Goal: Task Accomplishment & Management: Use online tool/utility

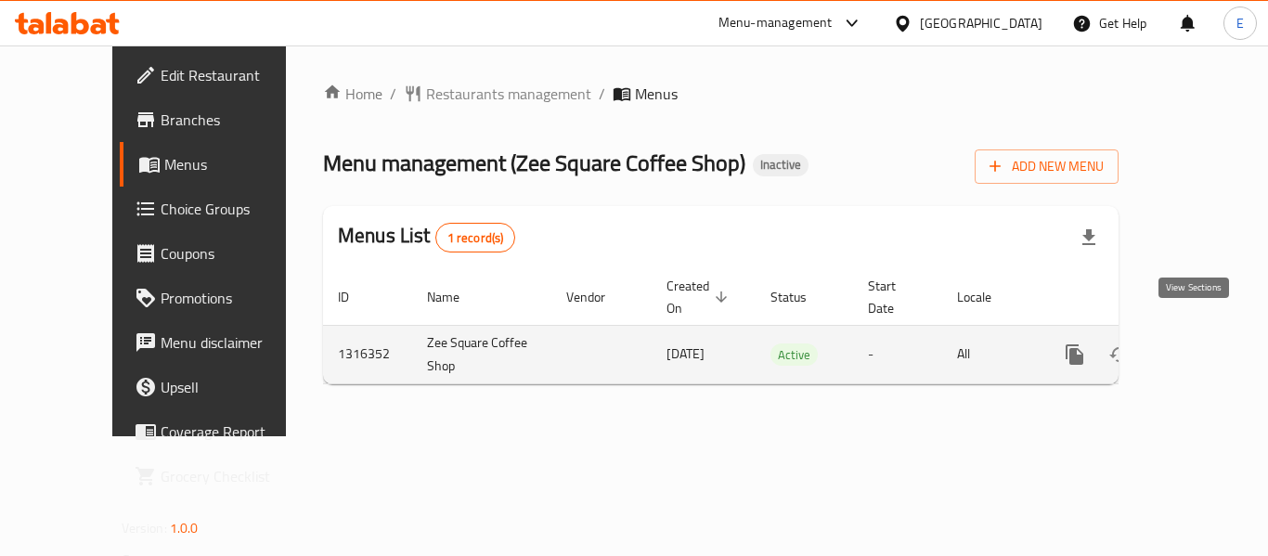
click at [1200, 346] on icon "enhanced table" at bounding box center [1208, 354] width 17 height 17
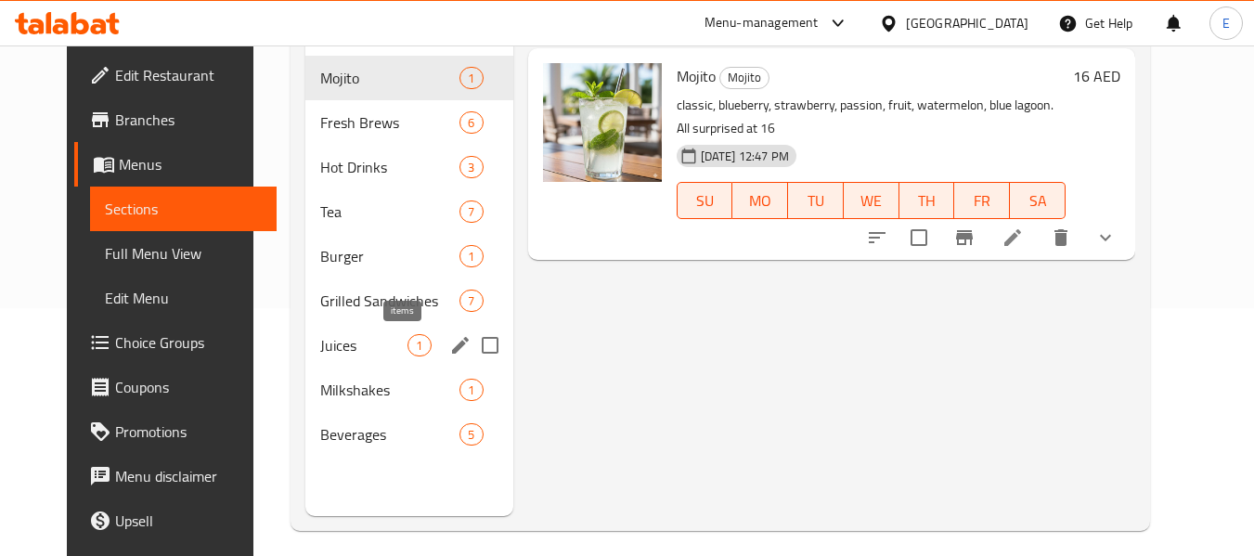
scroll to position [260, 0]
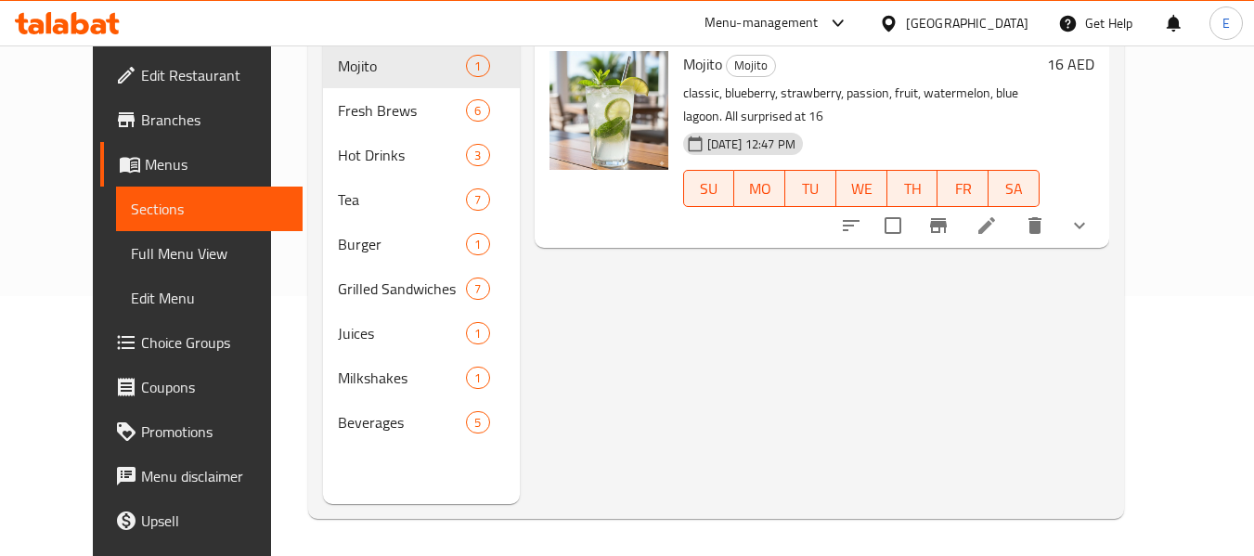
click at [637, 394] on div "Menu items Add Sort Manage items Mojito Mojito classic, blueberry, strawberry, …" at bounding box center [814, 226] width 589 height 556
click at [659, 405] on div "Menu items Add Sort Manage items Mojito Mojito classic, blueberry, strawberry, …" at bounding box center [814, 226] width 589 height 556
drag, startPoint x: 145, startPoint y: 259, endPoint x: 1245, endPoint y: 303, distance: 1100.7
click at [145, 259] on span "Full Menu View" at bounding box center [209, 253] width 157 height 22
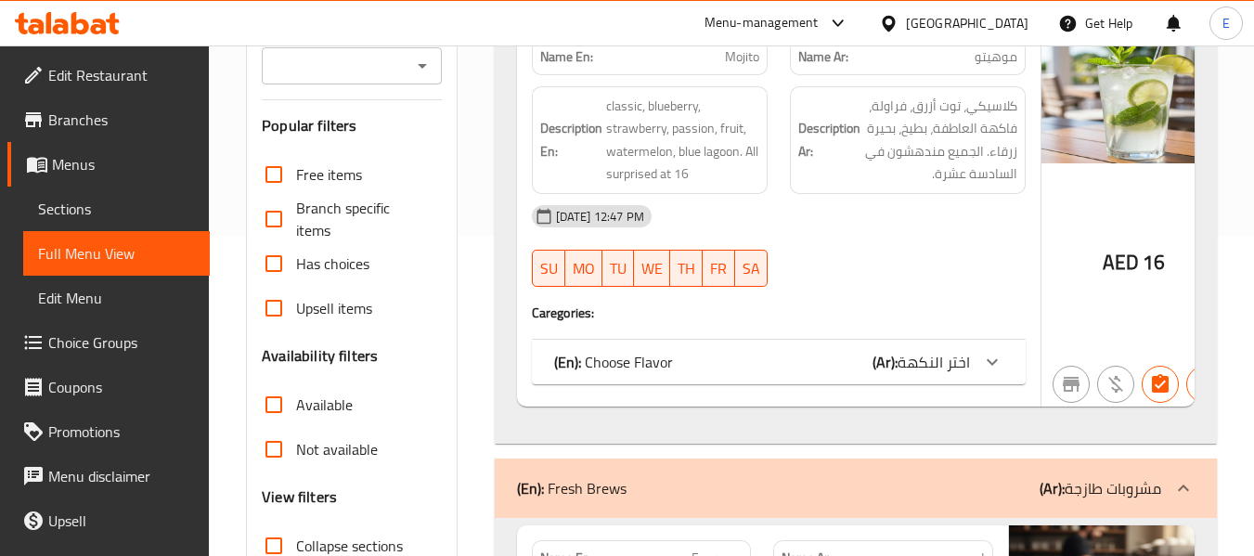
scroll to position [446, 0]
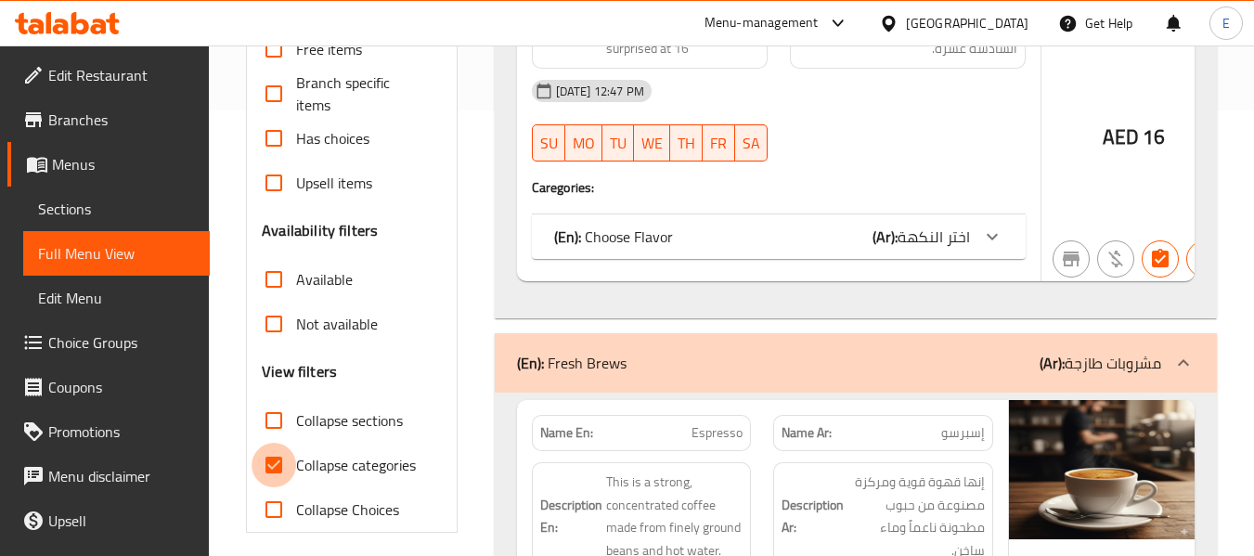
click at [288, 462] on input "Collapse categories" at bounding box center [274, 465] width 45 height 45
checkbox input "false"
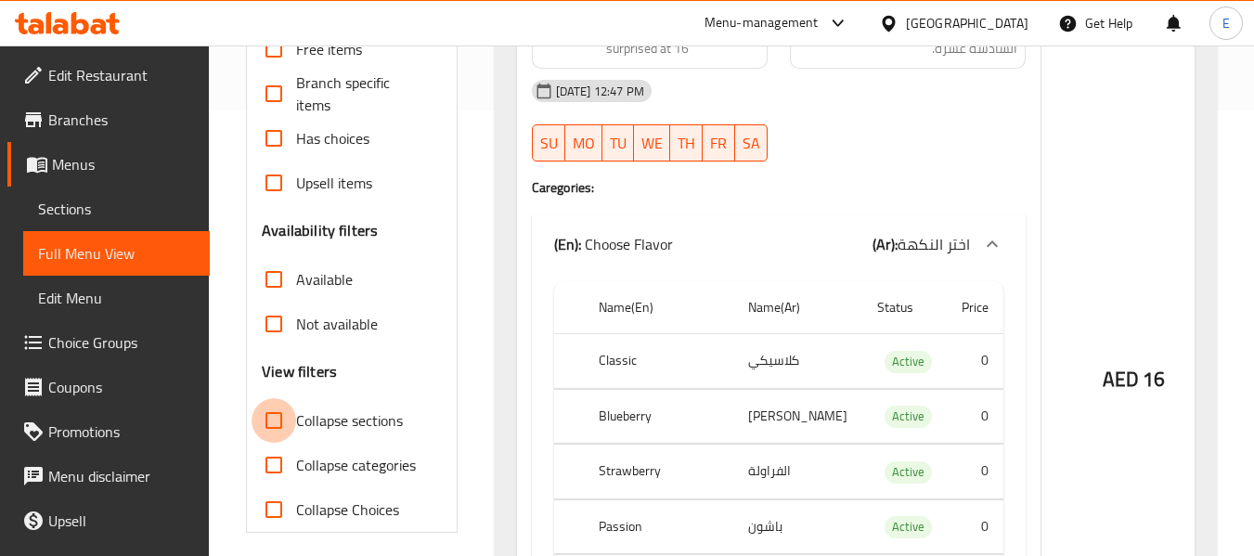
click at [284, 418] on input "Collapse sections" at bounding box center [274, 420] width 45 height 45
checkbox input "true"
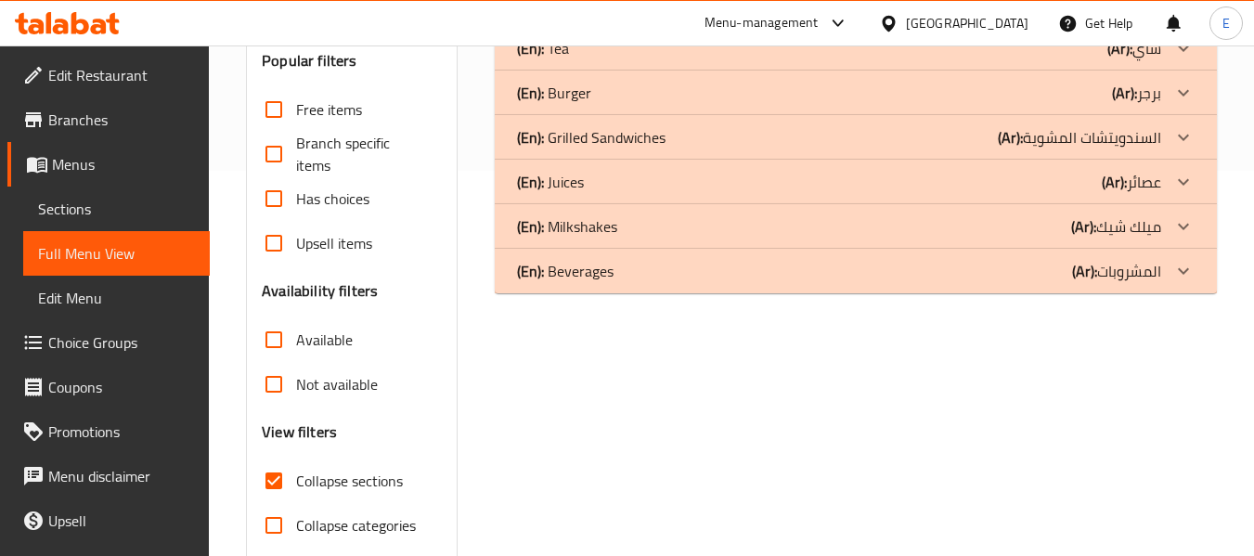
scroll to position [353, 0]
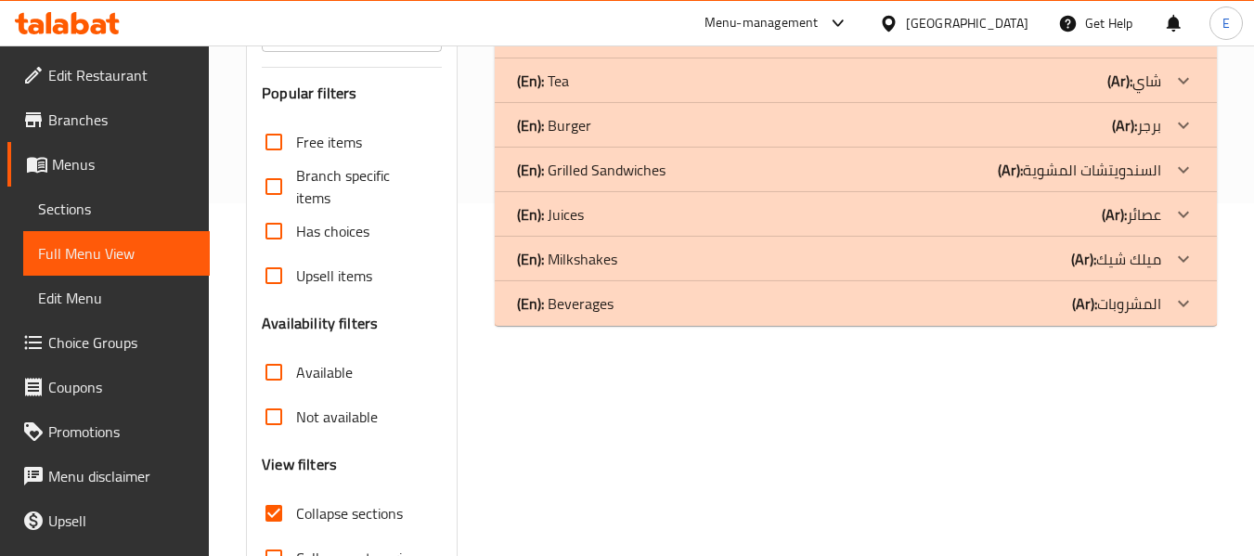
click at [1073, 164] on p "(Ar): السندويتشات المشوية" at bounding box center [1079, 170] width 163 height 22
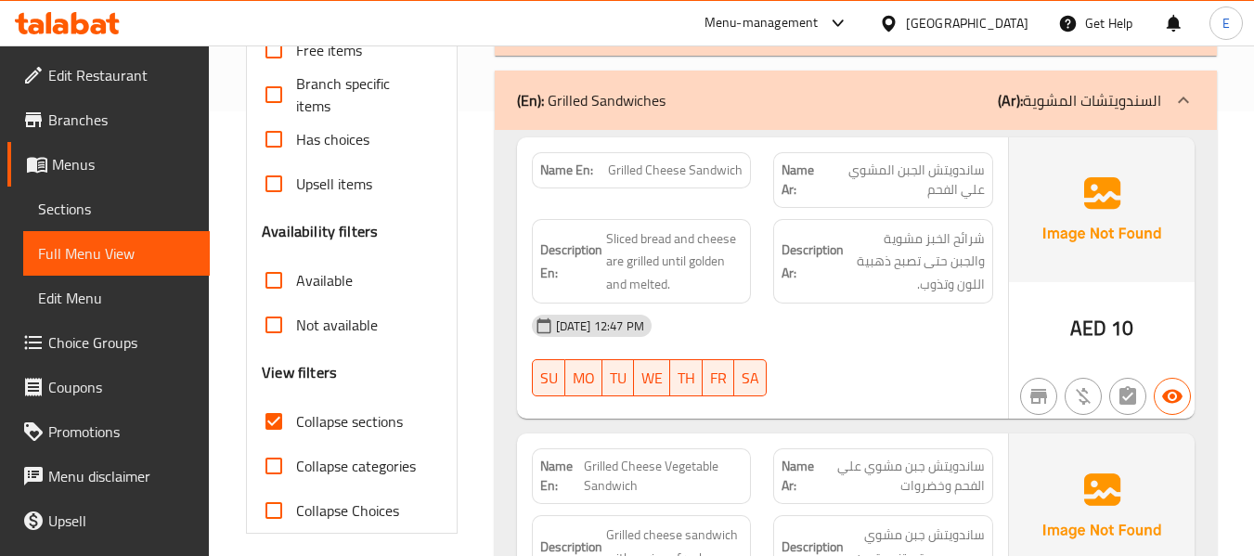
scroll to position [446, 0]
click at [951, 165] on span "ساندويتش الجبن المشوي علي الفحم" at bounding box center [903, 179] width 161 height 39
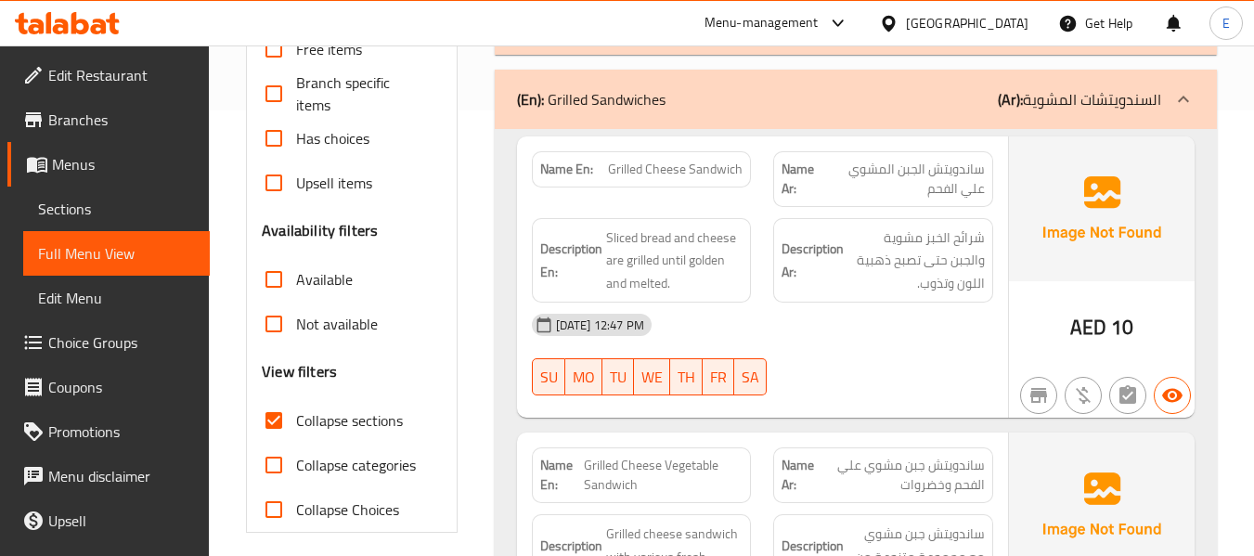
click at [686, 177] on span "Grilled Cheese Sandwich" at bounding box center [675, 169] width 135 height 19
click at [692, 181] on div "Name En: Grilled Cheese Sandwich" at bounding box center [642, 169] width 220 height 36
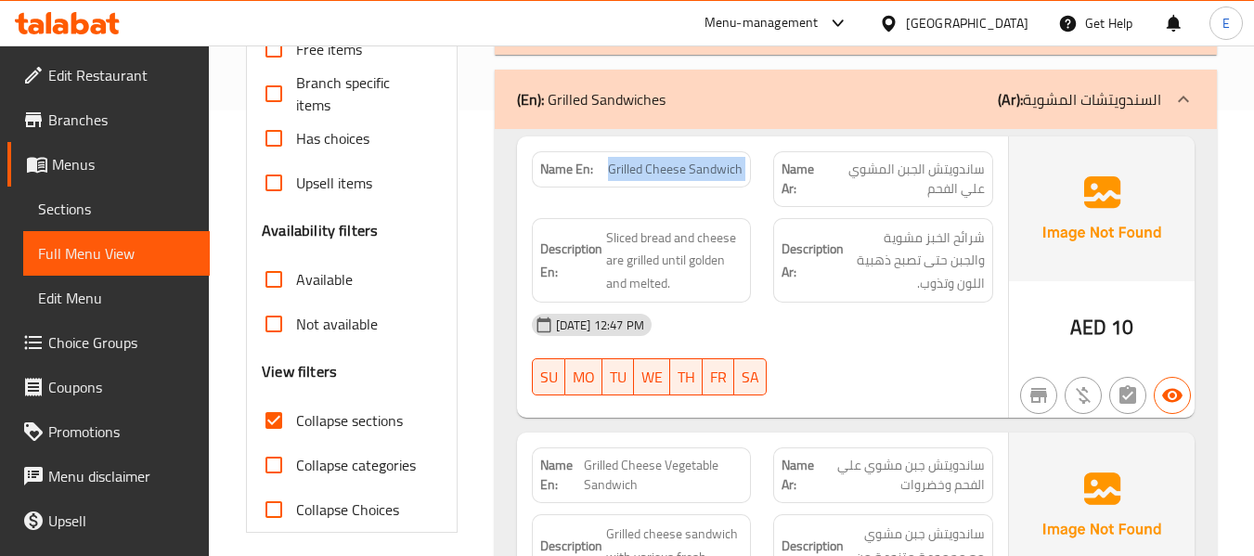
click at [692, 181] on div "Name En: Grilled Cheese Sandwich" at bounding box center [642, 169] width 220 height 36
click at [890, 183] on span "ساندويتش الجبن المشوي علي الفحم" at bounding box center [903, 179] width 161 height 39
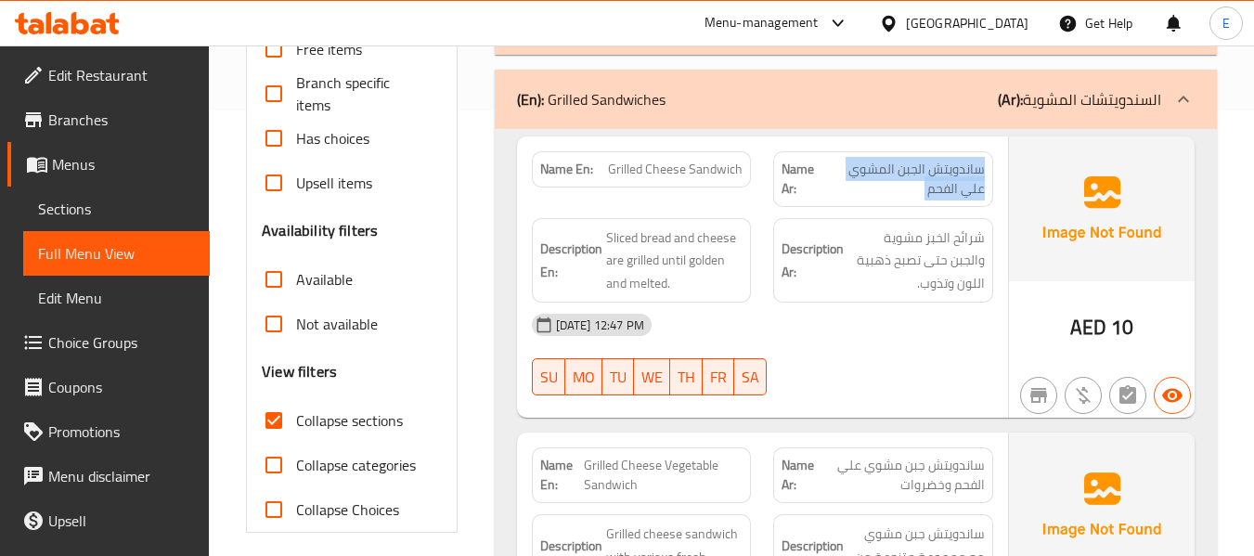
click at [890, 183] on span "ساندويتش الجبن المشوي علي الفحم" at bounding box center [903, 179] width 161 height 39
click at [839, 366] on div "08-10-2025 12:47 PM SU MO TU WE TH FR SA" at bounding box center [763, 355] width 484 height 104
click at [682, 179] on span "Grilled Cheese Sandwich" at bounding box center [675, 169] width 135 height 19
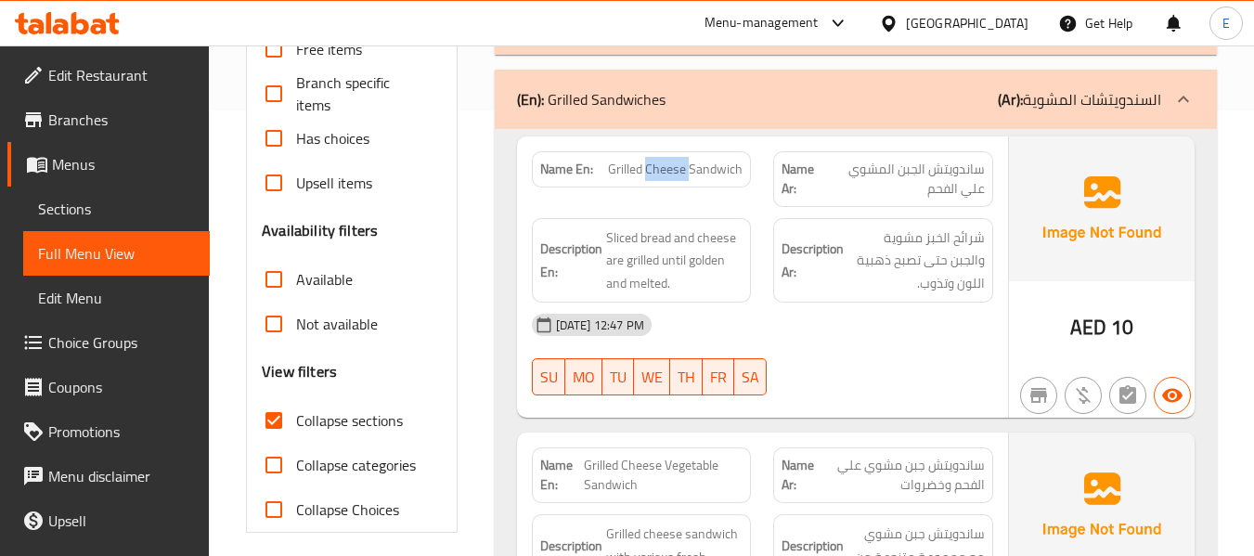
click at [682, 179] on span "Grilled Cheese Sandwich" at bounding box center [675, 169] width 135 height 19
copy span "Grilled Cheese Sandwich"
click at [749, 241] on div "Description En: Sliced bread and cheese are grilled until golden and melted." at bounding box center [642, 260] width 220 height 85
click at [668, 194] on div "Name En: Grilled Cheese Sandwich" at bounding box center [642, 179] width 242 height 78
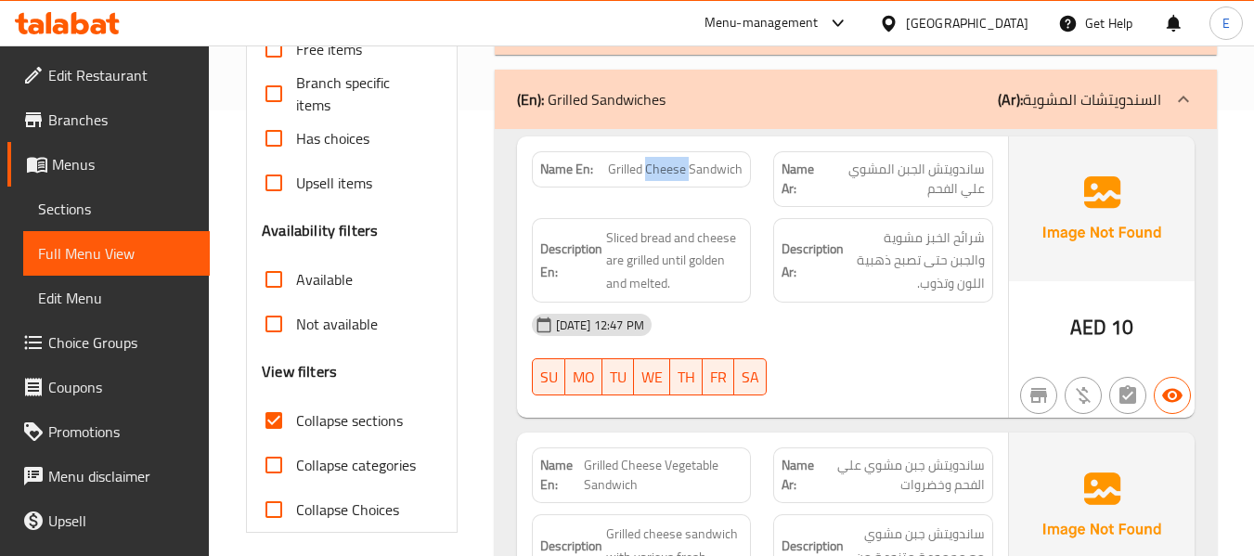
click at [668, 194] on div "Name En: Grilled Cheese Sandwich" at bounding box center [642, 179] width 242 height 78
click at [697, 191] on div "Name En: Grilled Cheese Sandwich" at bounding box center [642, 179] width 242 height 78
click at [914, 188] on span "ساندويتش الجبن المشوي علي الفحم" at bounding box center [903, 179] width 161 height 39
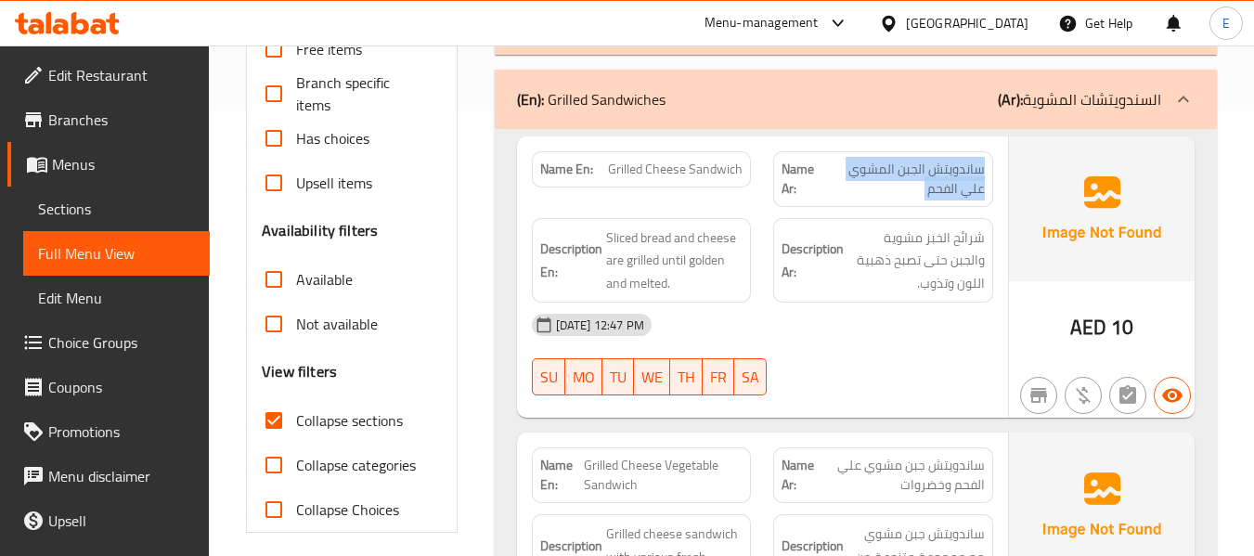
click at [914, 188] on span "ساندويتش الجبن المشوي علي الفحم" at bounding box center [903, 179] width 161 height 39
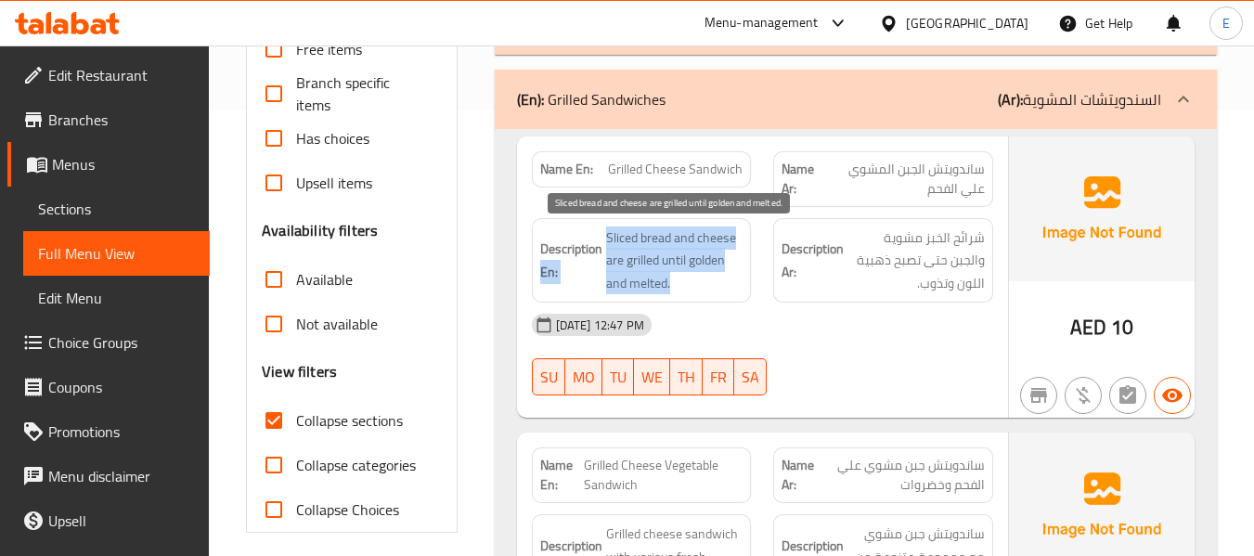
drag, startPoint x: 602, startPoint y: 240, endPoint x: 722, endPoint y: 279, distance: 125.9
click at [722, 279] on h6 "Description En: Sliced bread and cheese are grilled until golden and melted." at bounding box center [641, 260] width 203 height 69
click at [722, 279] on span "Sliced bread and cheese are grilled until golden and melted." at bounding box center [674, 260] width 137 height 69
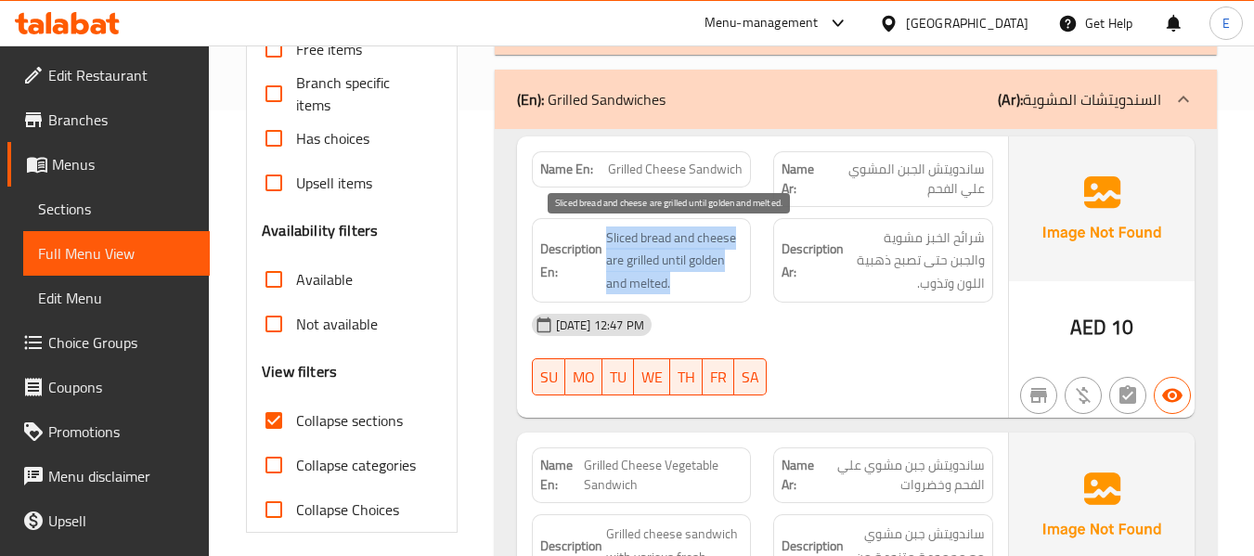
click at [722, 279] on span "Sliced bread and cheese are grilled until golden and melted." at bounding box center [674, 260] width 137 height 69
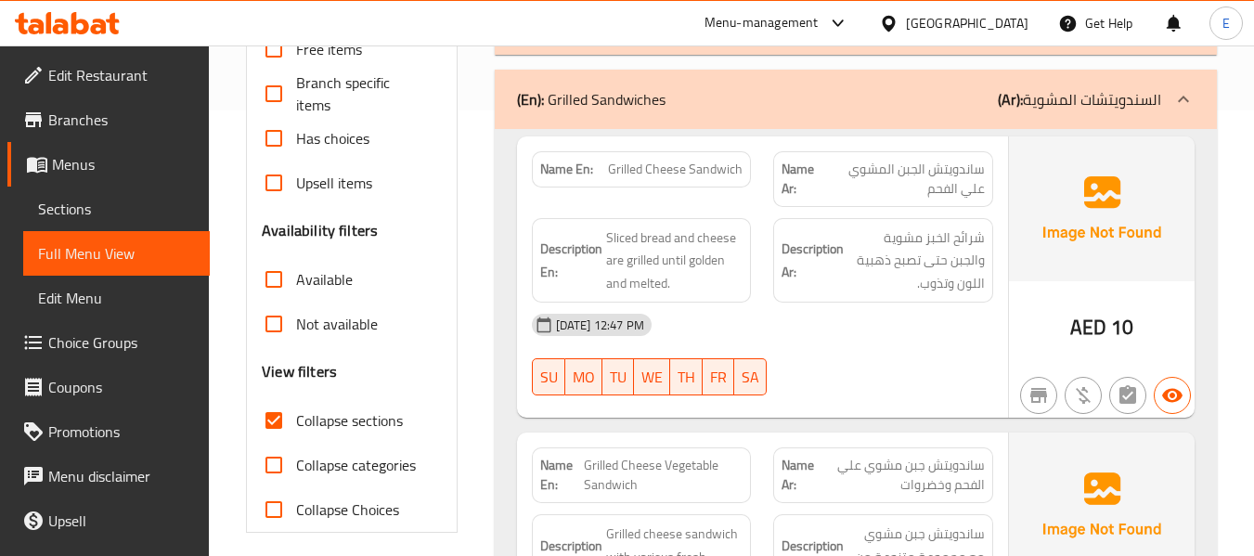
click at [814, 343] on div "08-10-2025 12:47 PM" at bounding box center [763, 325] width 484 height 45
click at [888, 276] on span "شرائح الخبز مشوية والجبن حتى تصبح ذهبية اللون وتذوب." at bounding box center [915, 260] width 137 height 69
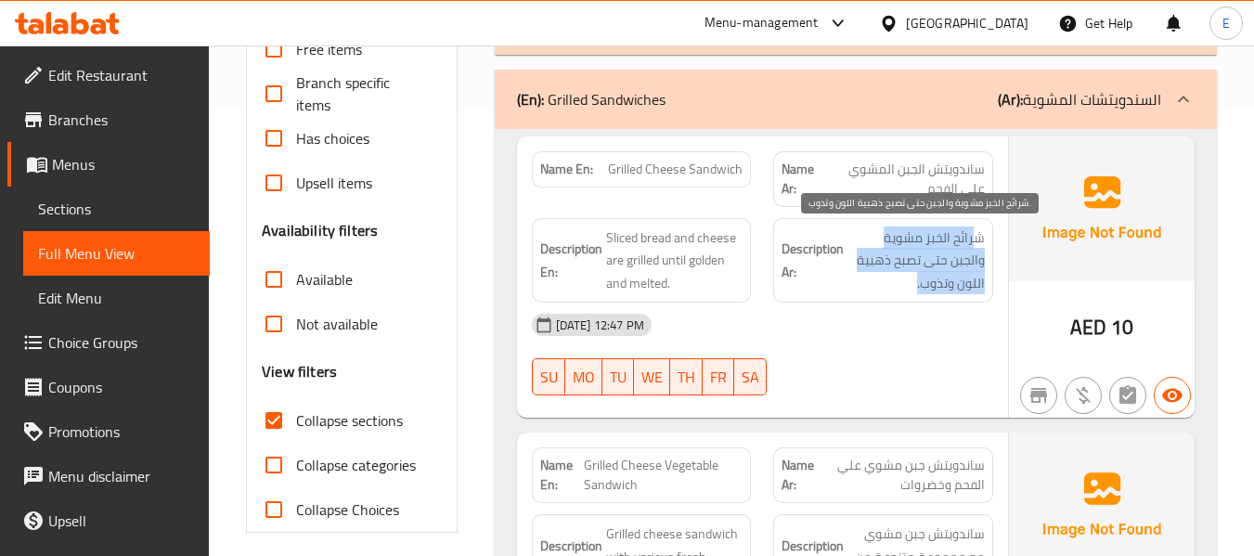
click at [889, 276] on span "شرائح الخبز مشوية والجبن حتى تصبح ذهبية اللون وتذوب." at bounding box center [915, 260] width 137 height 69
click at [904, 329] on div "08-10-2025 12:47 PM" at bounding box center [763, 325] width 484 height 45
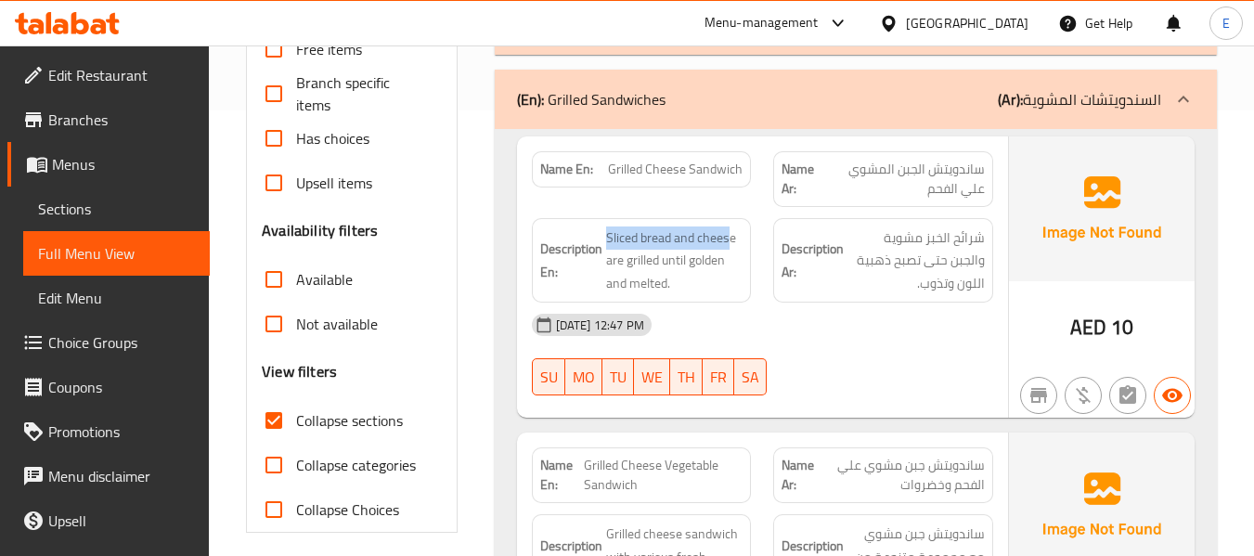
drag, startPoint x: 599, startPoint y: 223, endPoint x: 730, endPoint y: 223, distance: 130.9
click at [730, 223] on div "Description En: Sliced bread and cheese are grilled until golden and melted." at bounding box center [642, 260] width 220 height 85
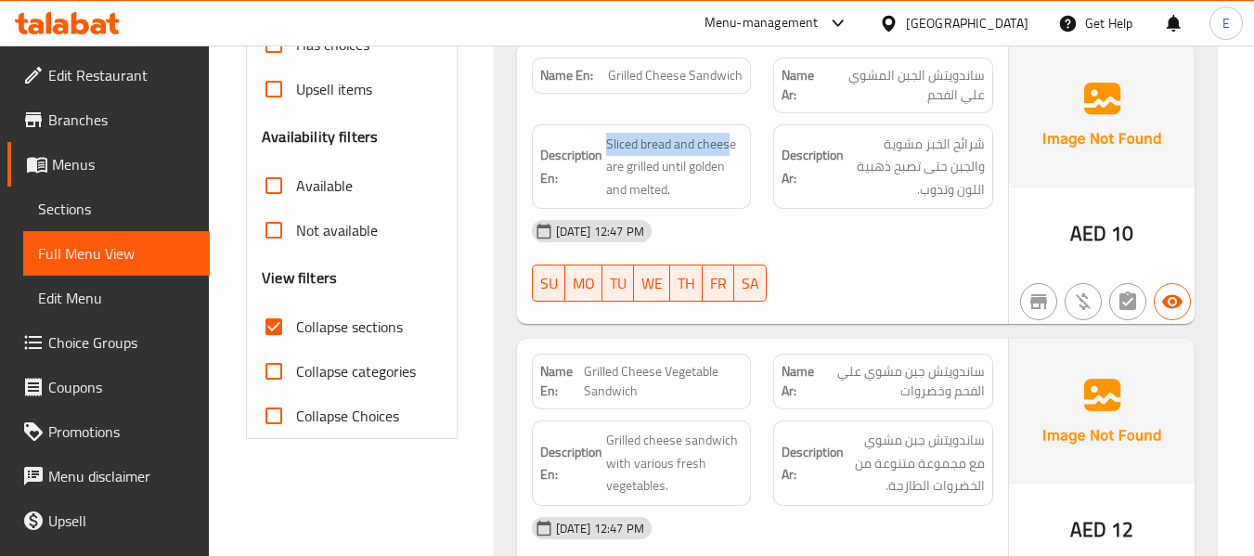
scroll to position [631, 0]
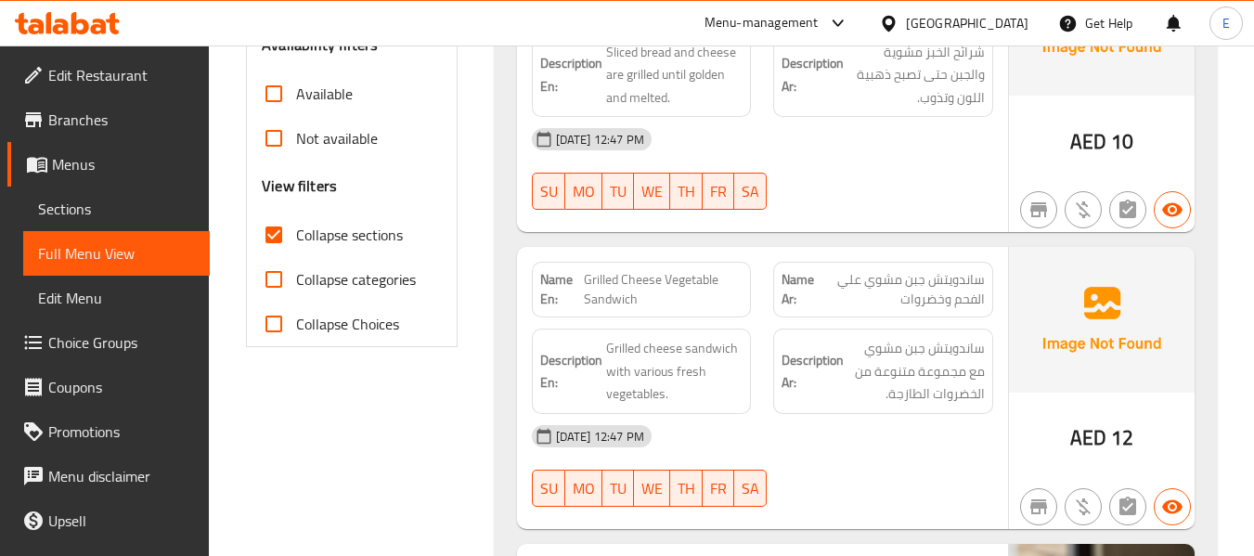
click at [846, 180] on div "08-10-2025 12:47 PM SU MO TU WE TH FR SA" at bounding box center [763, 169] width 484 height 104
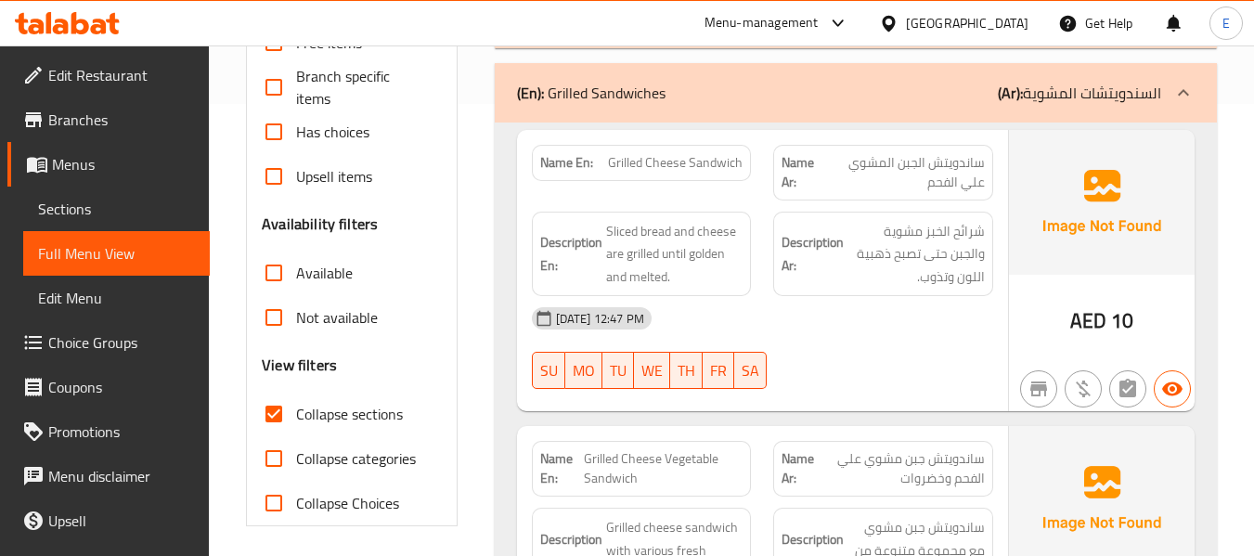
scroll to position [446, 0]
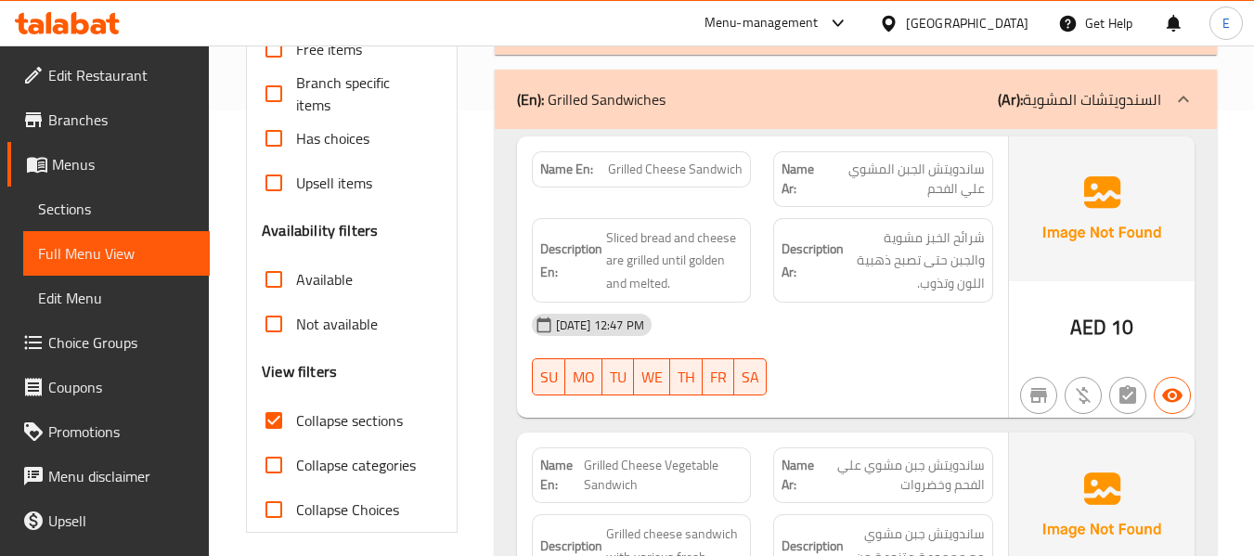
click at [734, 169] on span "Grilled Cheese Sandwich" at bounding box center [675, 169] width 135 height 19
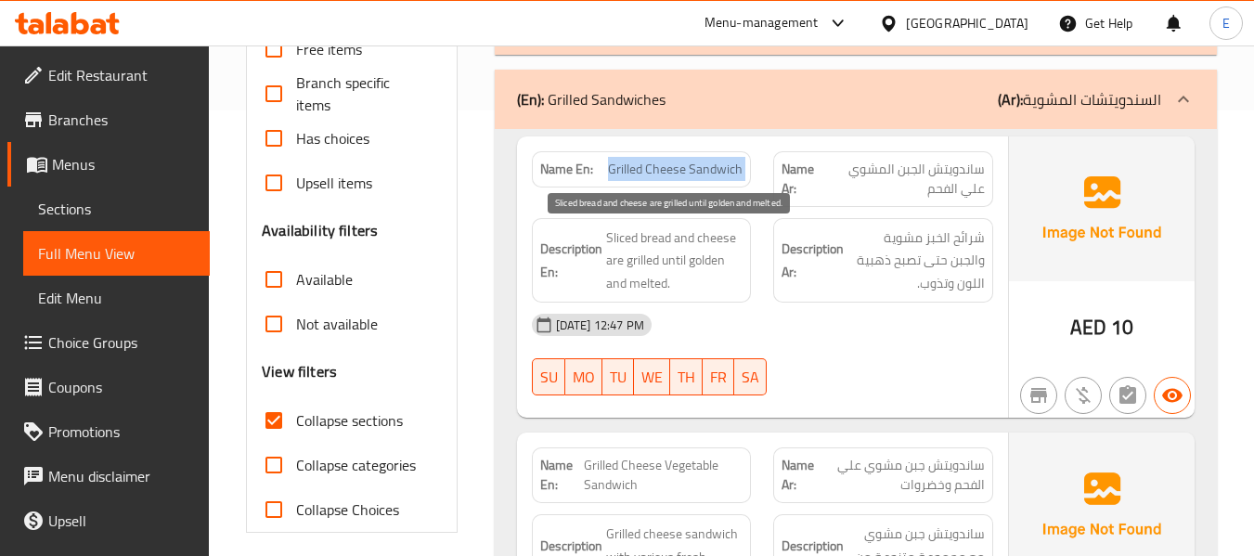
click at [722, 255] on span "Sliced bread and cheese are grilled until golden and melted." at bounding box center [674, 260] width 137 height 69
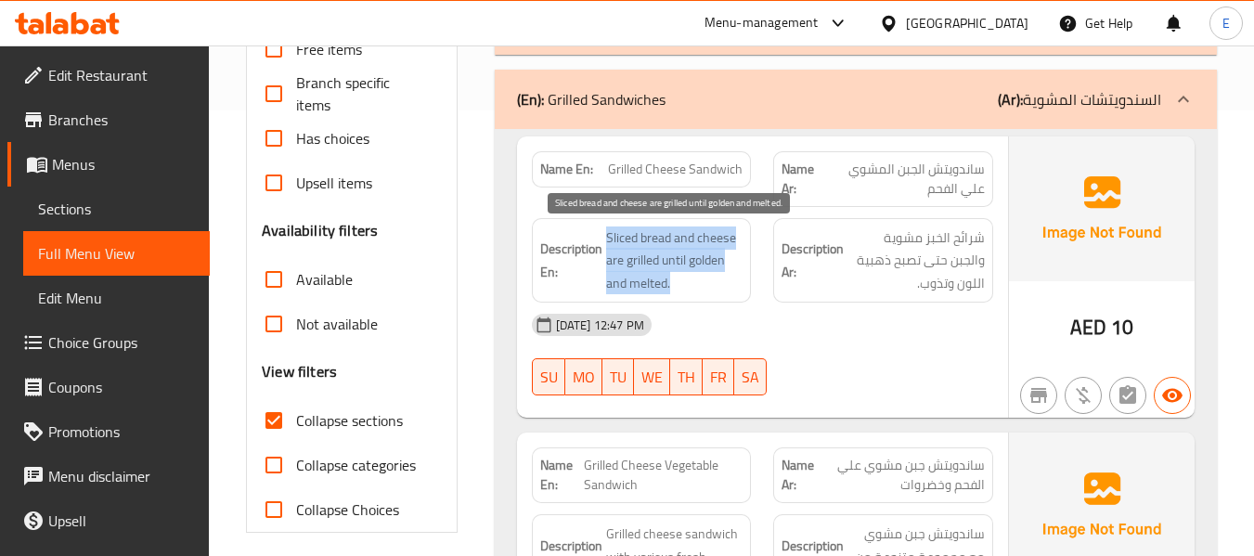
click at [722, 255] on span "Sliced bread and cheese are grilled until golden and melted." at bounding box center [674, 260] width 137 height 69
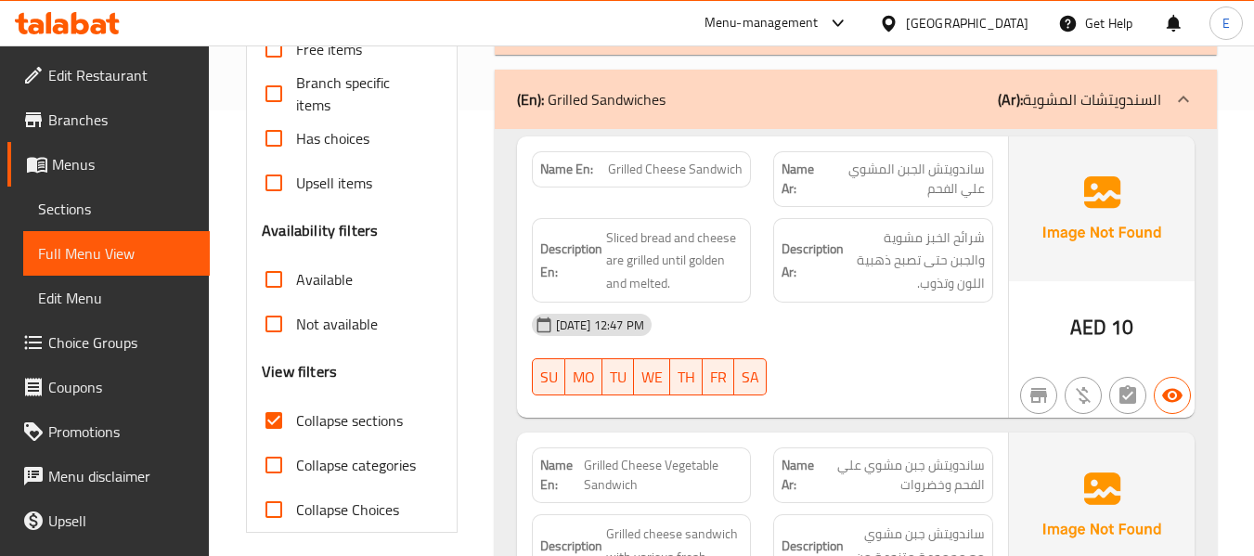
click at [794, 316] on div "08-10-2025 12:47 PM" at bounding box center [763, 325] width 484 height 45
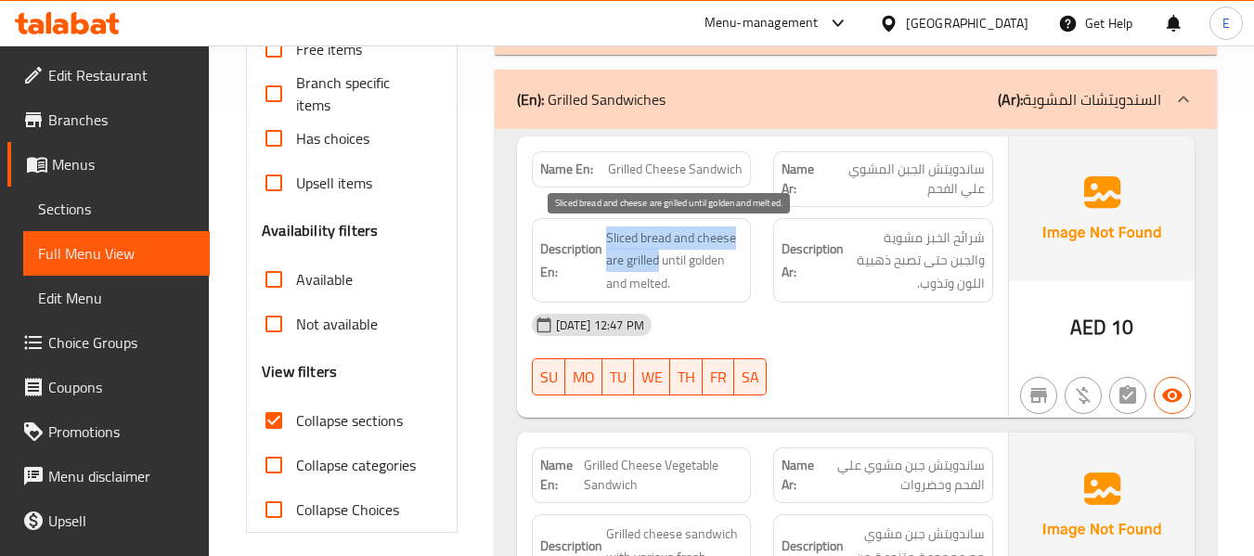
drag, startPoint x: 605, startPoint y: 226, endPoint x: 657, endPoint y: 272, distance: 69.1
click at [657, 272] on span "Sliced bread and cheese are grilled until golden and melted." at bounding box center [674, 260] width 137 height 69
copy span "Sliced bread and cheese are grilled"
click at [521, 184] on div "Name En: Grilled Cheese Sandwich" at bounding box center [642, 179] width 242 height 78
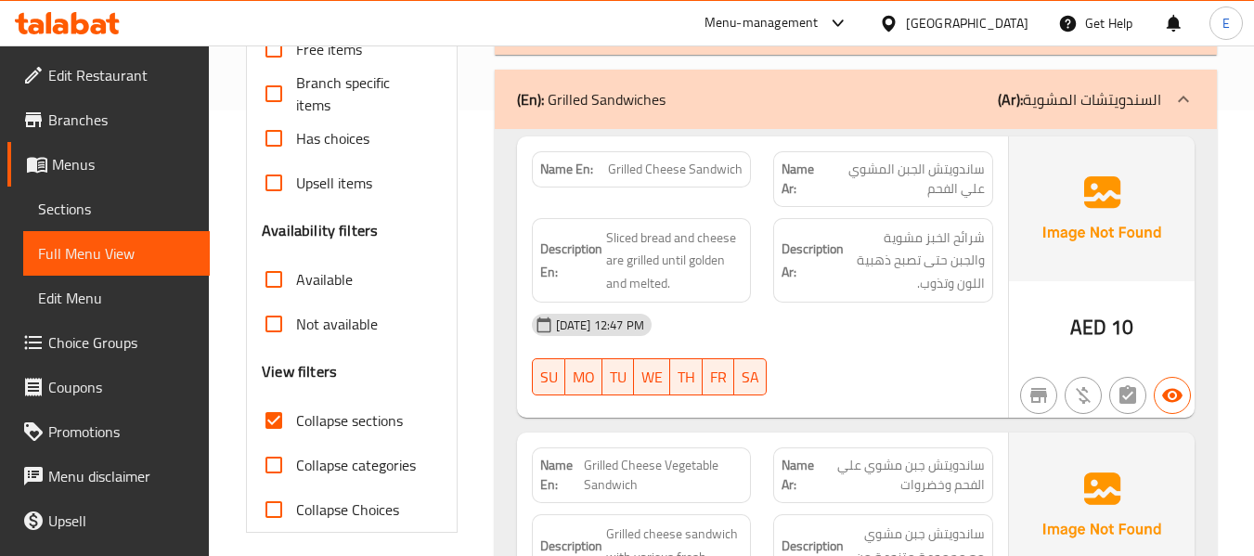
click at [658, 275] on span "Sliced bread and cheese are grilled until golden and melted." at bounding box center [674, 260] width 137 height 69
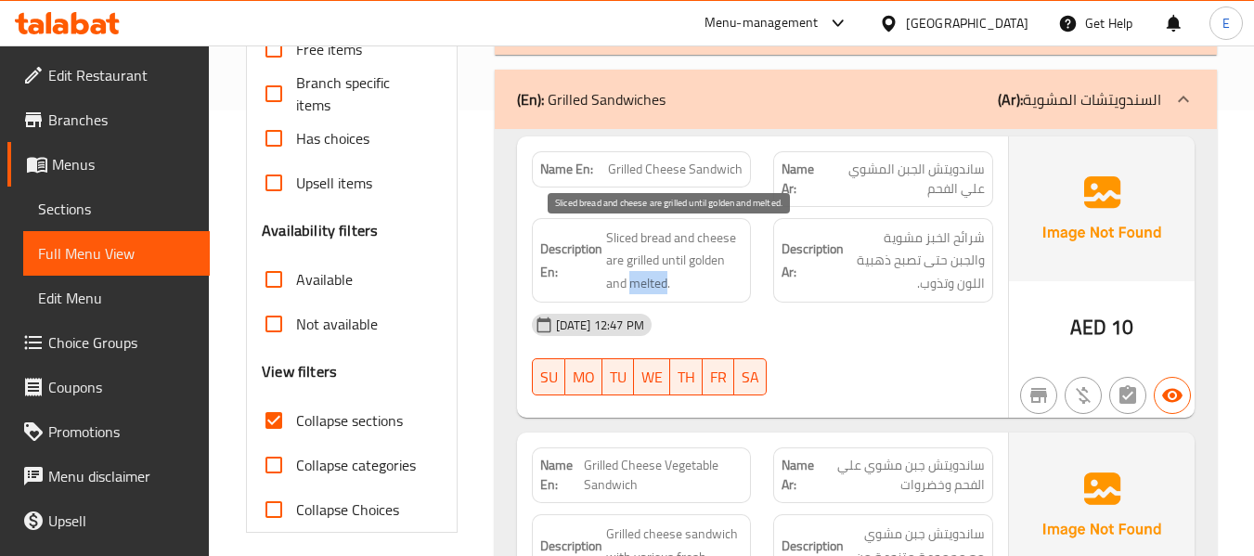
click at [658, 275] on span "Sliced bread and cheese are grilled until golden and melted." at bounding box center [674, 260] width 137 height 69
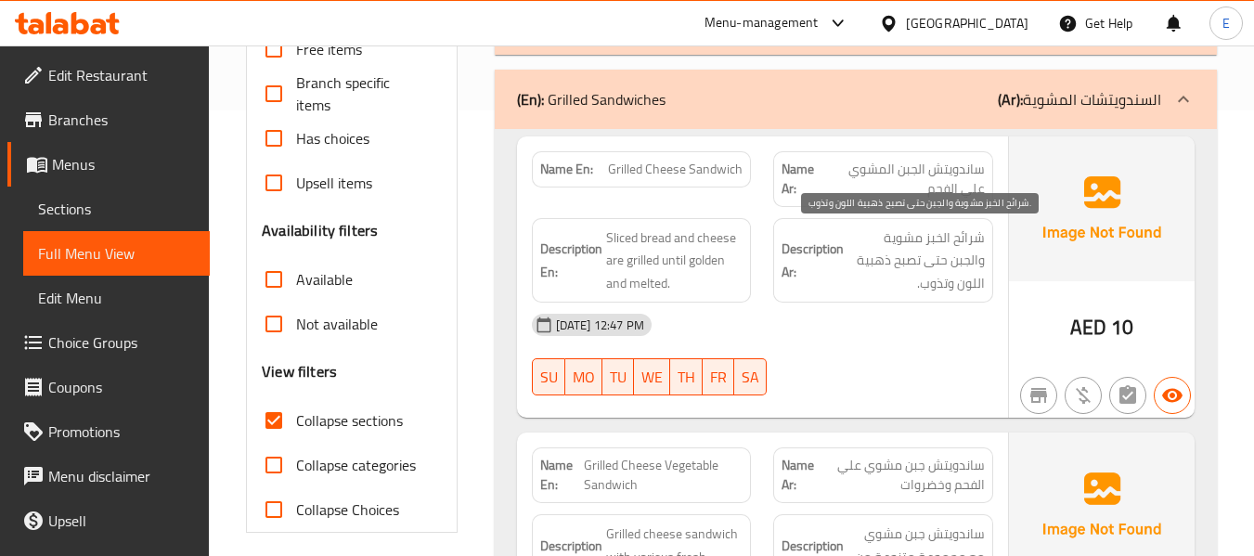
click at [946, 272] on span "شرائح الخبز مشوية والجبن حتى تصبح ذهبية اللون وتذوب." at bounding box center [915, 260] width 137 height 69
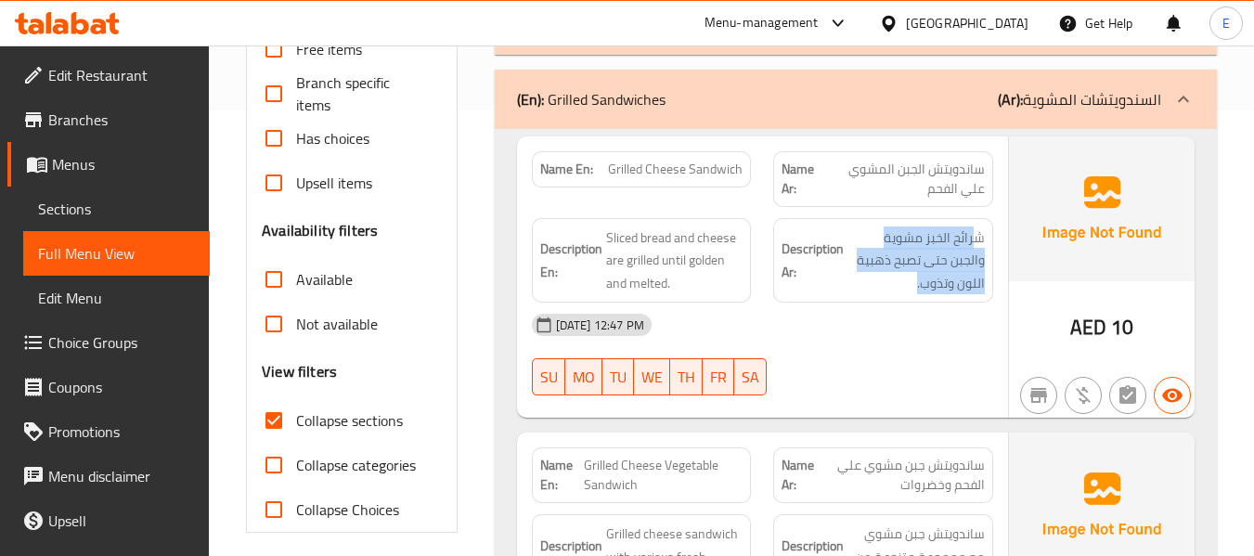
click at [884, 334] on div "08-10-2025 12:47 PM" at bounding box center [763, 325] width 484 height 45
click at [686, 173] on span "Grilled Cheese Sandwich" at bounding box center [675, 169] width 135 height 19
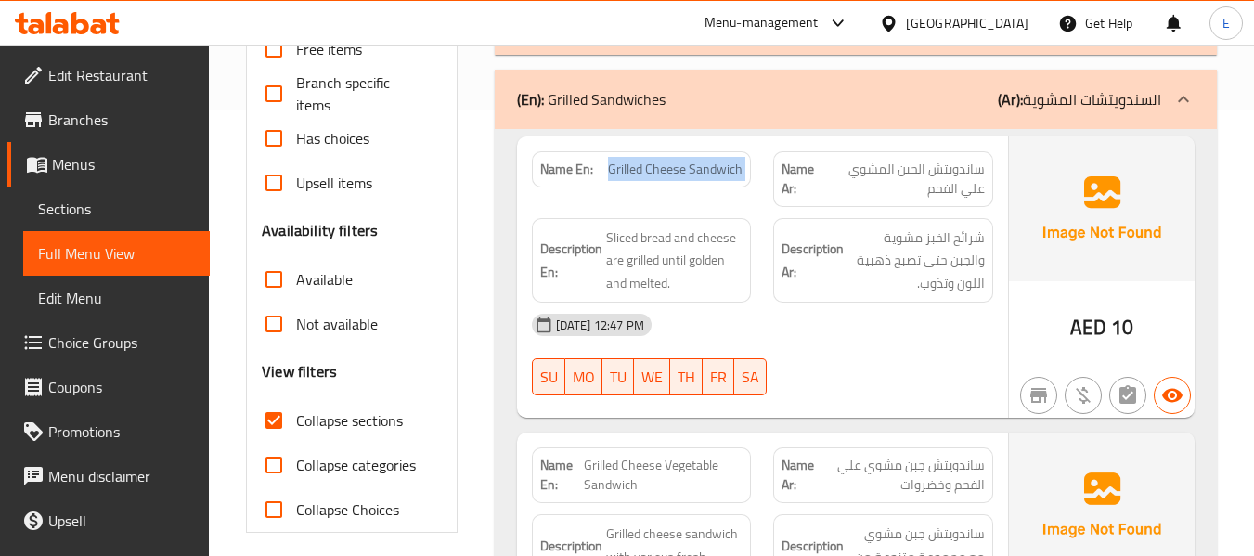
click at [686, 173] on span "Grilled Cheese Sandwich" at bounding box center [675, 169] width 135 height 19
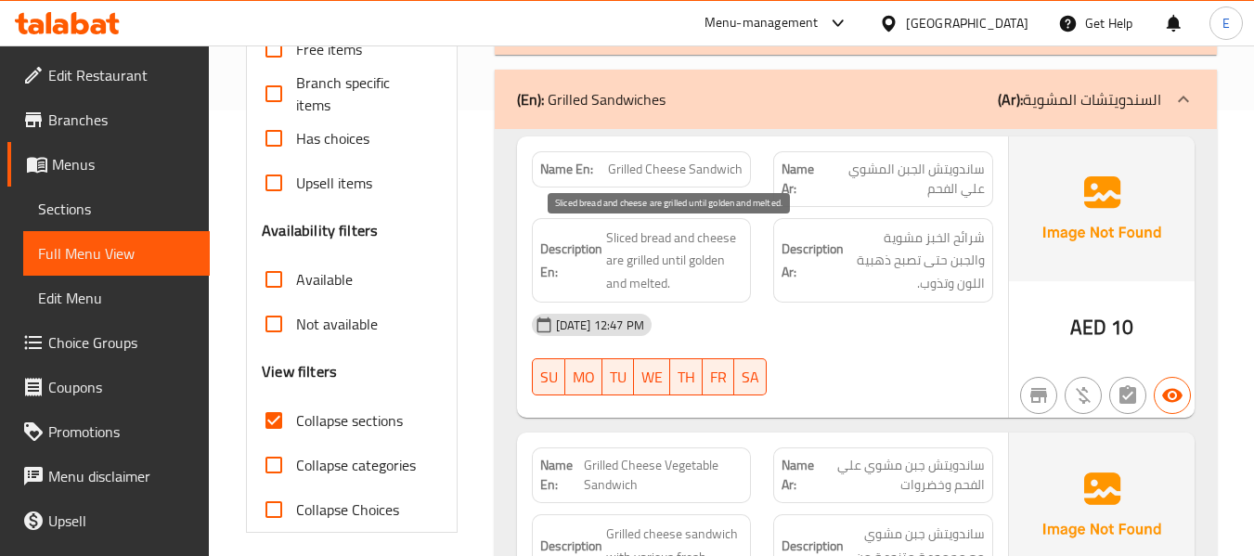
click at [689, 253] on span "Sliced bread and cheese are grilled until golden and melted." at bounding box center [674, 260] width 137 height 69
click at [705, 256] on span "Sliced bread and cheese are grilled until golden and melted." at bounding box center [674, 260] width 137 height 69
copy span "golden"
click at [590, 265] on strong "Description En:" at bounding box center [571, 260] width 62 height 45
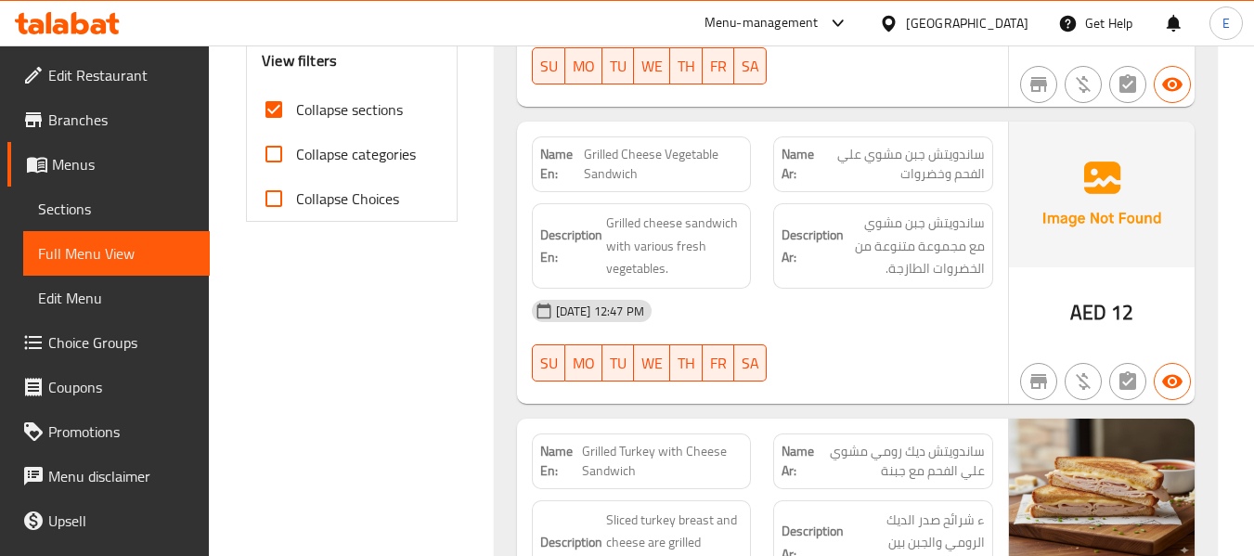
scroll to position [724, 0]
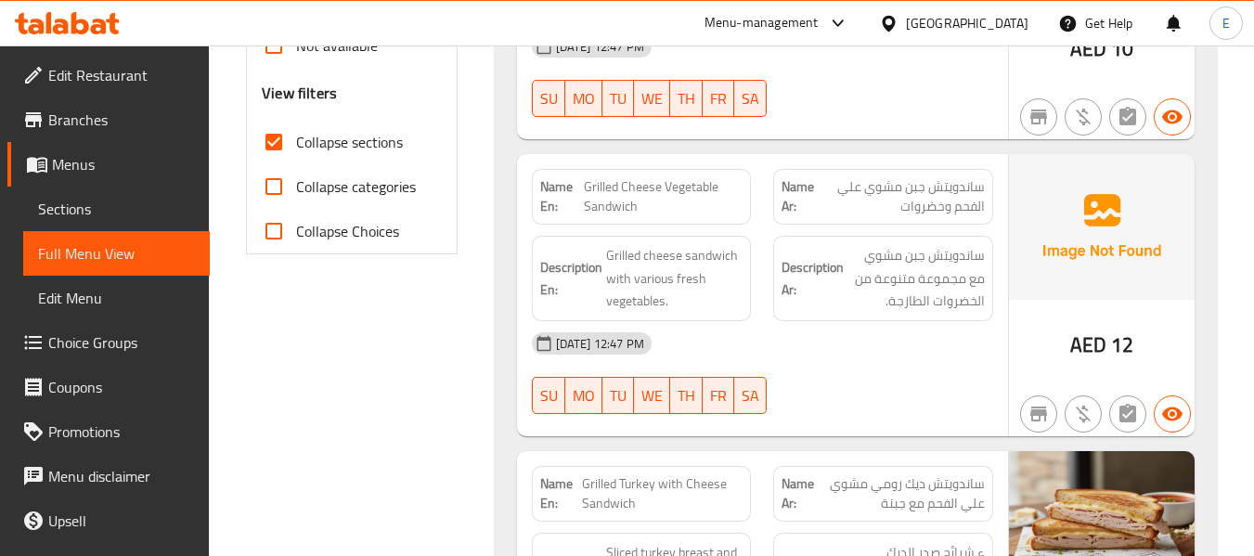
click at [656, 200] on span "Grilled Cheese Vegetable Sandwich" at bounding box center [663, 196] width 159 height 39
click at [873, 177] on span "ساندويتش جبن مشوي علي الفحم وخضروات" at bounding box center [901, 196] width 167 height 39
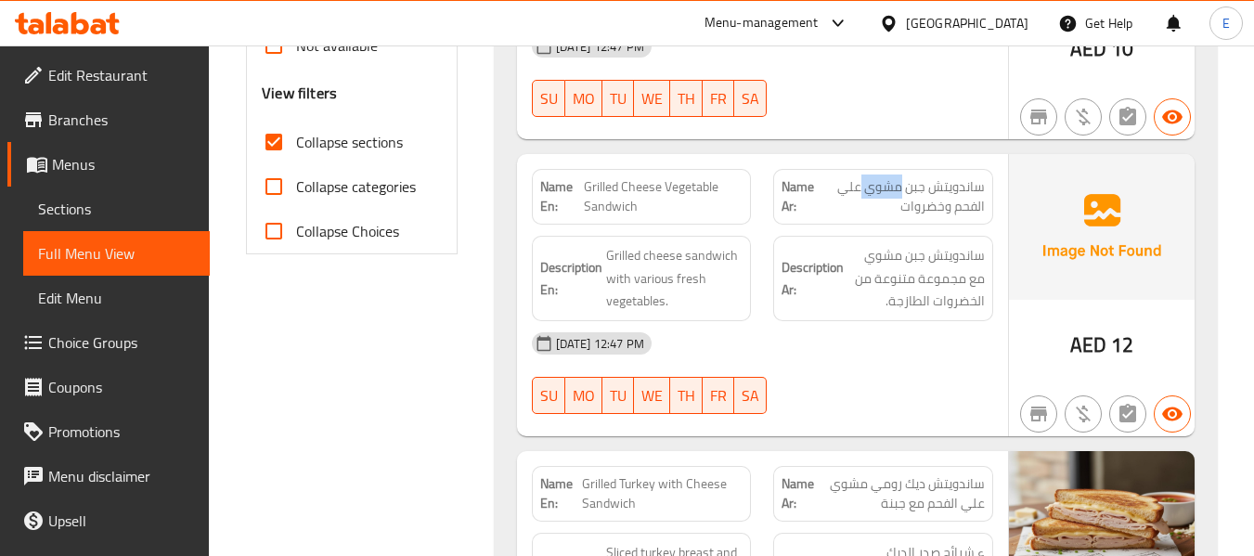
click at [873, 177] on span "ساندويتش جبن مشوي علي الفحم وخضروات" at bounding box center [901, 196] width 167 height 39
click at [859, 316] on div "Description Ar: ساندويتش جبن مشوي مع مجموعة متنوعة من الخضروات الطازجة." at bounding box center [883, 278] width 220 height 85
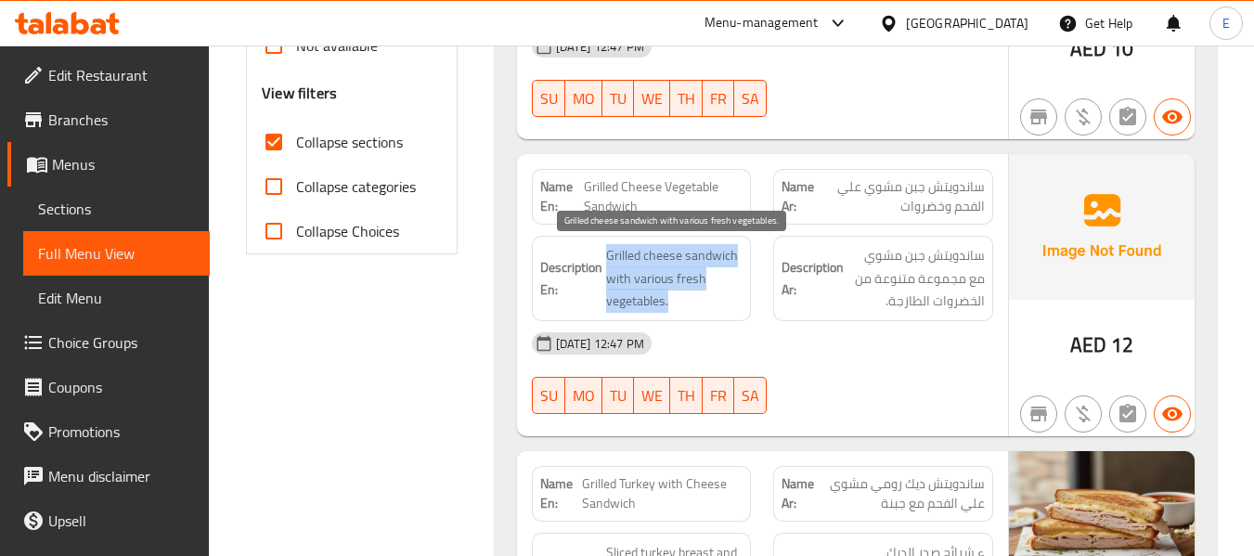
drag, startPoint x: 605, startPoint y: 245, endPoint x: 724, endPoint y: 310, distance: 135.4
click at [724, 310] on span "Grilled cheese sandwich with various fresh vegetables." at bounding box center [674, 278] width 137 height 69
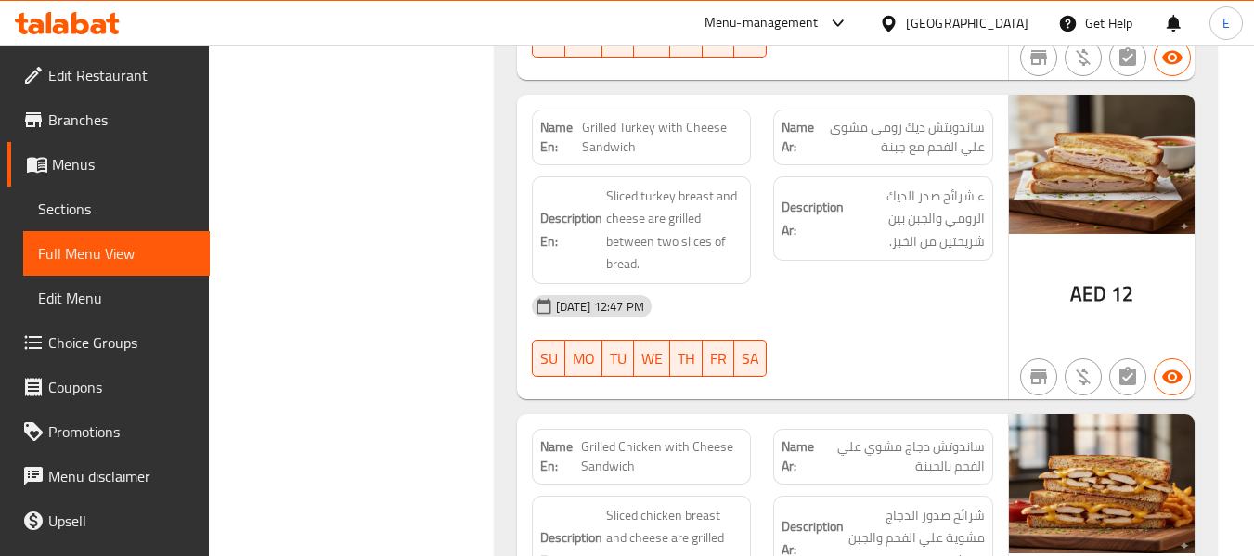
scroll to position [1095, 0]
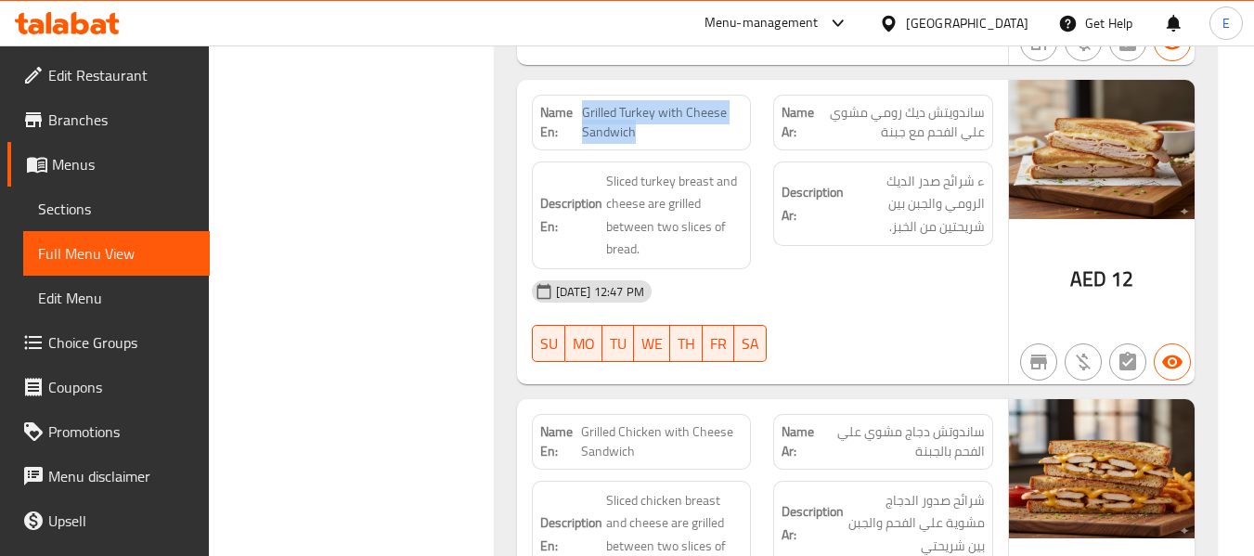
drag, startPoint x: 584, startPoint y: 111, endPoint x: 728, endPoint y: 141, distance: 146.9
click at [728, 141] on span "Grilled Turkey with Cheese Sandwich" at bounding box center [662, 122] width 161 height 39
click at [921, 125] on span "ساندويتش ديك رومي مشوي علي الفحم مع جبنة" at bounding box center [899, 122] width 171 height 39
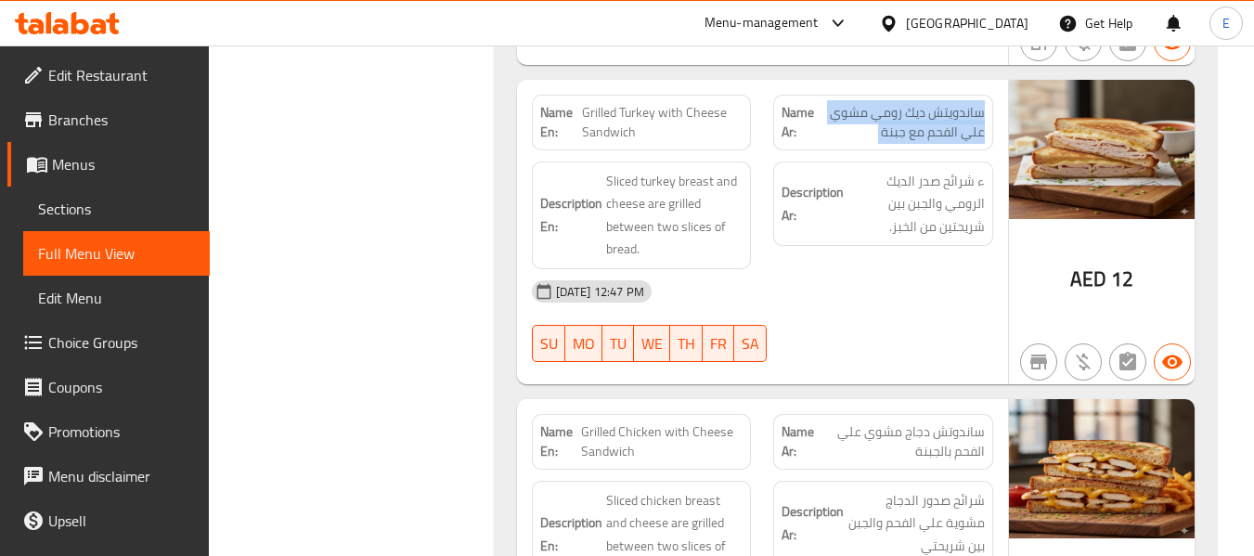
click at [921, 125] on span "ساندويتش ديك رومي مشوي علي الفحم مع جبنة" at bounding box center [899, 122] width 171 height 39
click at [906, 134] on span "ساندويتش ديك رومي مشوي علي الفحم مع جبنة" at bounding box center [899, 122] width 171 height 39
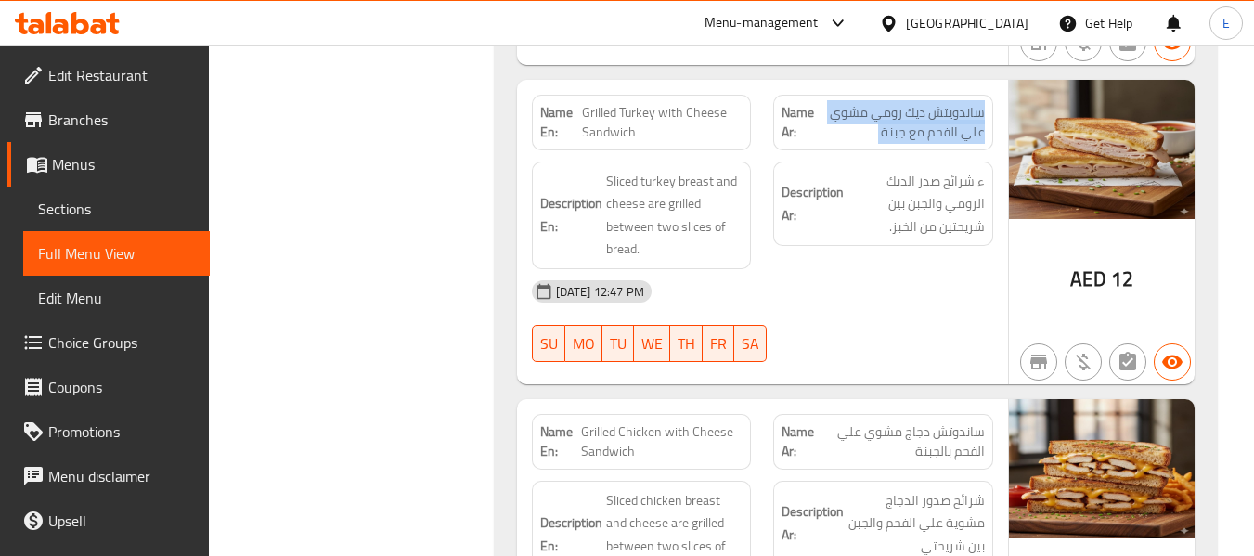
click at [906, 134] on span "ساندويتش ديك رومي مشوي علي الفحم مع جبنة" at bounding box center [899, 122] width 171 height 39
click at [894, 294] on div "08-10-2025 12:47 PM" at bounding box center [763, 291] width 484 height 45
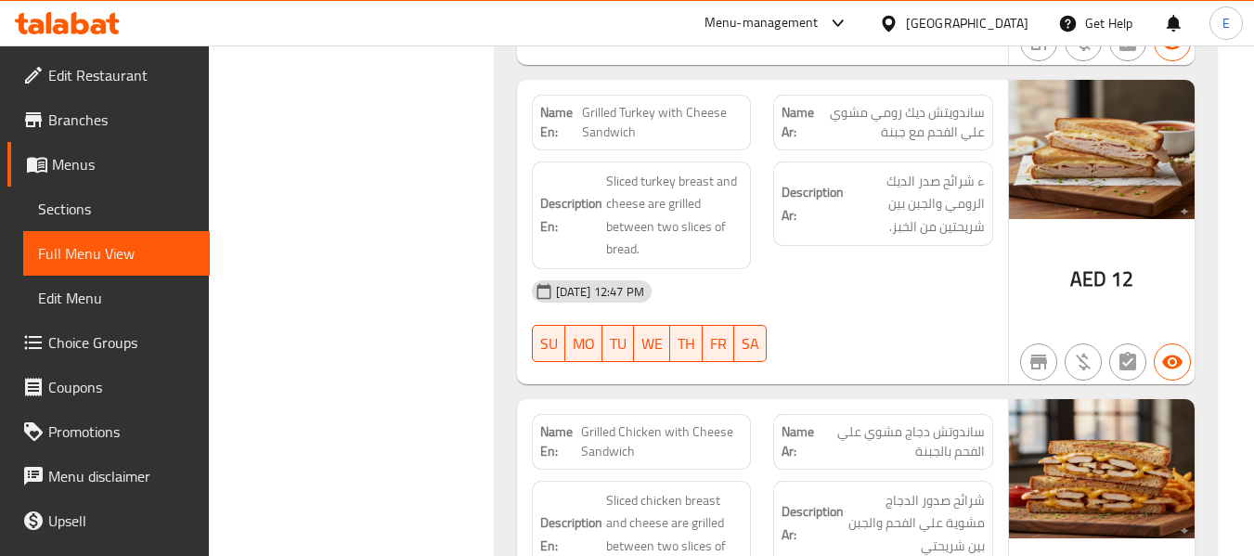
click at [894, 294] on div "08-10-2025 12:47 PM" at bounding box center [763, 291] width 484 height 45
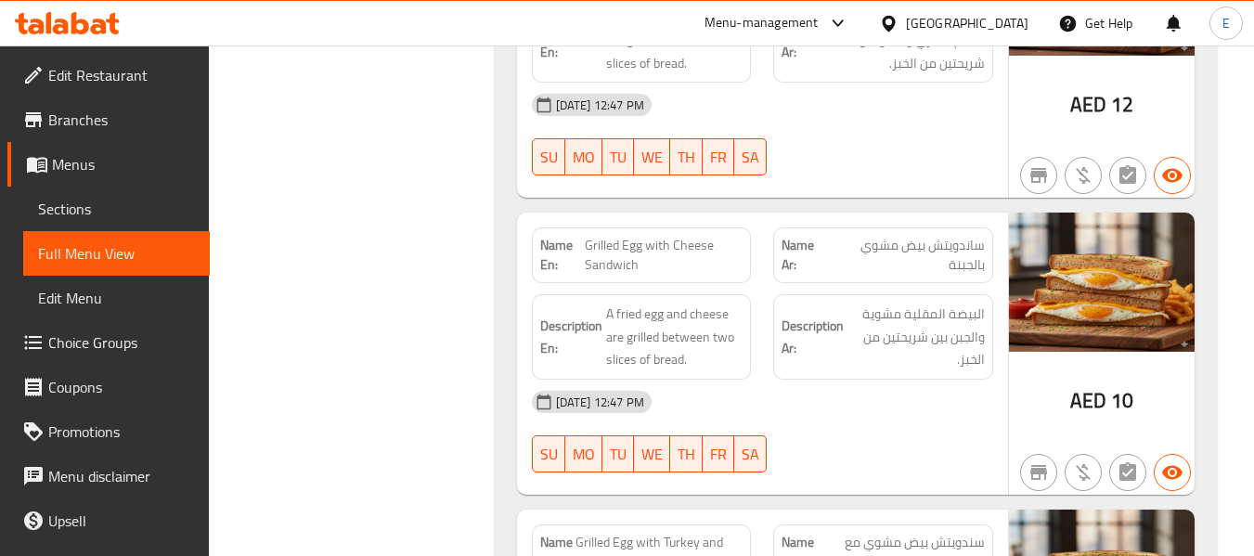
scroll to position [2023, 0]
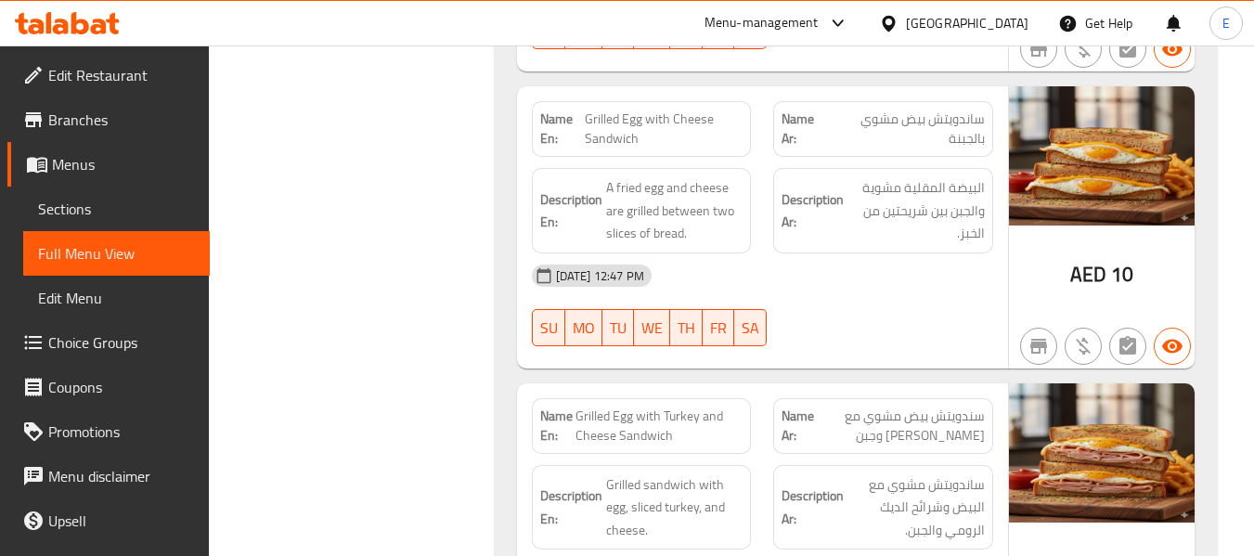
click at [668, 122] on span "Grilled Egg with Cheese Sandwich" at bounding box center [664, 129] width 158 height 39
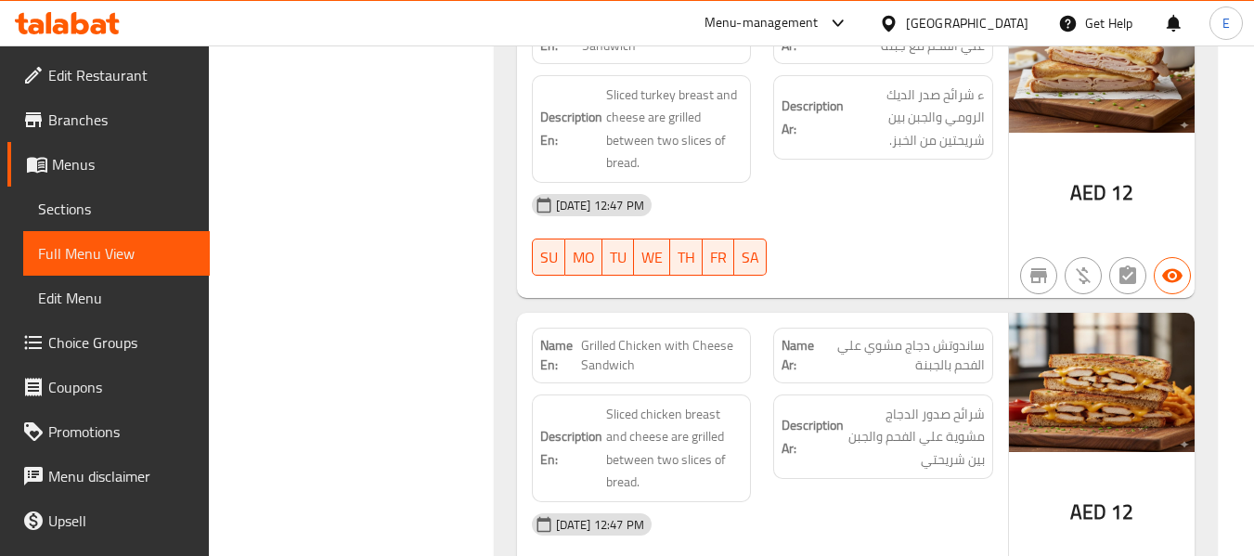
scroll to position [1002, 0]
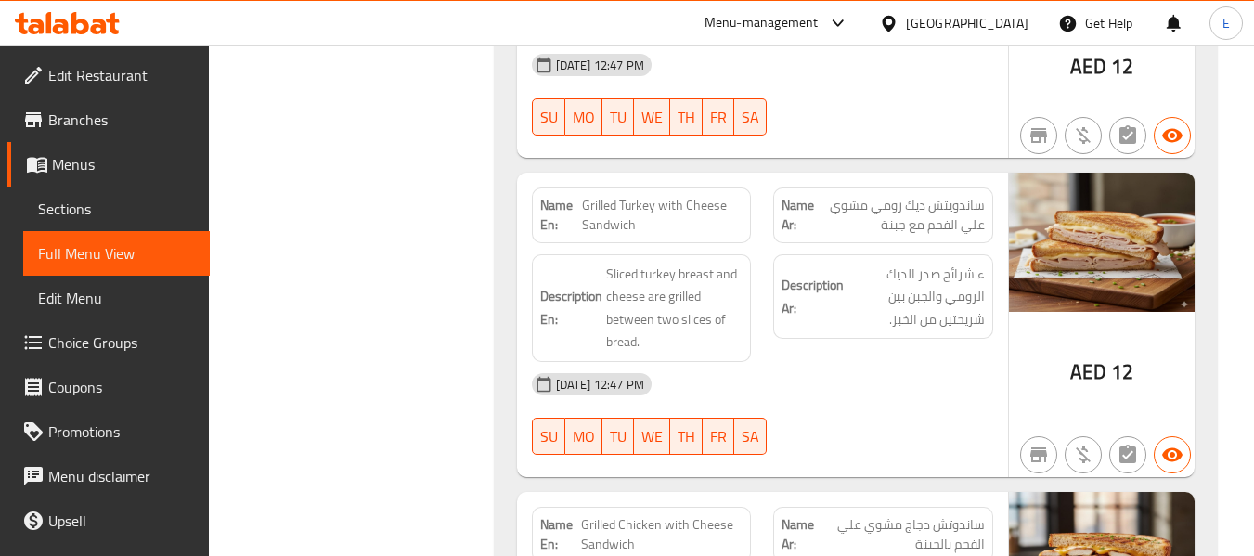
click at [992, 209] on div "Name Ar: ساندويتش ديك رومي مشوي علي الفحم مع جبنة" at bounding box center [883, 215] width 220 height 56
click at [993, 209] on div "Name Ar: ساندويتش ديك رومي مشوي علي الفحم مع جبنة" at bounding box center [883, 215] width 242 height 78
click at [918, 394] on div "08-10-2025 12:47 PM" at bounding box center [763, 384] width 484 height 45
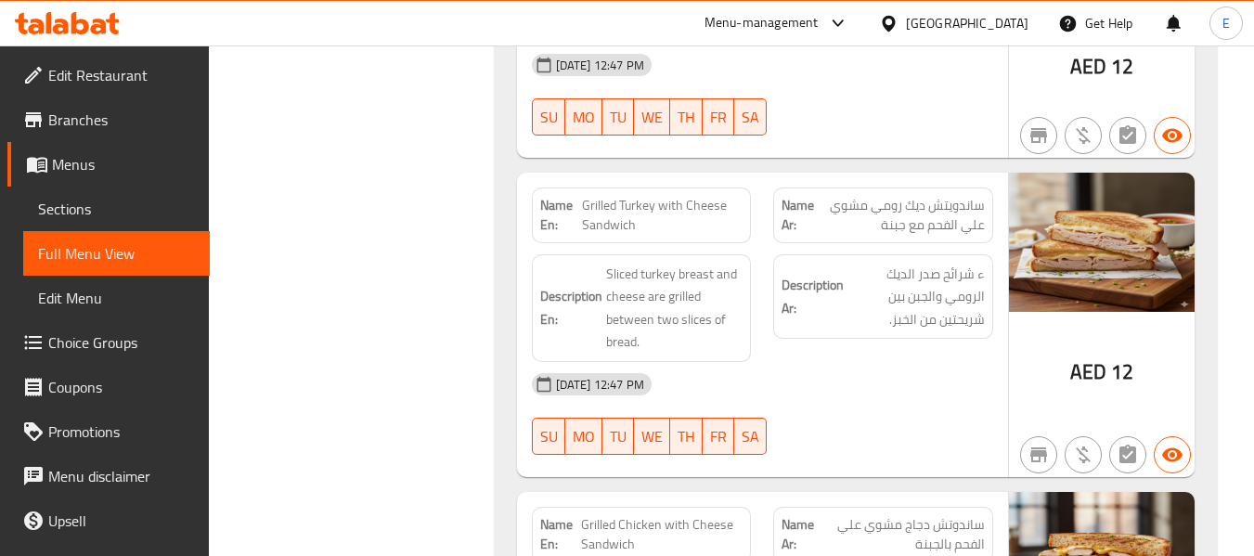
click at [908, 380] on div "08-10-2025 12:47 PM" at bounding box center [763, 384] width 484 height 45
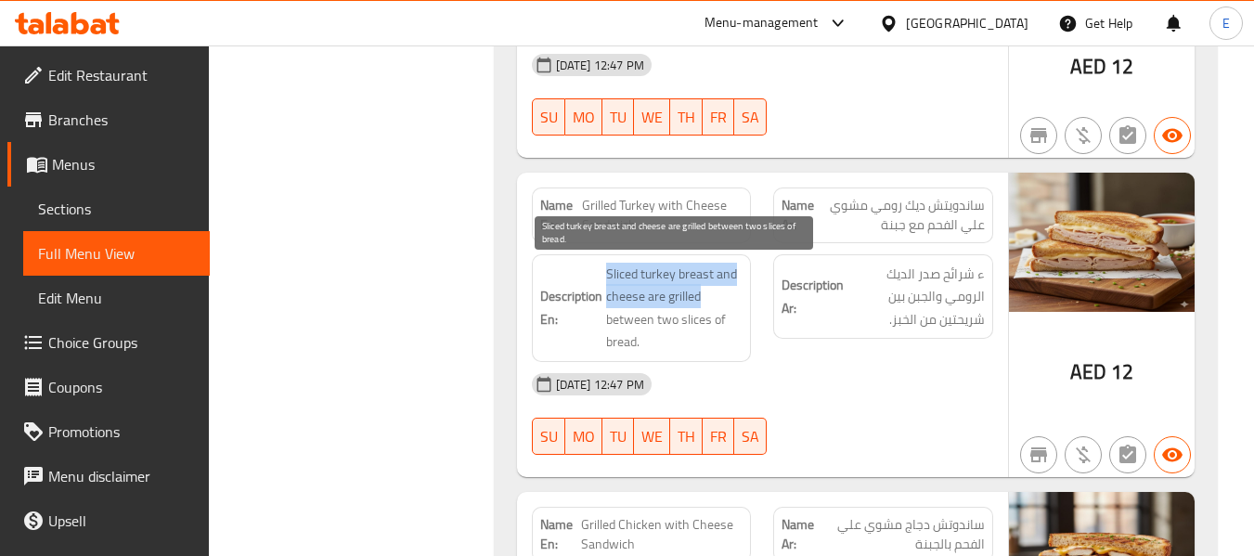
drag, startPoint x: 608, startPoint y: 268, endPoint x: 738, endPoint y: 291, distance: 131.8
click at [738, 291] on span "Sliced turkey breast and cheese are grilled between two slices of bread." at bounding box center [674, 308] width 137 height 91
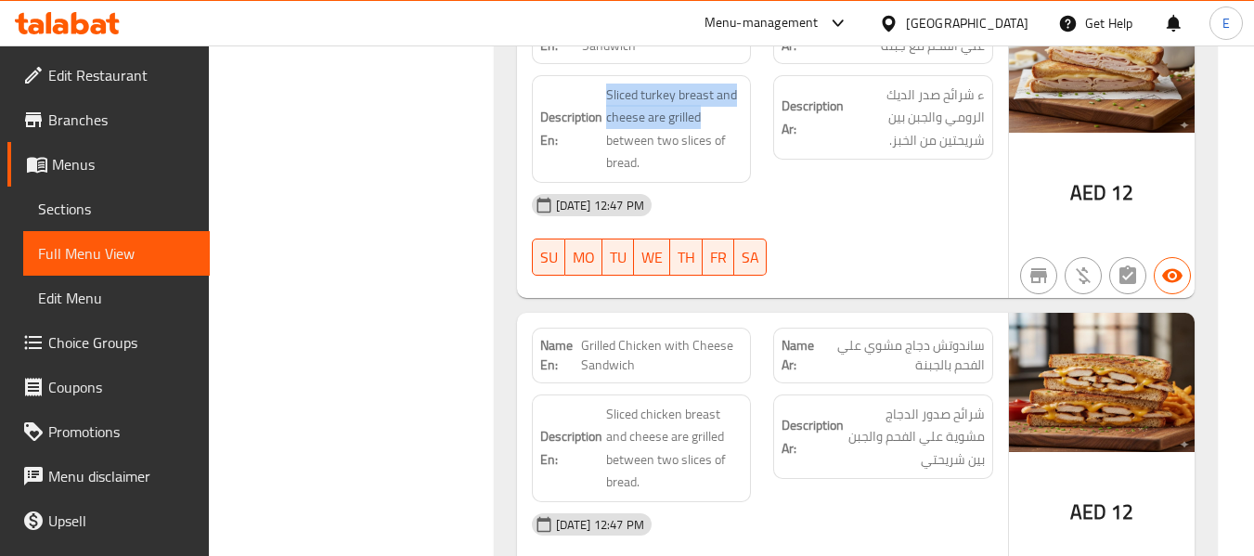
scroll to position [1188, 0]
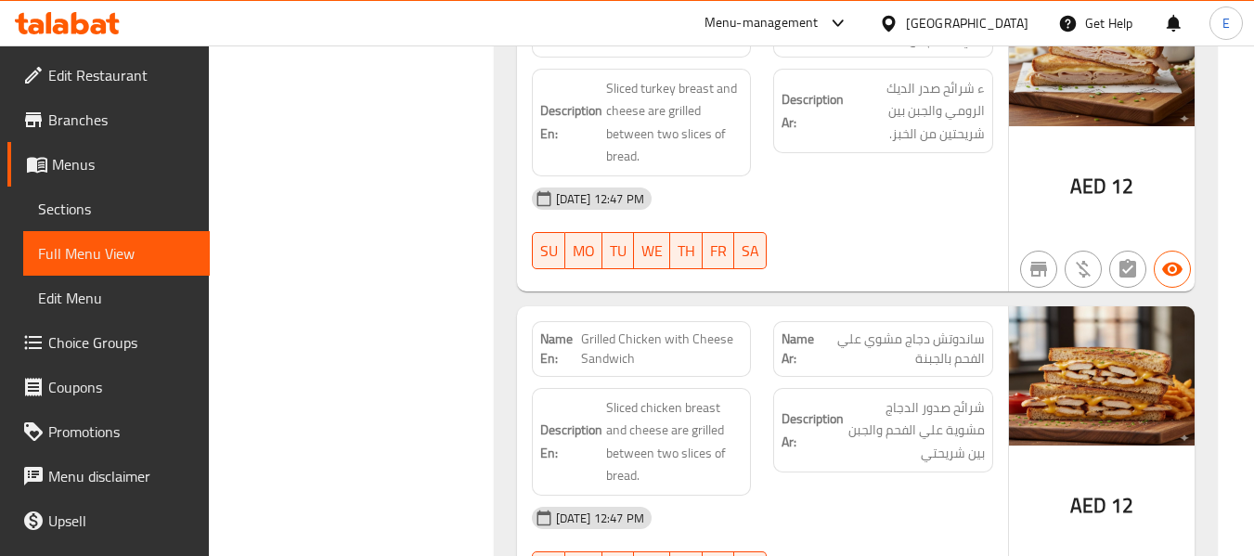
click at [426, 344] on div "Filter Branches Branches Popular filters Free items Branch specific items Has c…" at bounding box center [359, 387] width 248 height 2619
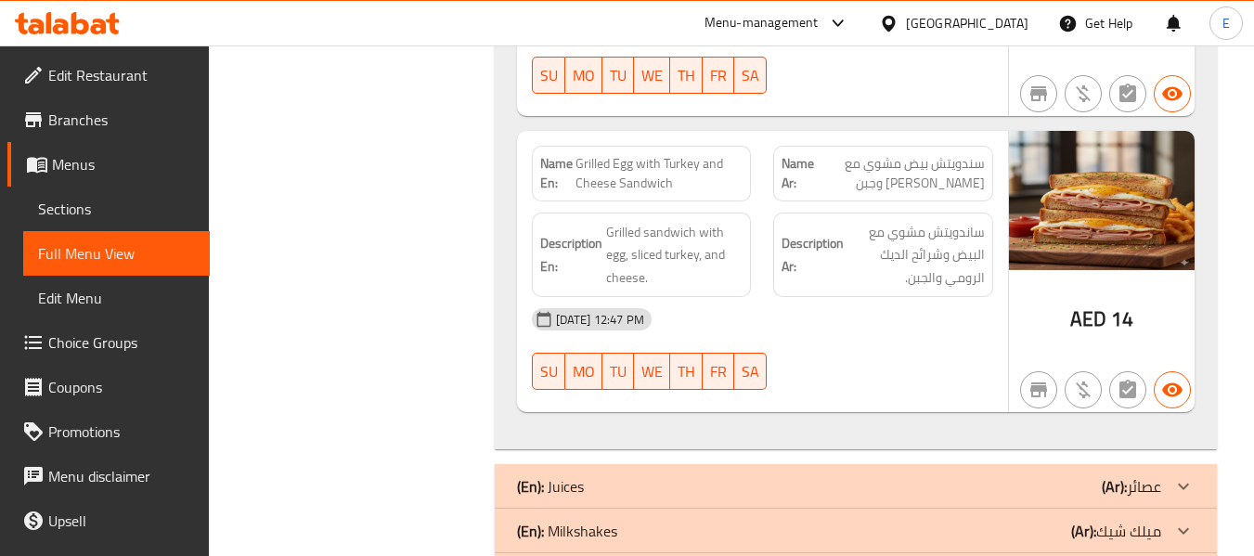
scroll to position [2355, 0]
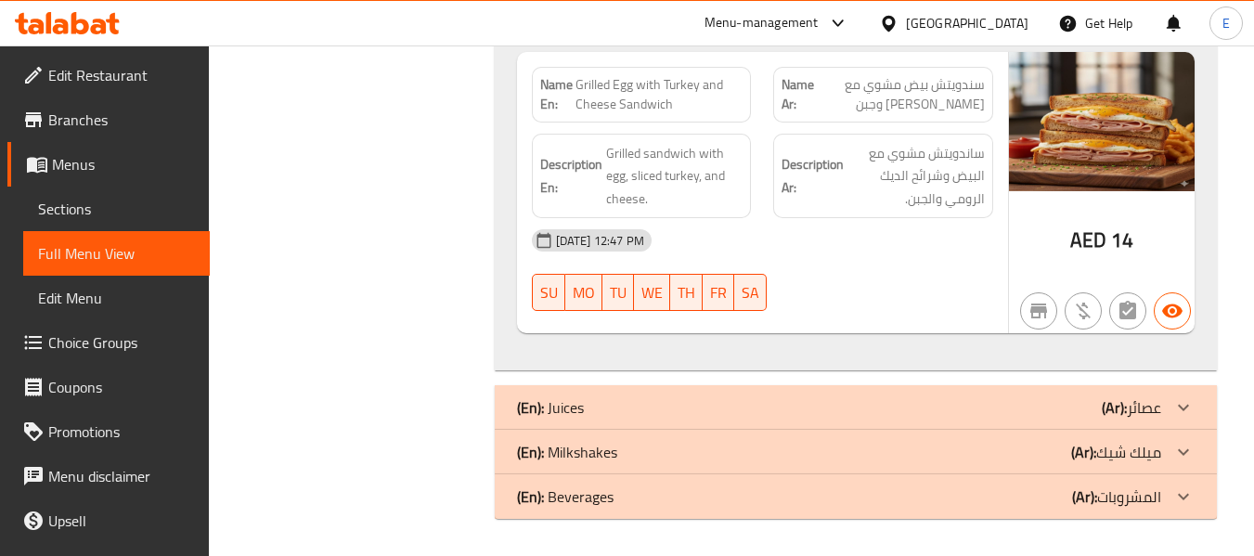
click at [1042, 400] on div "(En): Juices (Ar): عصائر" at bounding box center [839, 407] width 644 height 22
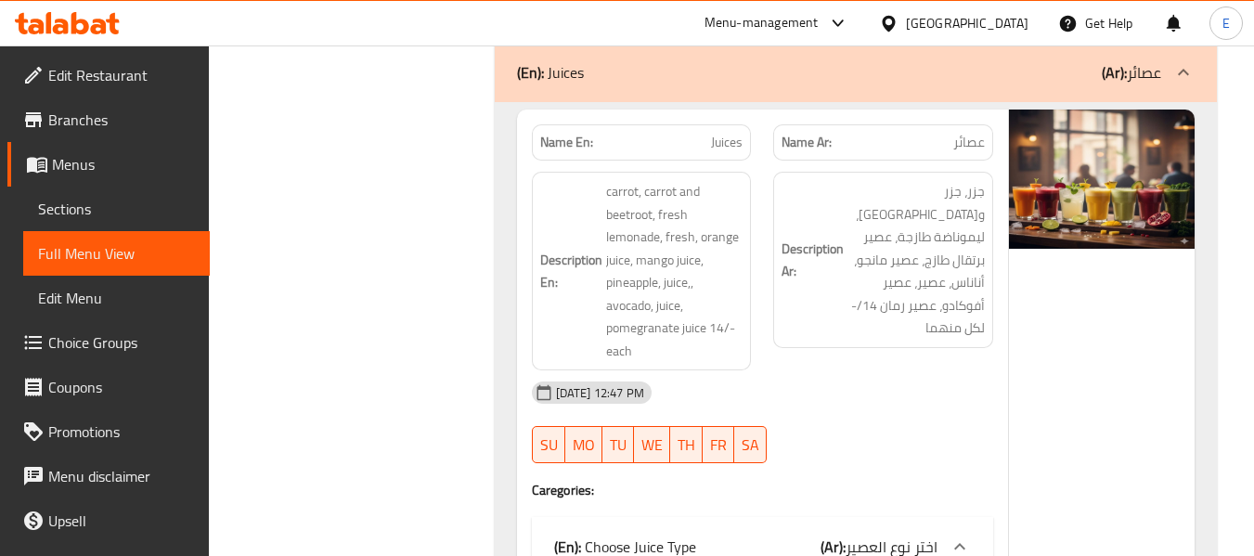
scroll to position [2726, 0]
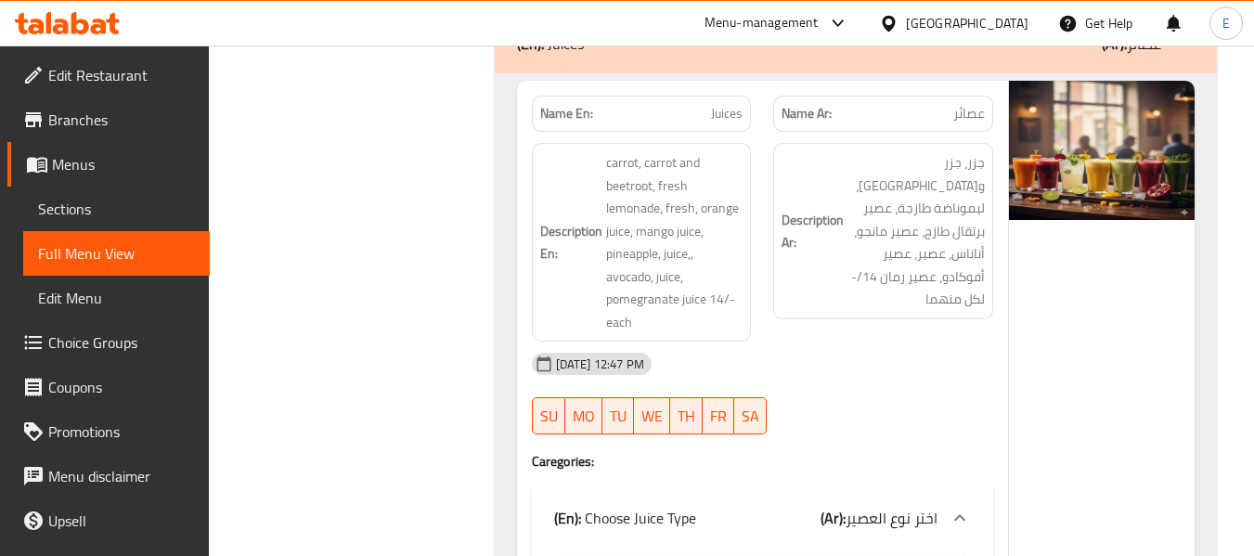
click at [964, 126] on div "Name Ar: عصائر" at bounding box center [883, 114] width 220 height 36
click at [716, 120] on span "Juices" at bounding box center [727, 113] width 32 height 19
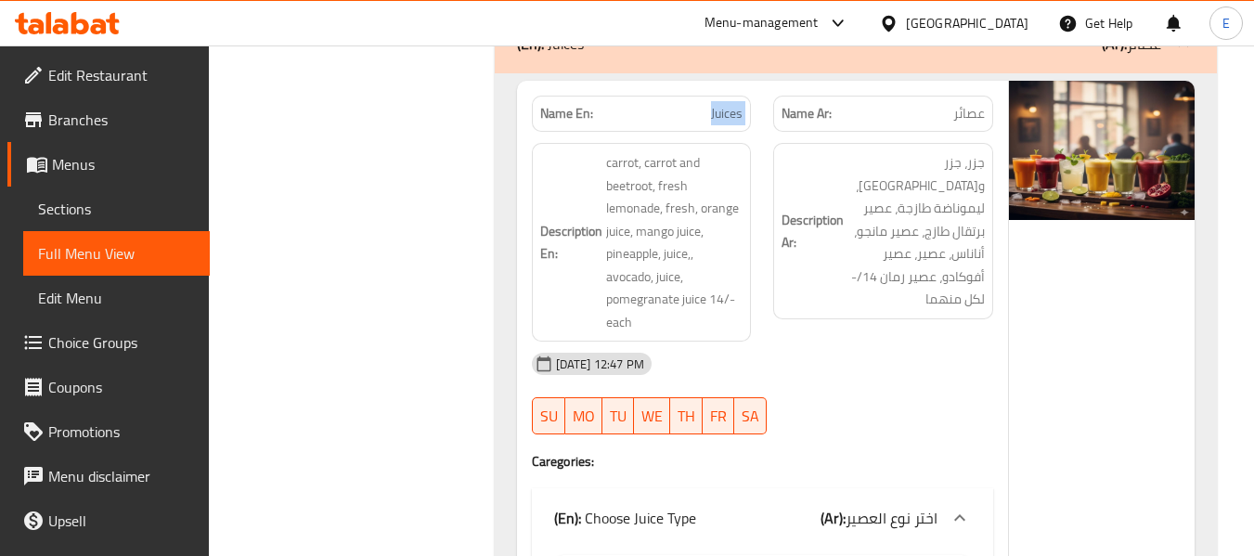
click at [716, 120] on span "Juices" at bounding box center [727, 113] width 32 height 19
click at [885, 385] on div "08-10-2025 12:47 PM" at bounding box center [763, 364] width 484 height 45
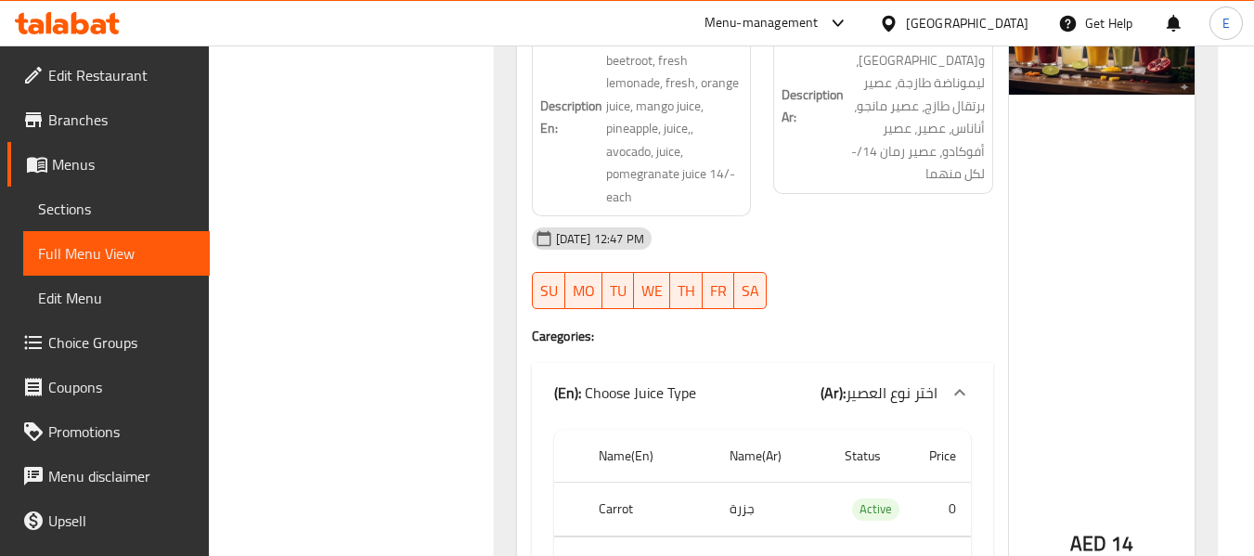
scroll to position [2819, 0]
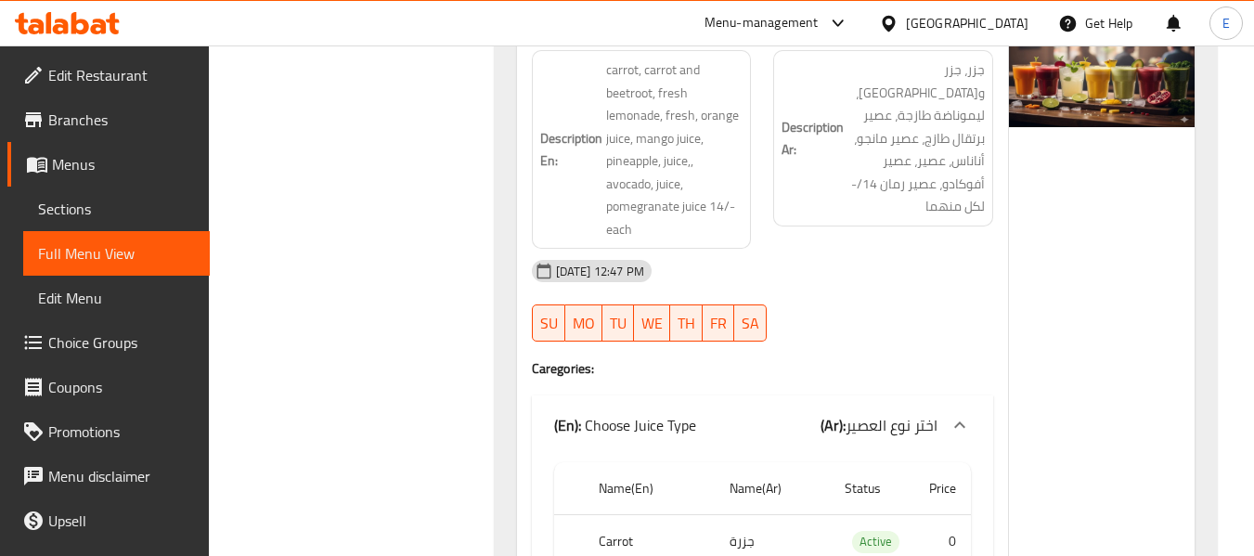
click at [589, 193] on h6 "Description En: carrot, carrot and beetroot, fresh lemonade, fresh, orange juic…" at bounding box center [641, 149] width 203 height 182
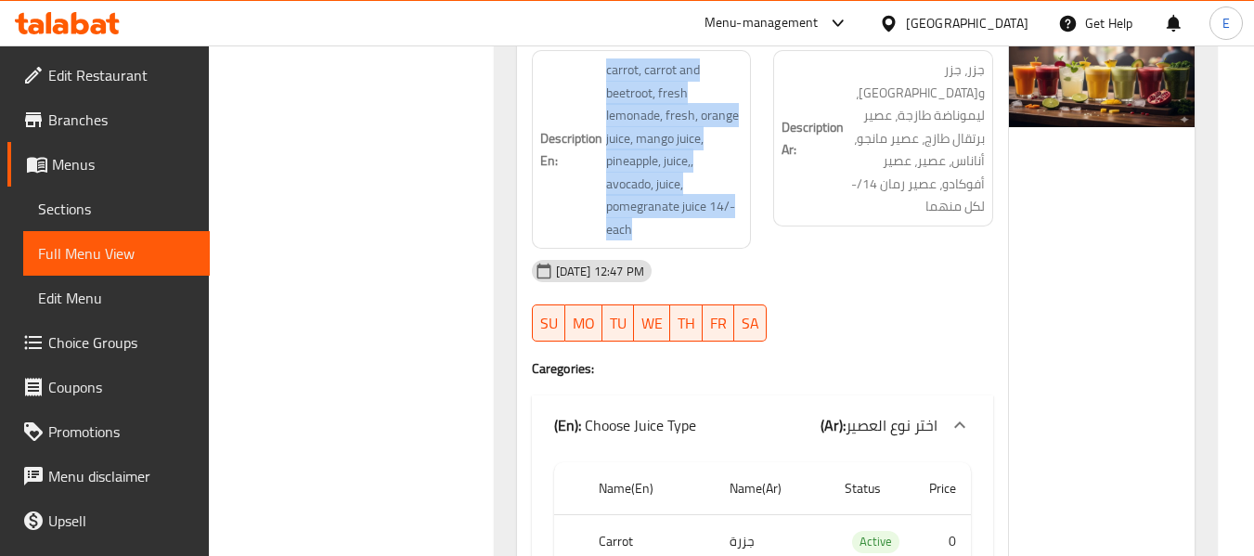
click at [589, 193] on h6 "Description En: carrot, carrot and beetroot, fresh lemonade, fresh, orange juic…" at bounding box center [641, 149] width 203 height 182
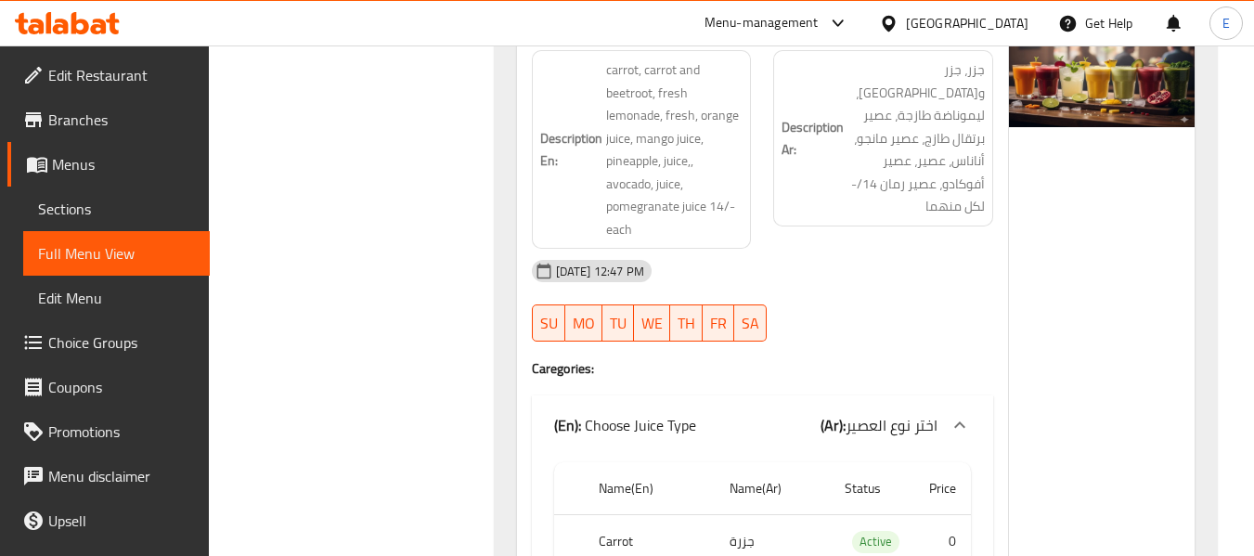
click at [790, 251] on div "08-10-2025 12:47 PM" at bounding box center [763, 271] width 484 height 45
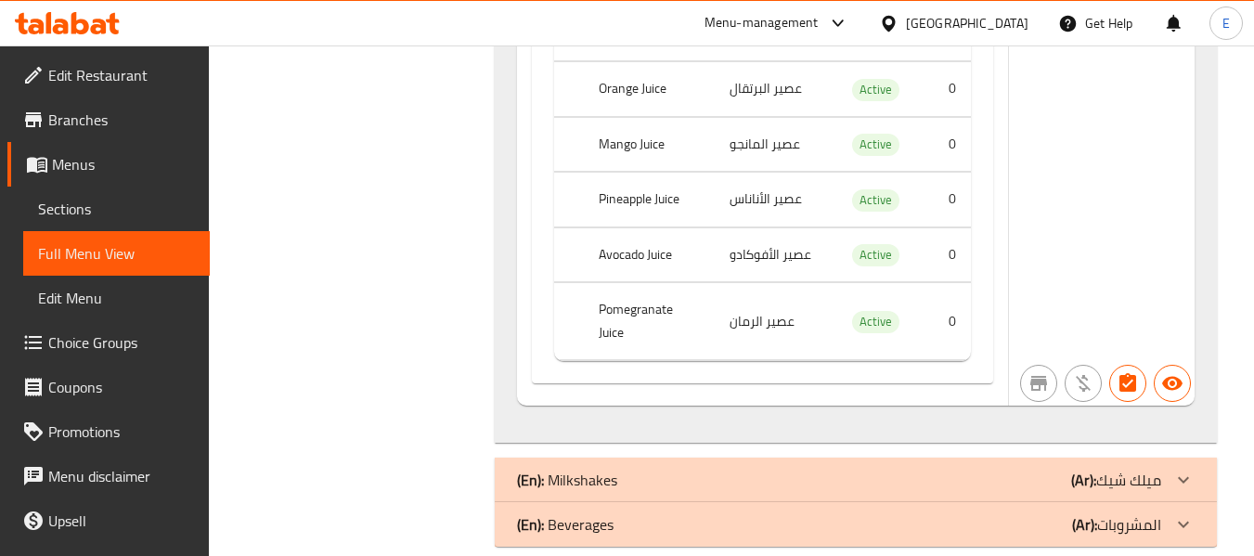
scroll to position [3488, 0]
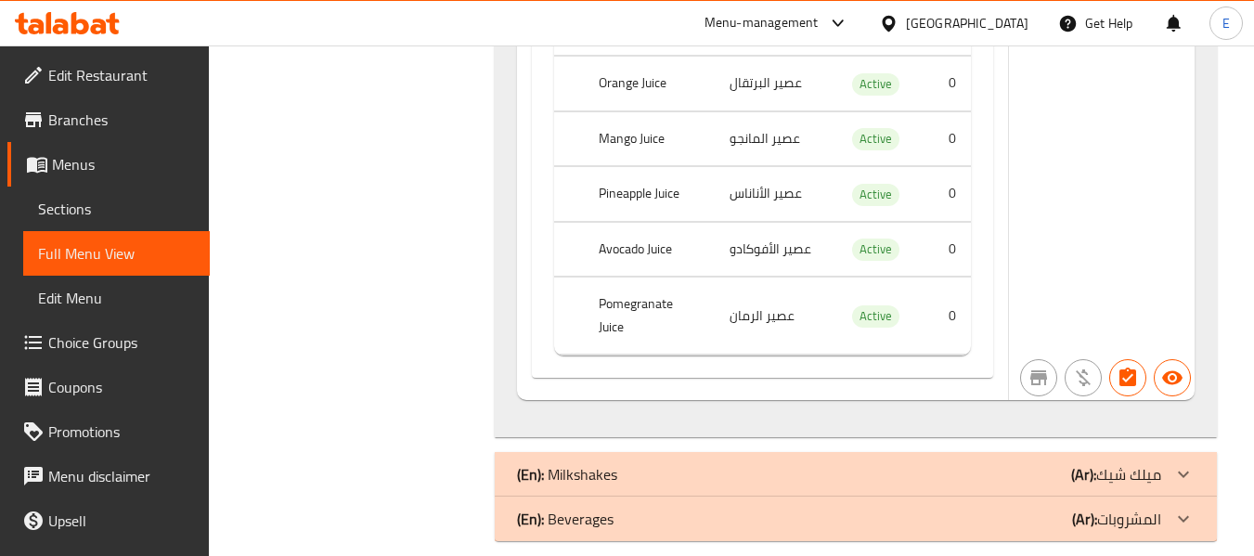
click at [1009, 463] on div "(En): Milkshakes (Ar): ميلك شيك" at bounding box center [839, 474] width 644 height 22
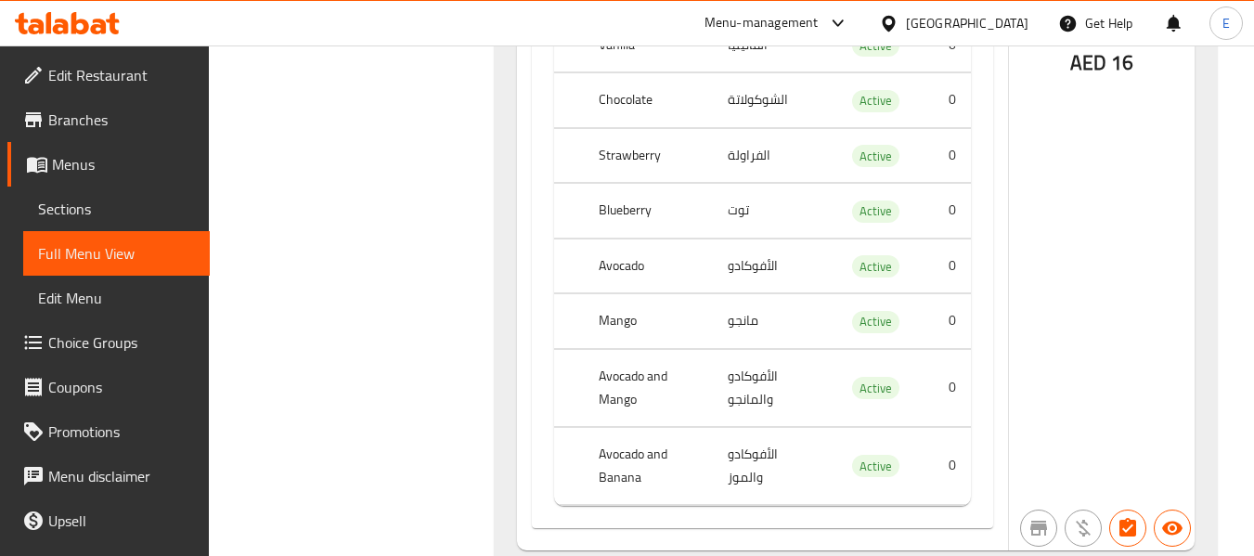
scroll to position [4629, 0]
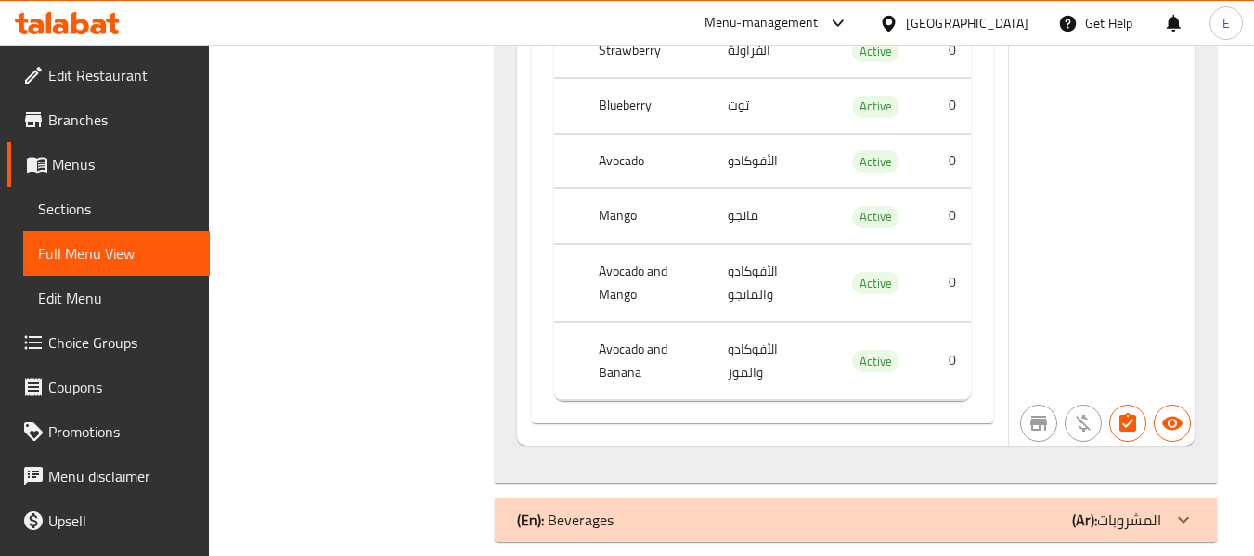
click at [985, 509] on div "(En): Beverages (Ar): المشروبات" at bounding box center [839, 520] width 644 height 22
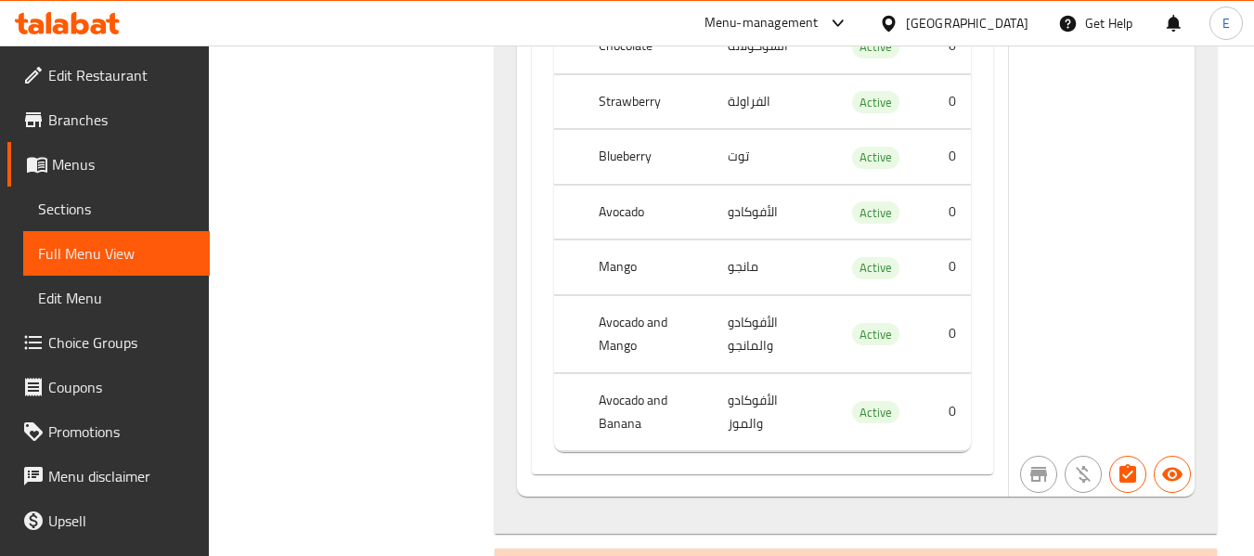
scroll to position [4444, 0]
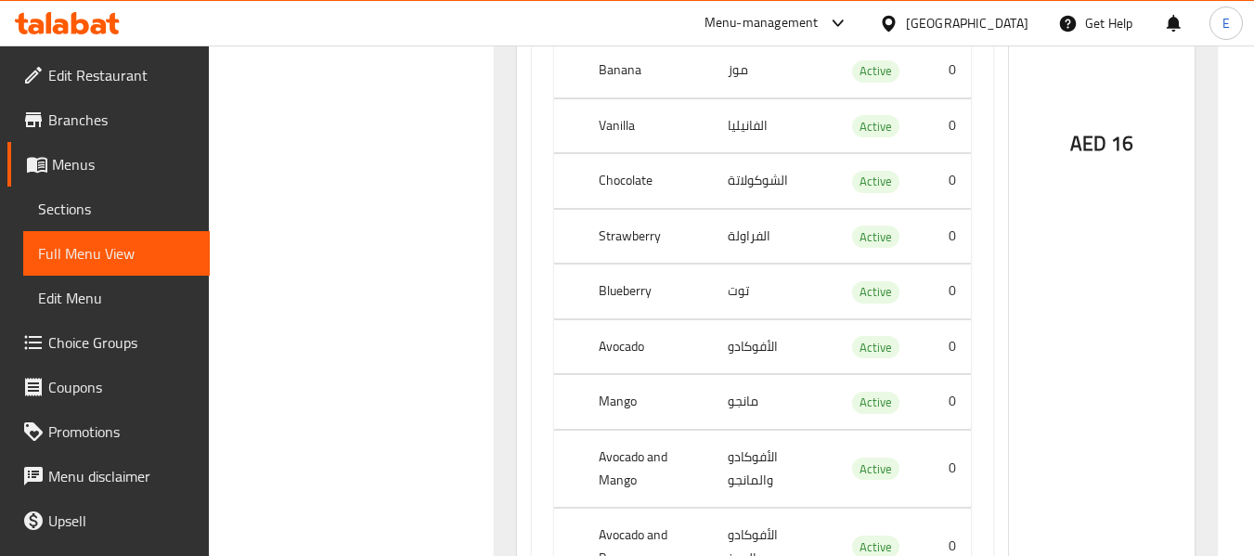
click at [495, 197] on div "Name En: Milkshakes Name Ar: ميلك شيك Description En: banana, vanilla, chocolat…" at bounding box center [856, 111] width 722 height 1113
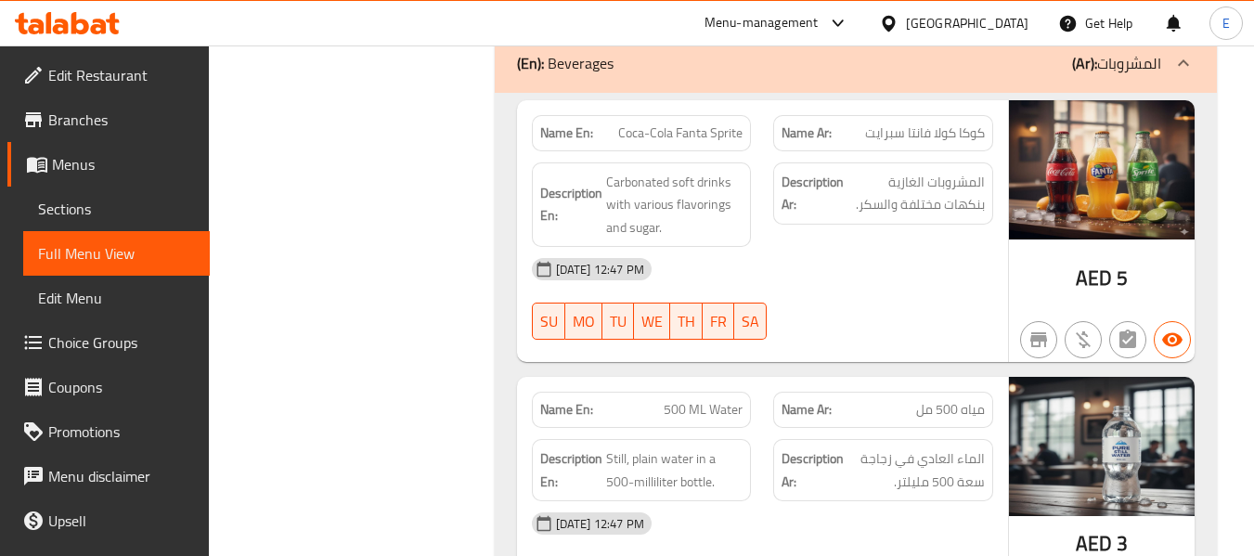
scroll to position [5001, 0]
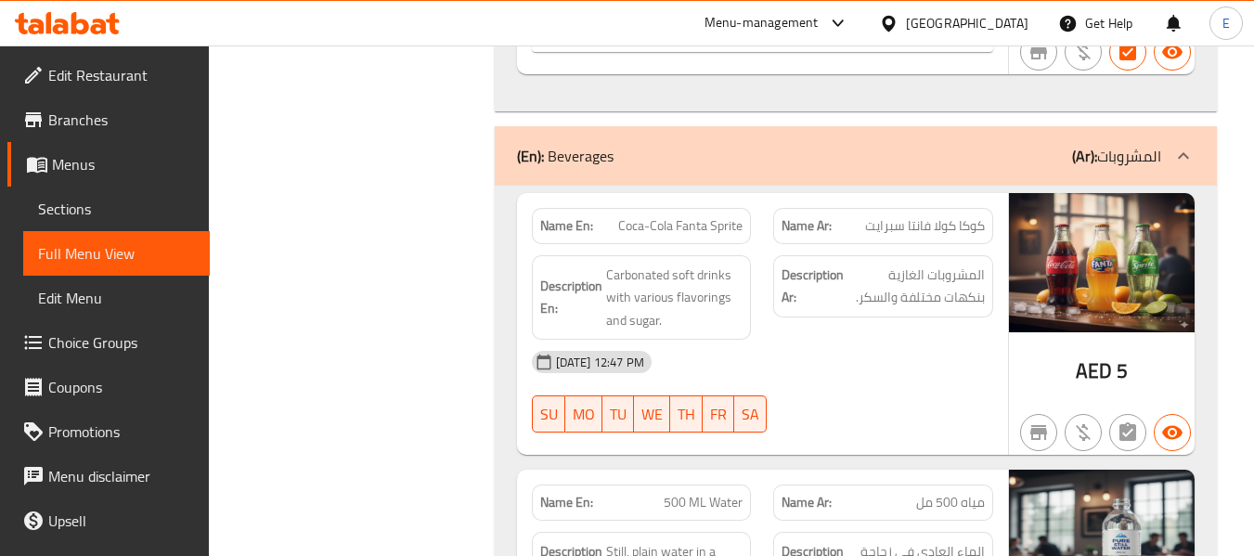
click at [1111, 353] on span "AED" at bounding box center [1094, 371] width 36 height 36
click at [923, 219] on div "Name Ar: كوكا كولا فانتا سبرايت" at bounding box center [883, 226] width 220 height 36
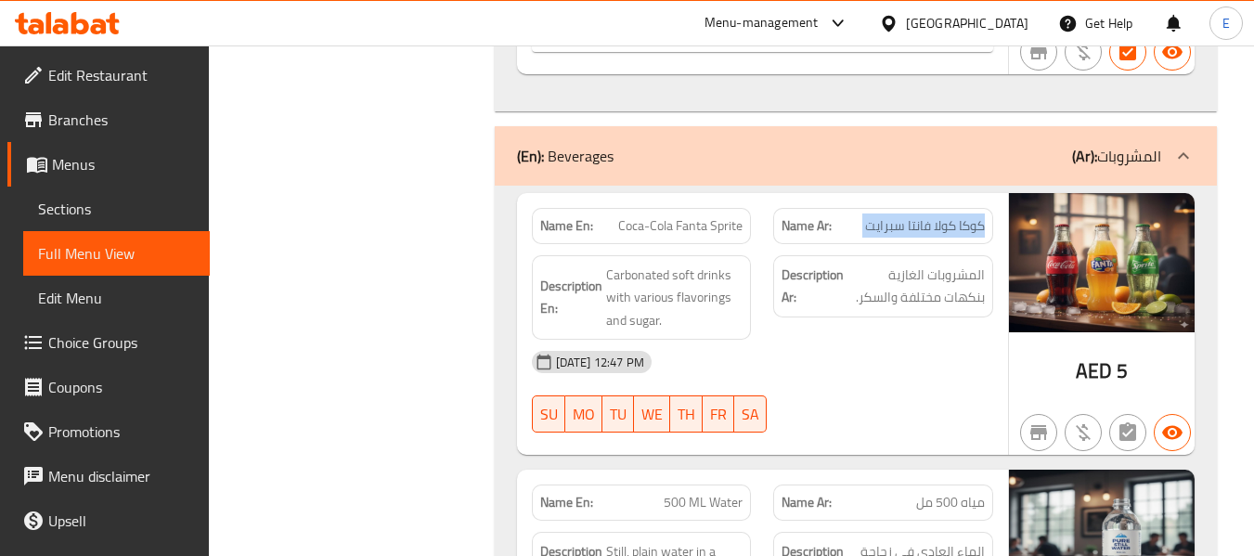
click at [923, 219] on div "Name Ar: كوكا كولا فانتا سبرايت" at bounding box center [883, 226] width 220 height 36
click at [933, 340] on div "08-10-2025 12:47 PM" at bounding box center [763, 362] width 484 height 45
click at [738, 216] on span "Coca-Cola Fanta Sprite" at bounding box center [680, 225] width 124 height 19
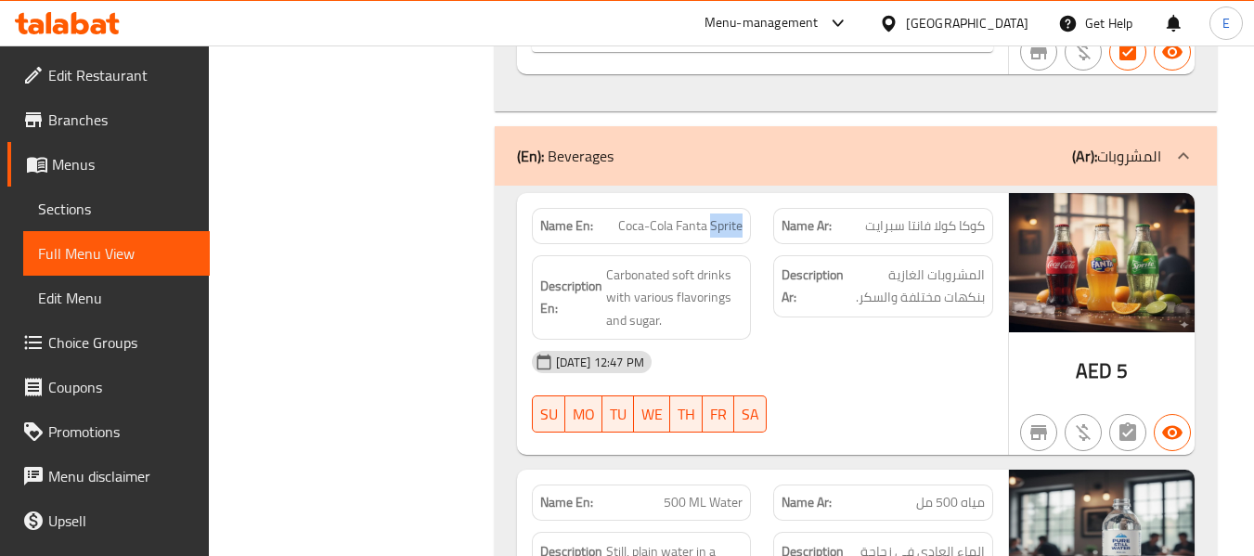
click at [738, 216] on span "Coca-Cola Fanta Sprite" at bounding box center [680, 225] width 124 height 19
copy span "Coca-Cola Fanta Sprite"
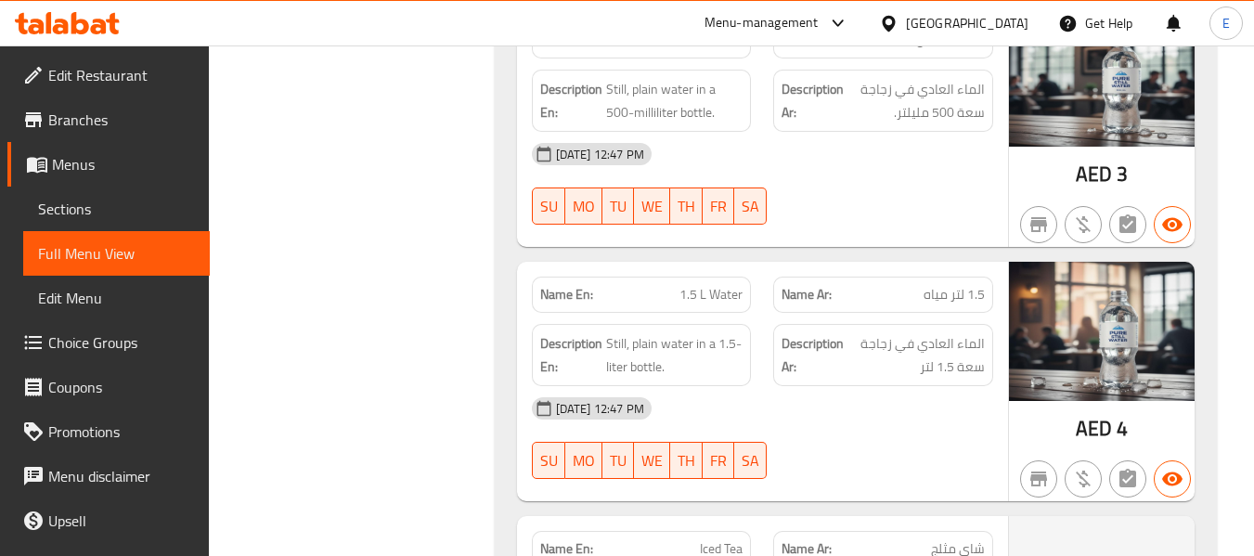
scroll to position [5465, 0]
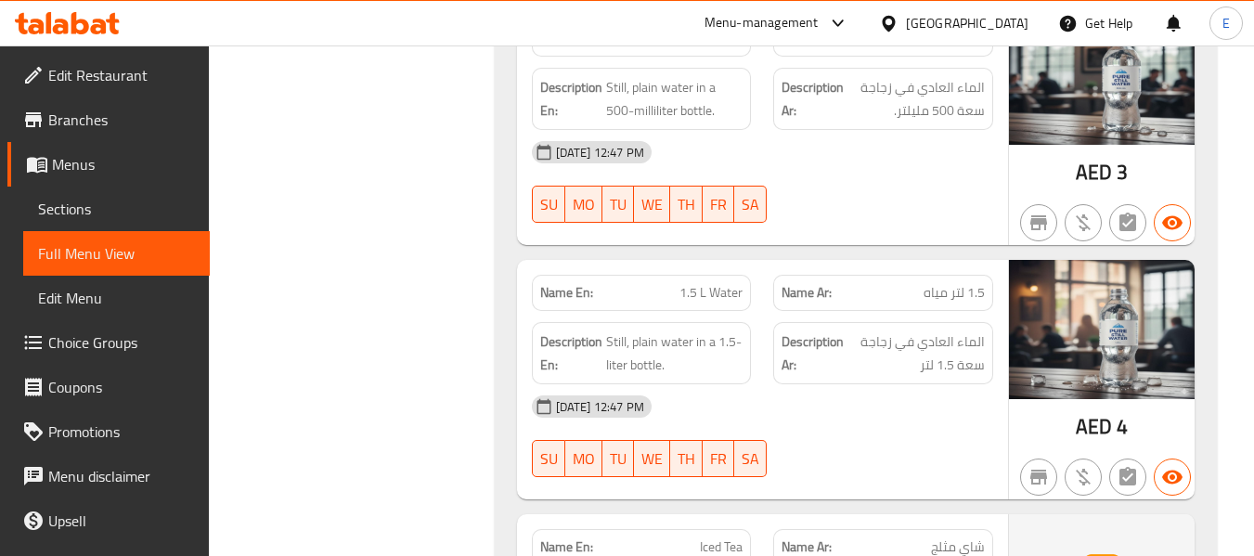
drag, startPoint x: 79, startPoint y: 205, endPoint x: 79, endPoint y: 27, distance: 178.2
click at [79, 205] on span "Sections" at bounding box center [116, 209] width 157 height 22
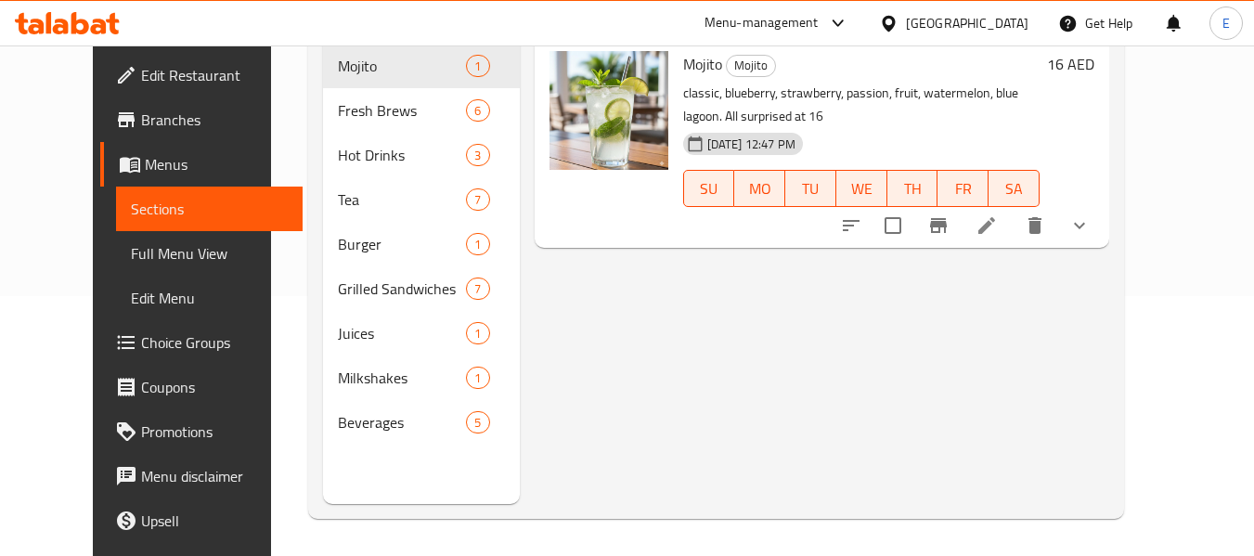
scroll to position [260, 0]
click at [133, 256] on span "Full Menu View" at bounding box center [209, 253] width 157 height 22
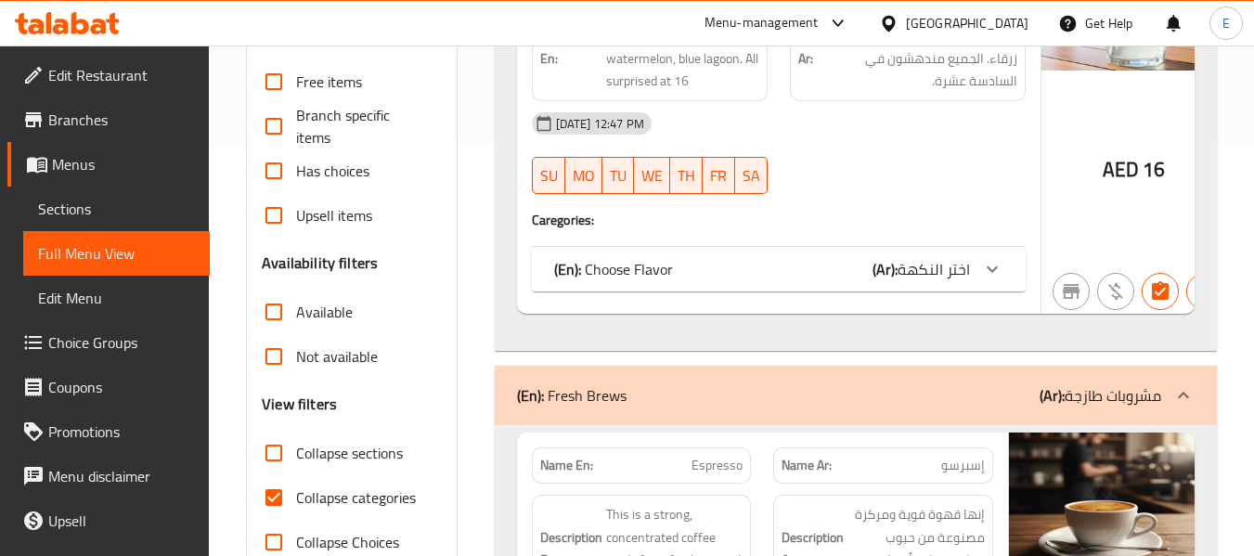
scroll to position [446, 0]
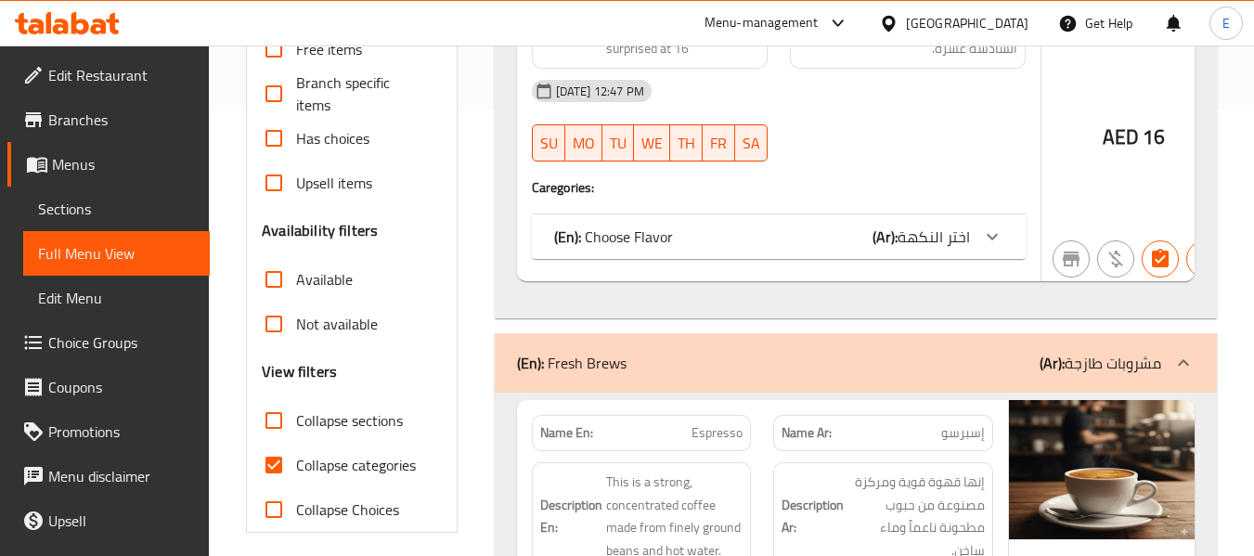
click at [277, 467] on input "Collapse categories" at bounding box center [274, 465] width 45 height 45
checkbox input "false"
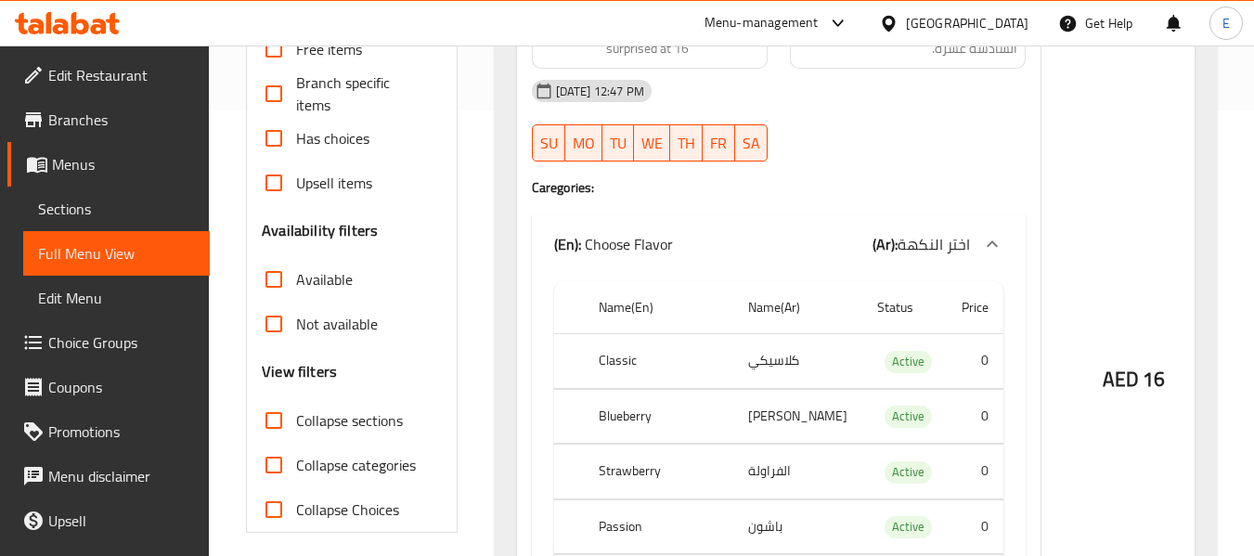
click at [275, 421] on input "Collapse sections" at bounding box center [274, 420] width 45 height 45
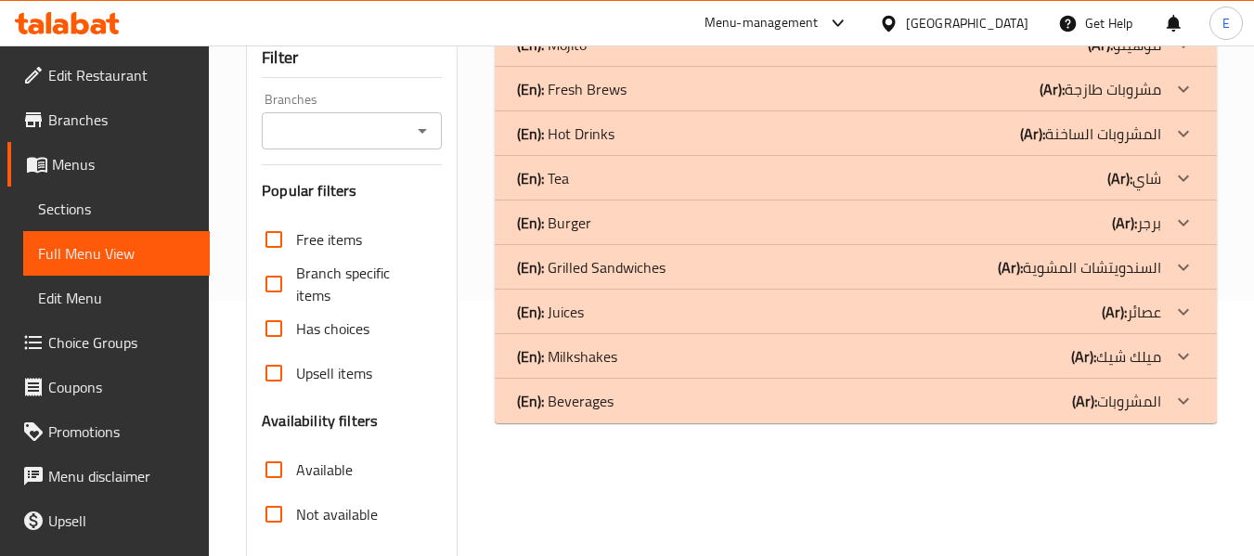
scroll to position [260, 0]
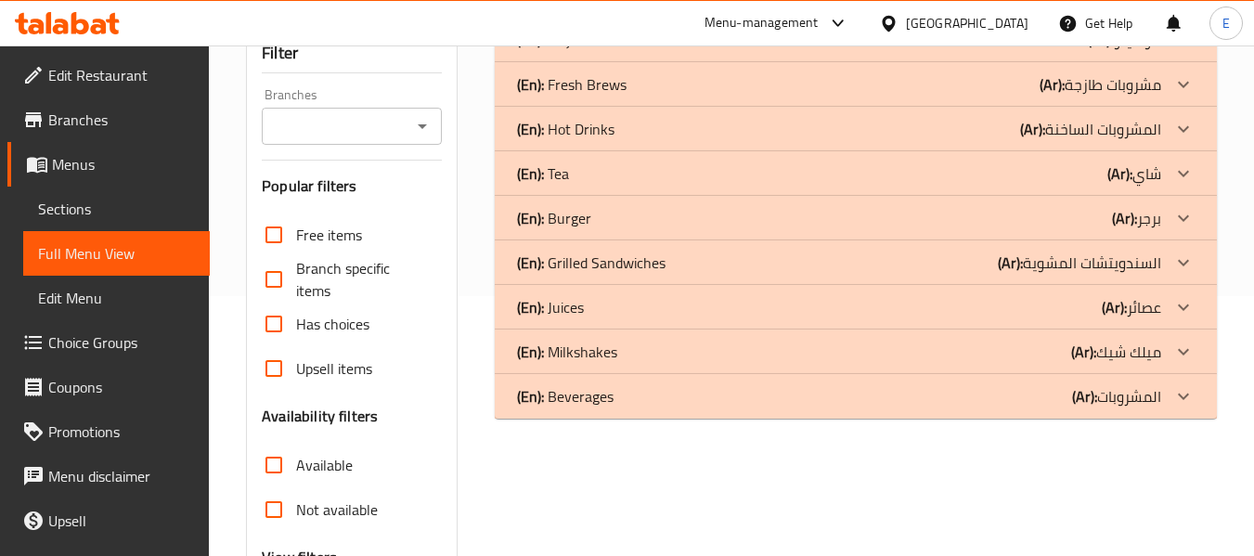
click at [962, 392] on div "(En): Beverages (Ar): المشروبات" at bounding box center [839, 396] width 644 height 22
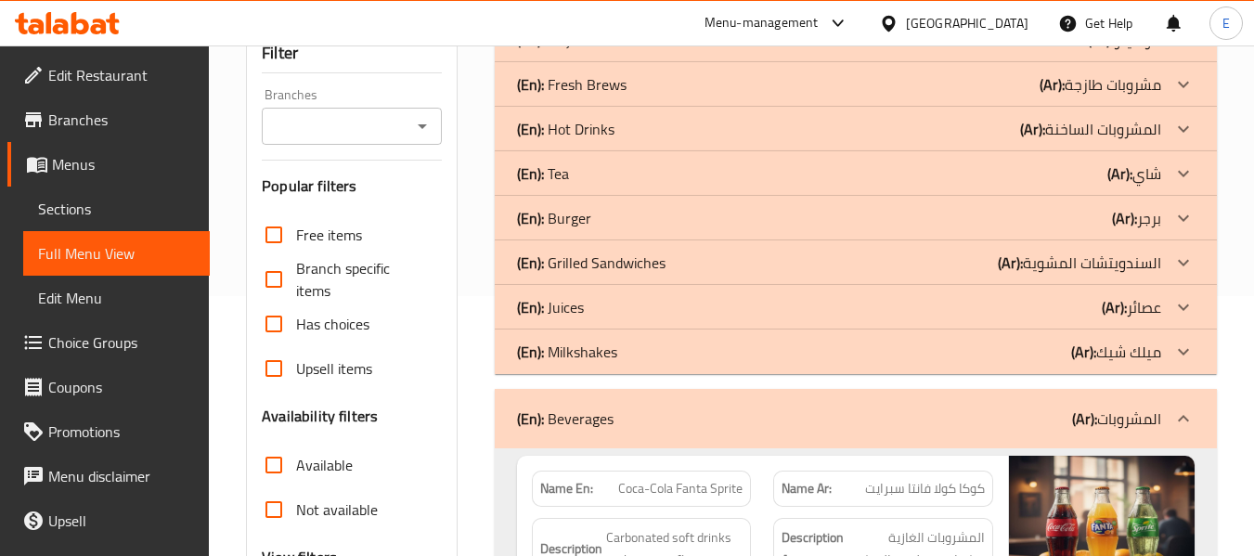
click at [957, 355] on div "(En): Milkshakes (Ar): ميلك شيك" at bounding box center [839, 352] width 644 height 22
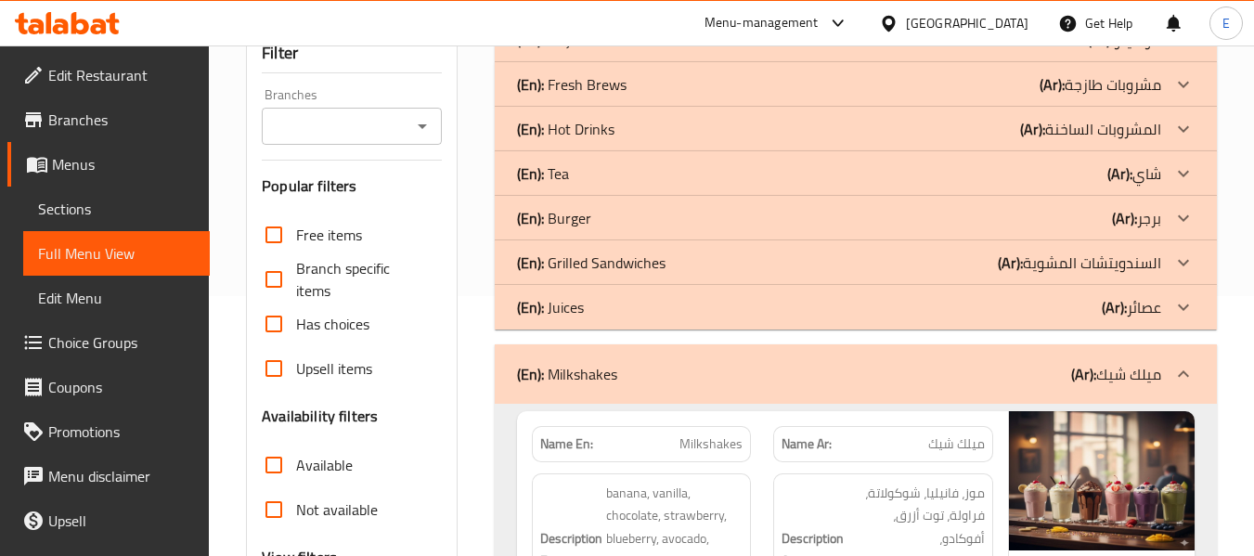
click at [947, 305] on div "(En): Juices (Ar): عصائر" at bounding box center [839, 307] width 644 height 22
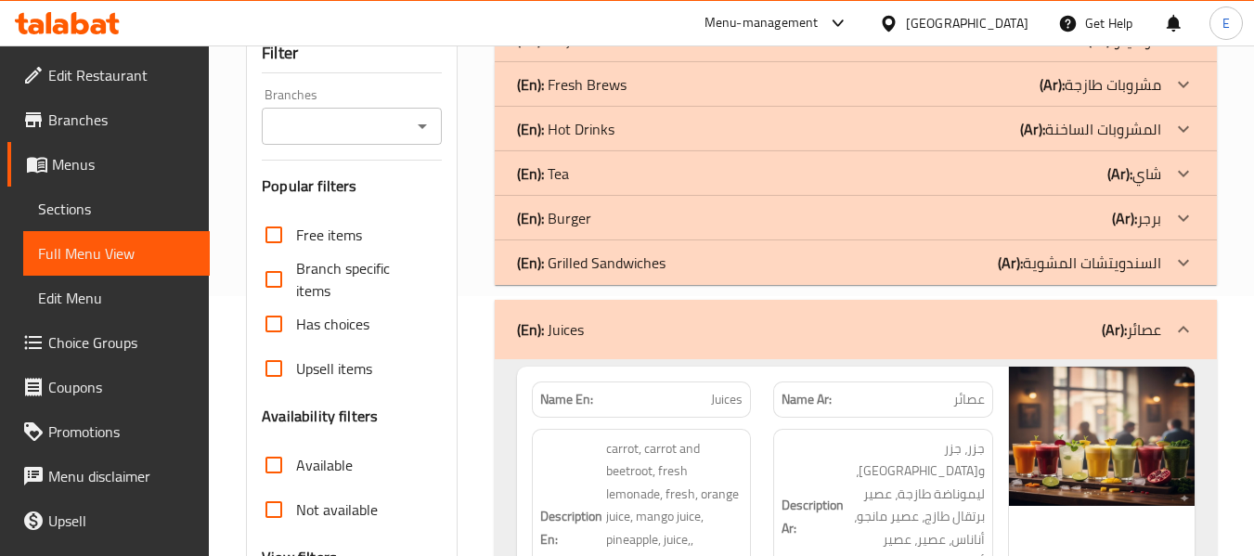
click at [922, 261] on div "(En): Grilled Sandwiches (Ar): السندويتشات المشوية" at bounding box center [839, 263] width 644 height 22
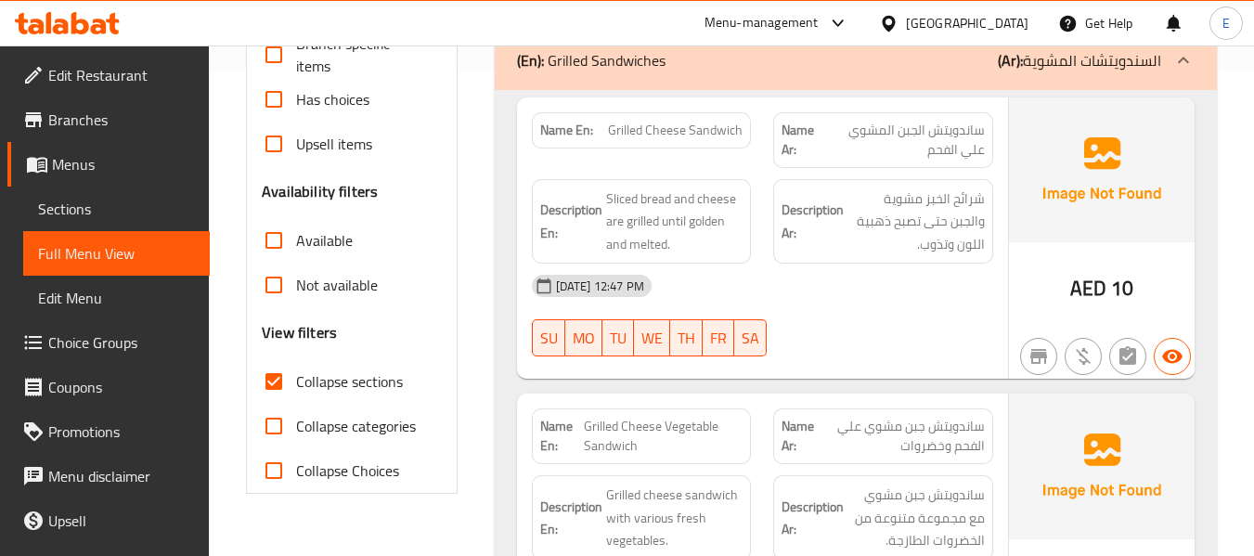
scroll to position [557, 0]
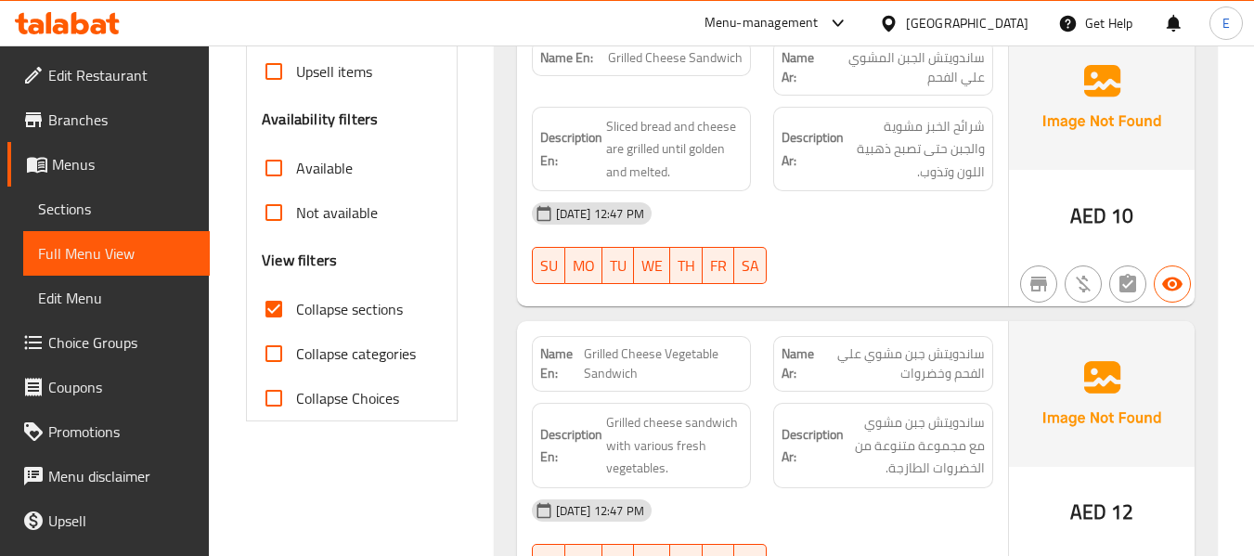
click at [276, 309] on input "Collapse sections" at bounding box center [274, 309] width 45 height 45
checkbox input "false"
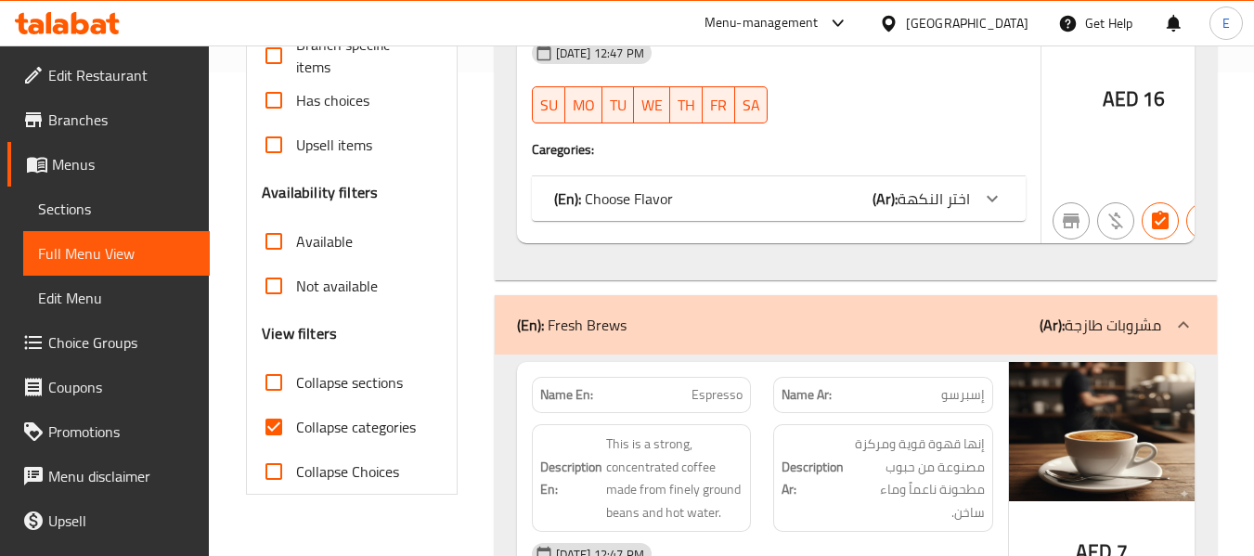
scroll to position [557, 0]
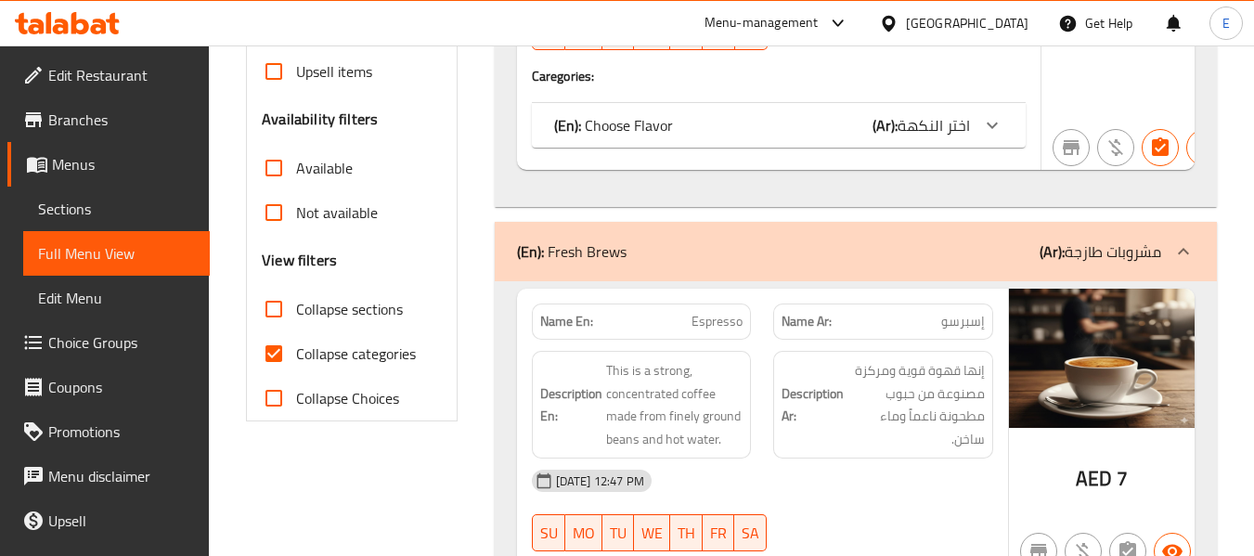
click at [280, 361] on input "Collapse categories" at bounding box center [274, 353] width 45 height 45
checkbox input "false"
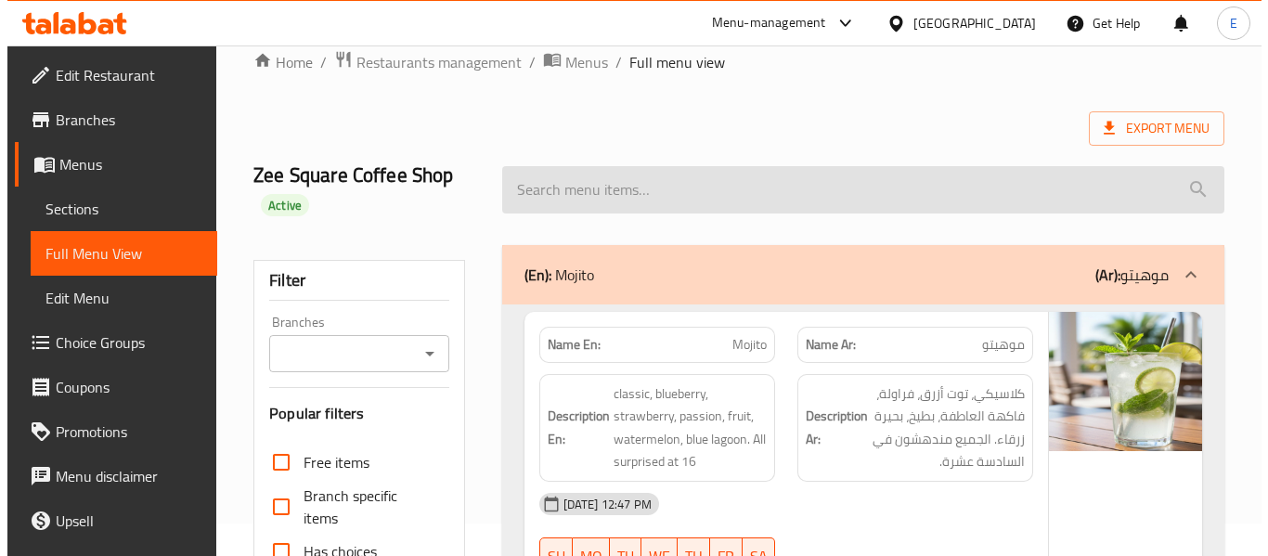
scroll to position [0, 0]
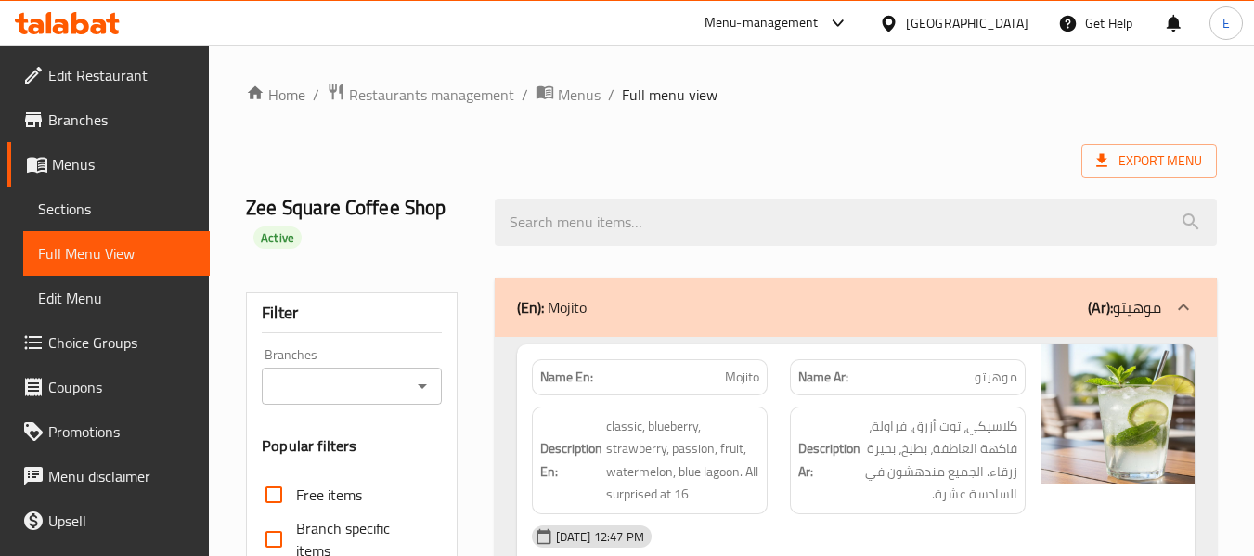
click at [1155, 165] on span "Export Menu" at bounding box center [1149, 160] width 106 height 23
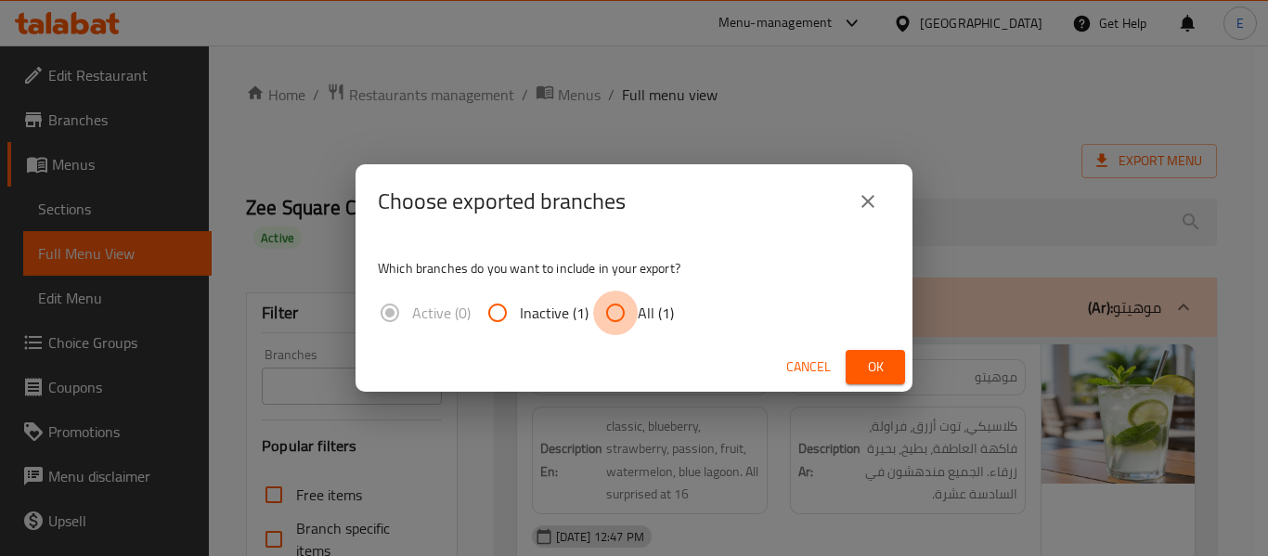
click at [627, 311] on input "All (1)" at bounding box center [615, 313] width 45 height 45
radio input "true"
click at [858, 357] on button "Ok" at bounding box center [875, 367] width 59 height 34
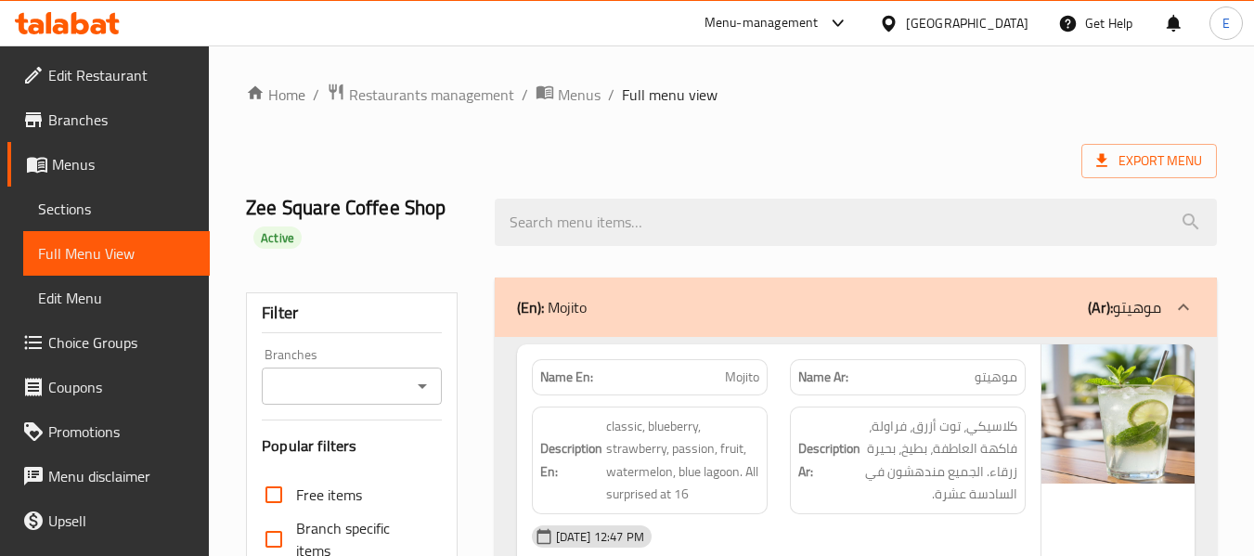
click at [126, 64] on span "Edit Restaurant" at bounding box center [121, 75] width 147 height 22
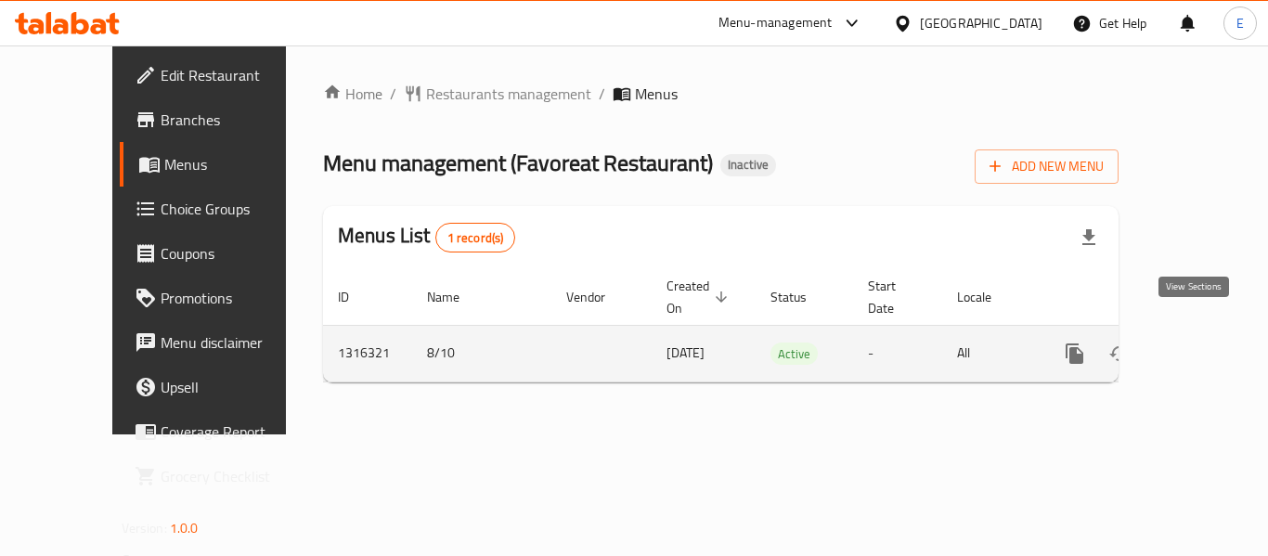
click at [1200, 345] on icon "enhanced table" at bounding box center [1208, 353] width 17 height 17
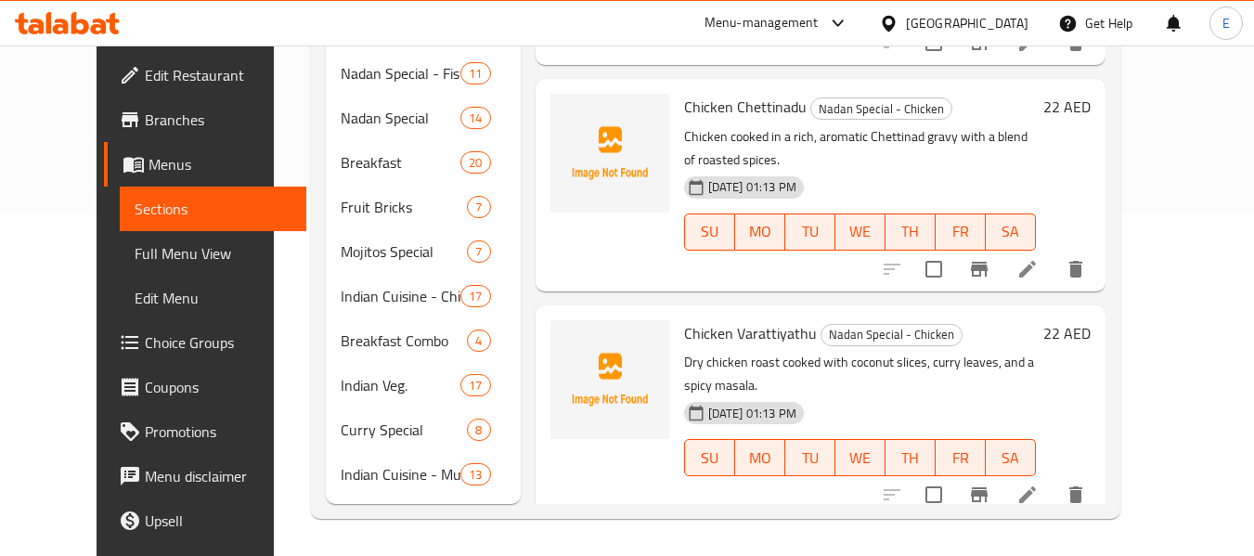
scroll to position [371, 0]
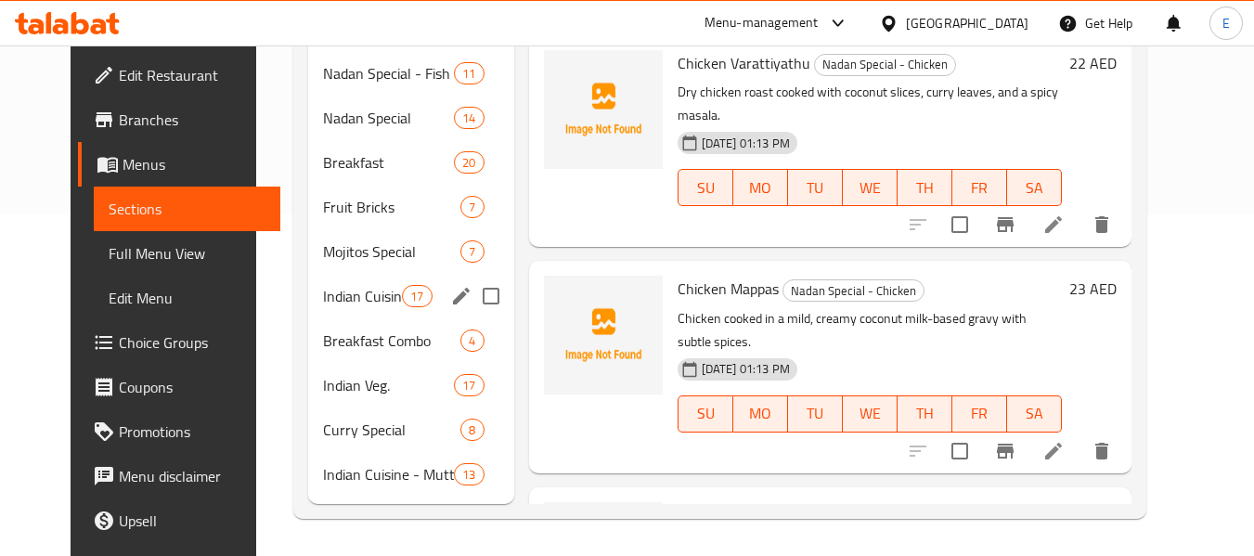
click at [408, 306] on div "Indian Cuisine - Chicken 17" at bounding box center [411, 296] width 206 height 45
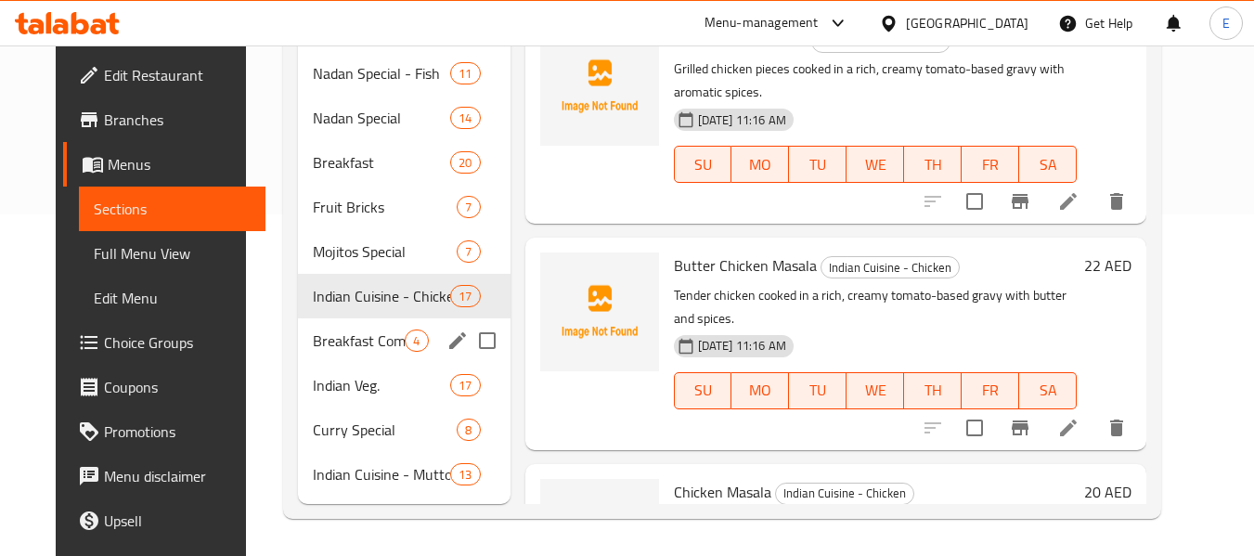
click at [350, 348] on span "Breakfast Combo" at bounding box center [359, 340] width 92 height 22
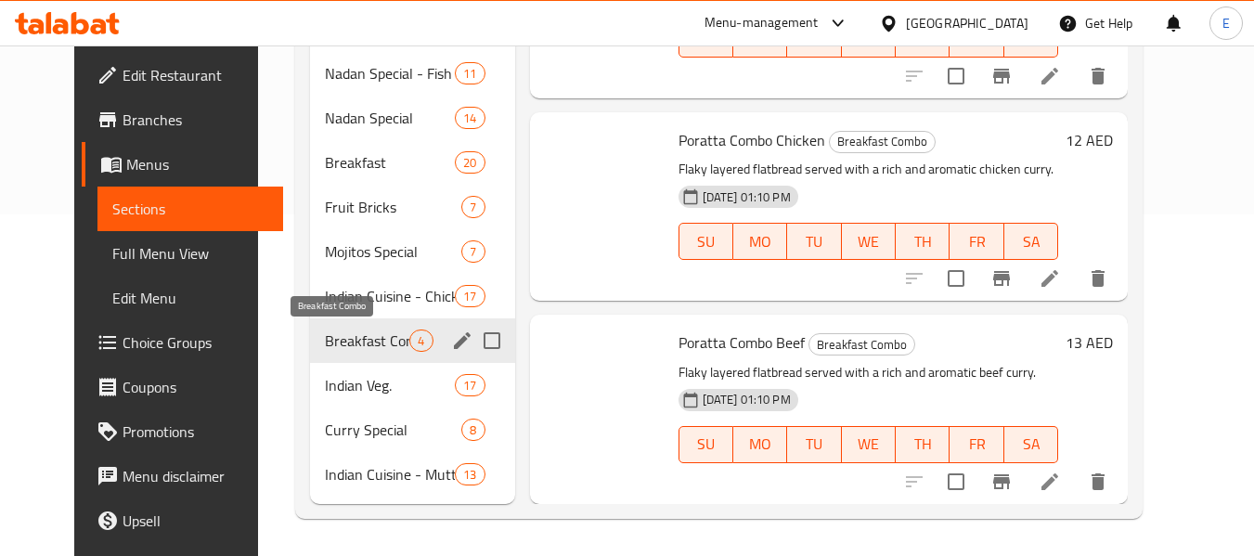
scroll to position [248, 0]
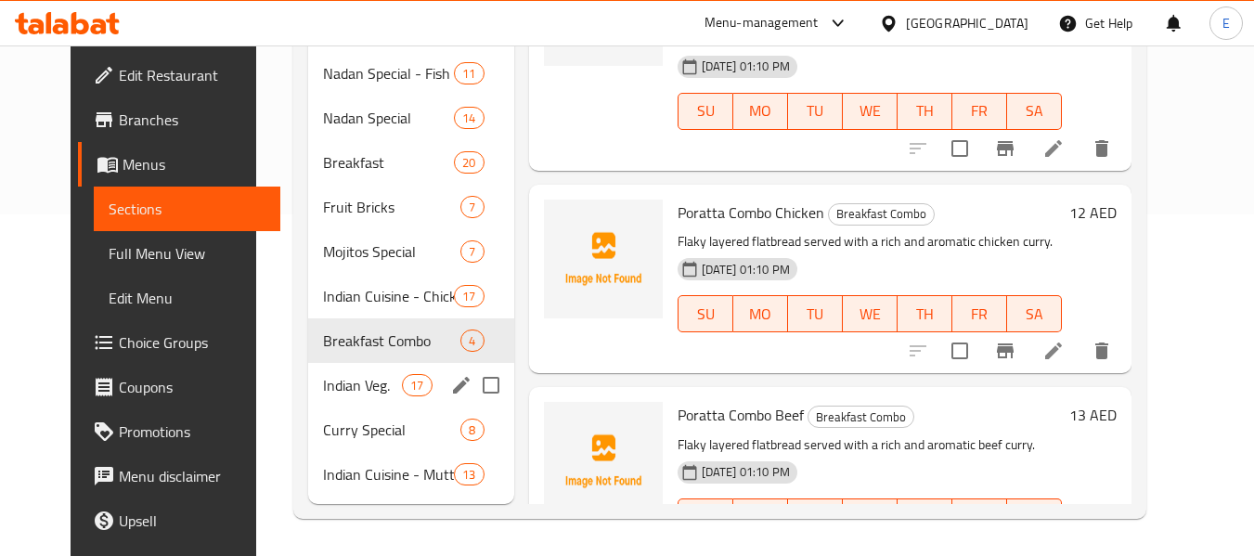
click at [354, 397] on div "Indian Veg. 17" at bounding box center [411, 385] width 206 height 45
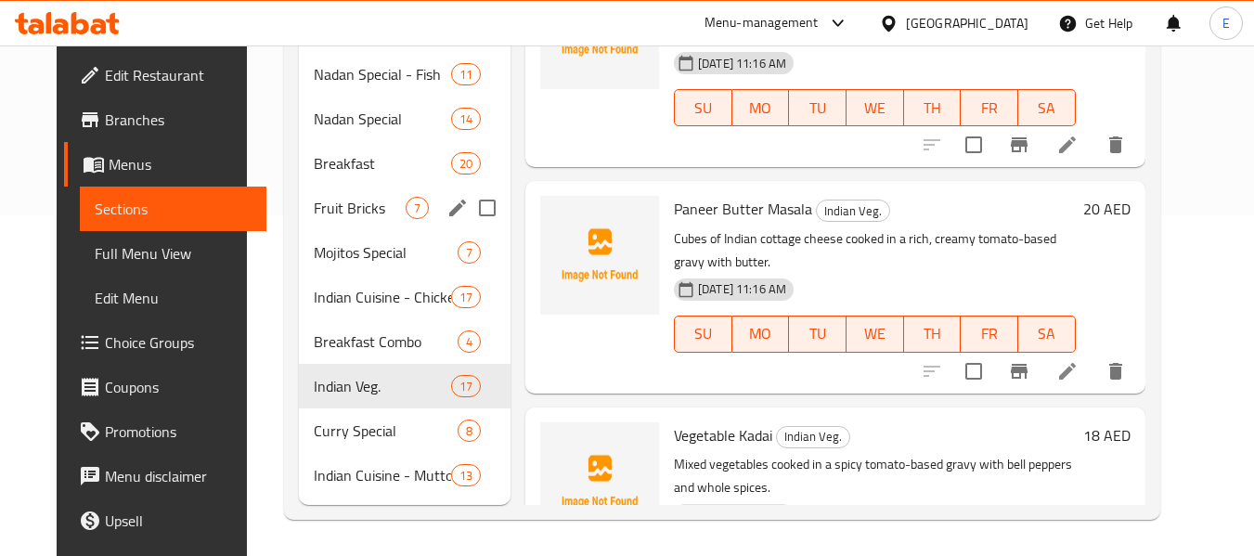
scroll to position [342, 0]
click at [437, 283] on div "Indian Cuisine - Chicken 17" at bounding box center [405, 296] width 212 height 45
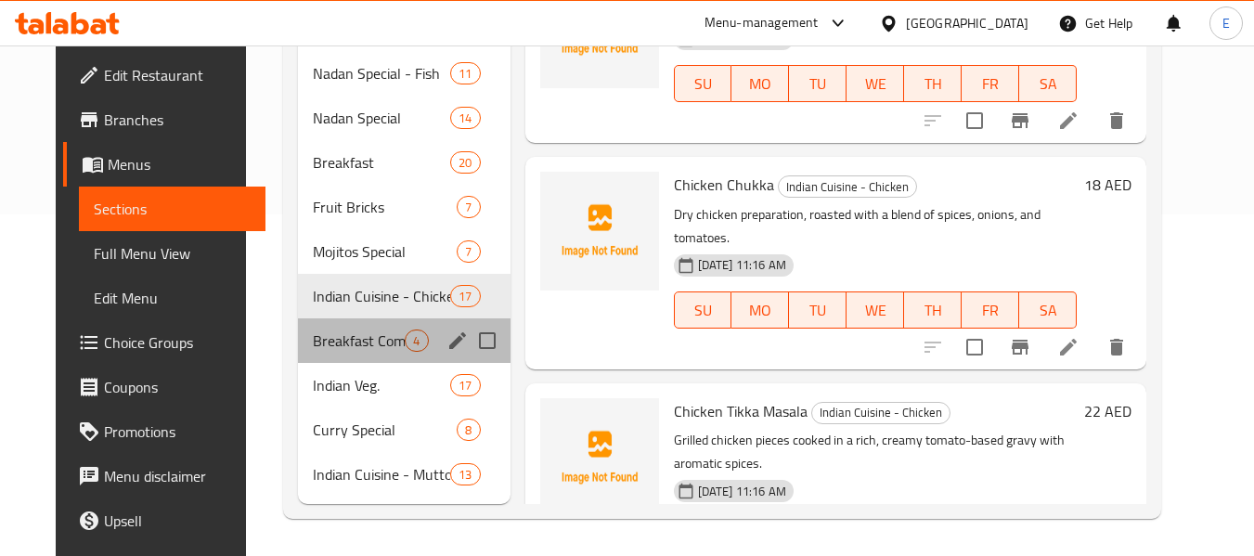
click at [410, 318] on div "Breakfast Combo 4" at bounding box center [404, 340] width 212 height 45
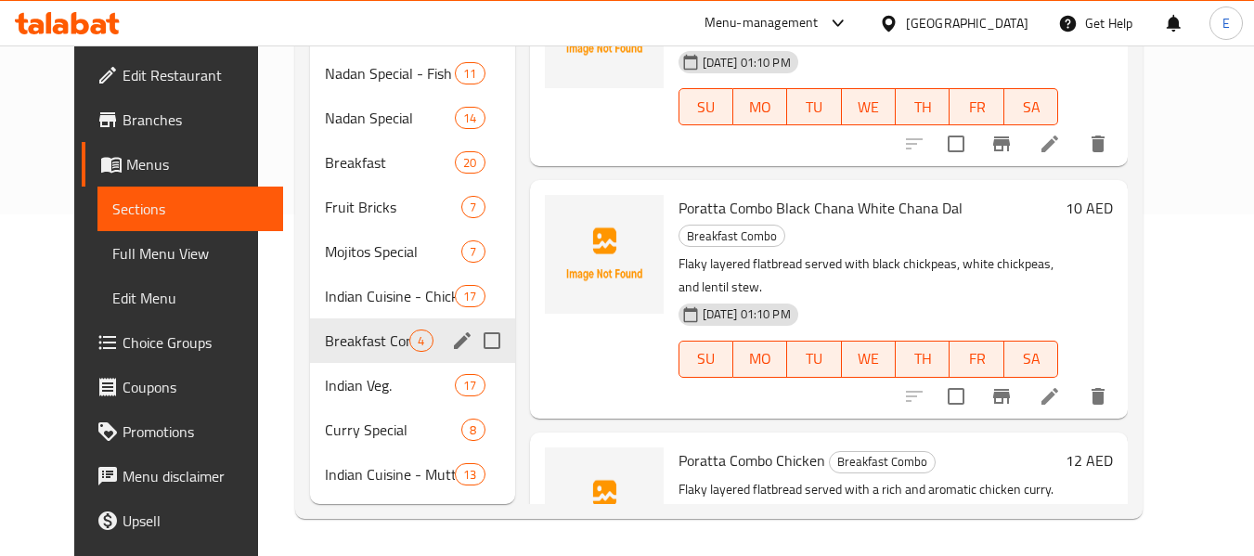
click at [410, 348] on span "4" at bounding box center [420, 341] width 21 height 18
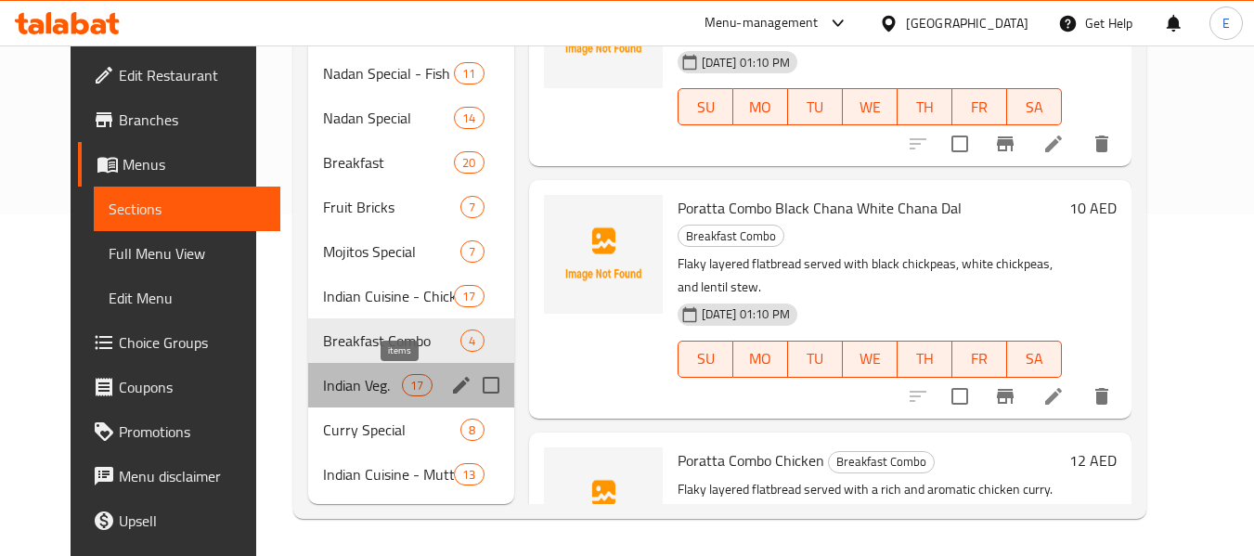
click at [405, 395] on div "17" at bounding box center [417, 385] width 30 height 22
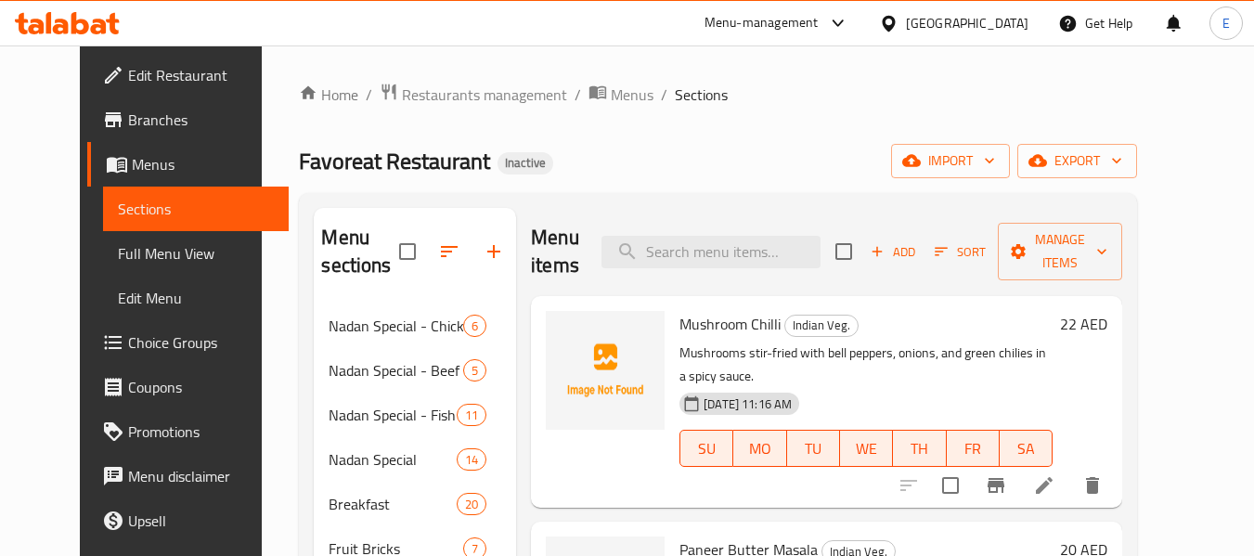
click at [118, 253] on span "Full Menu View" at bounding box center [196, 253] width 157 height 22
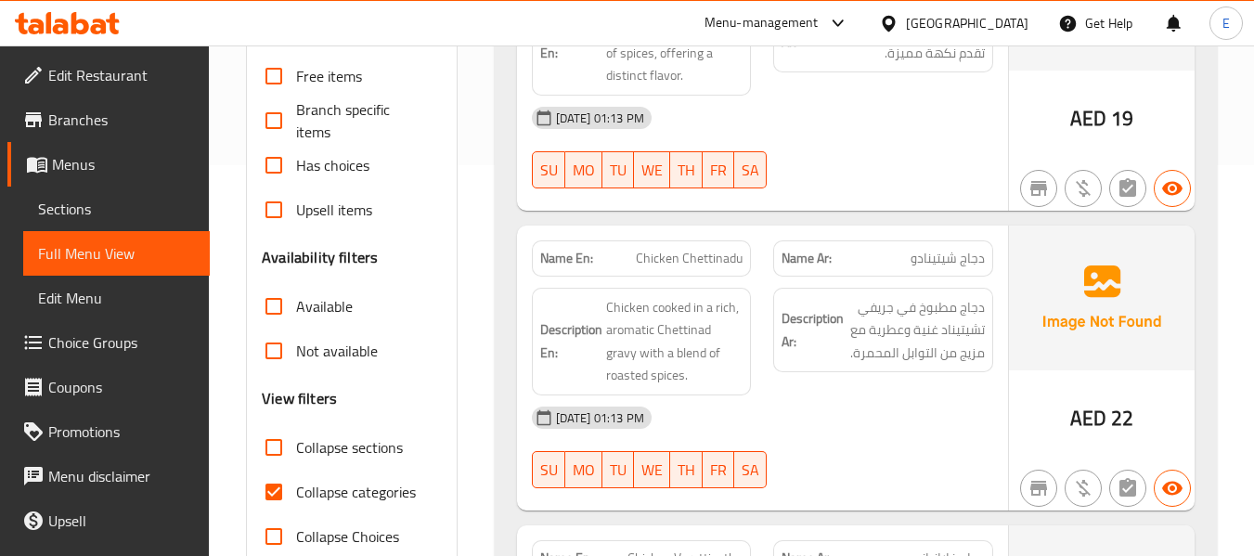
scroll to position [464, 0]
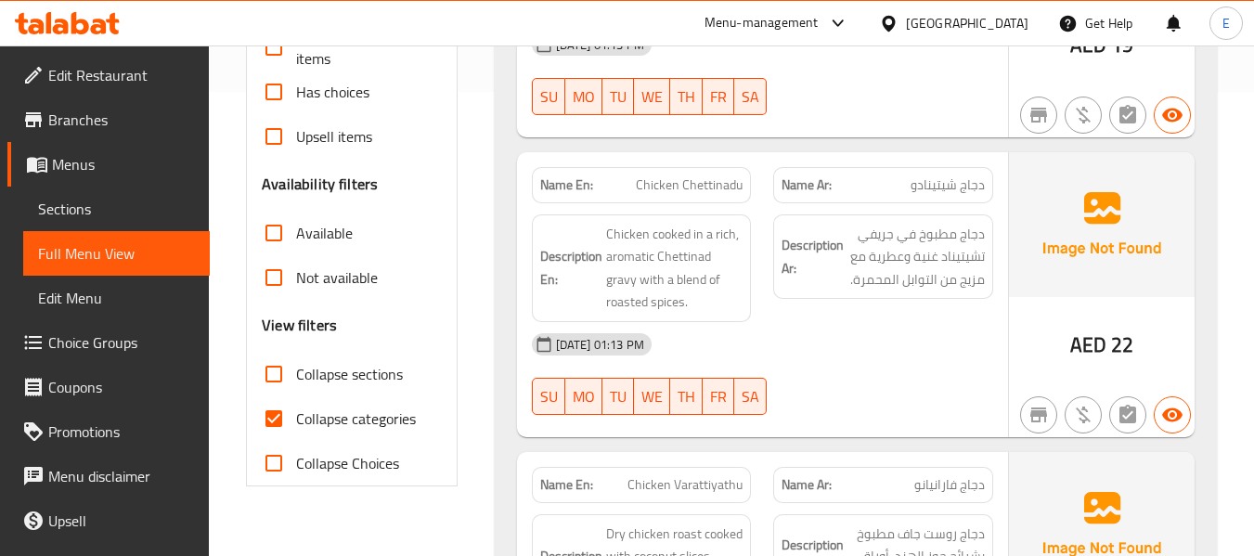
click at [278, 417] on input "Collapse categories" at bounding box center [274, 418] width 45 height 45
checkbox input "false"
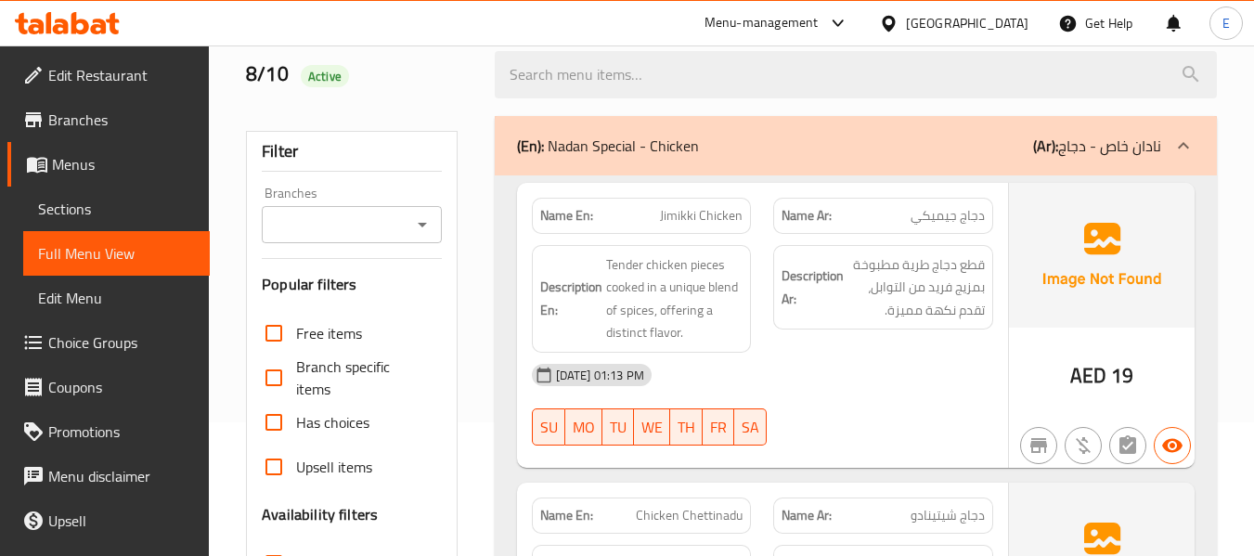
scroll to position [0, 0]
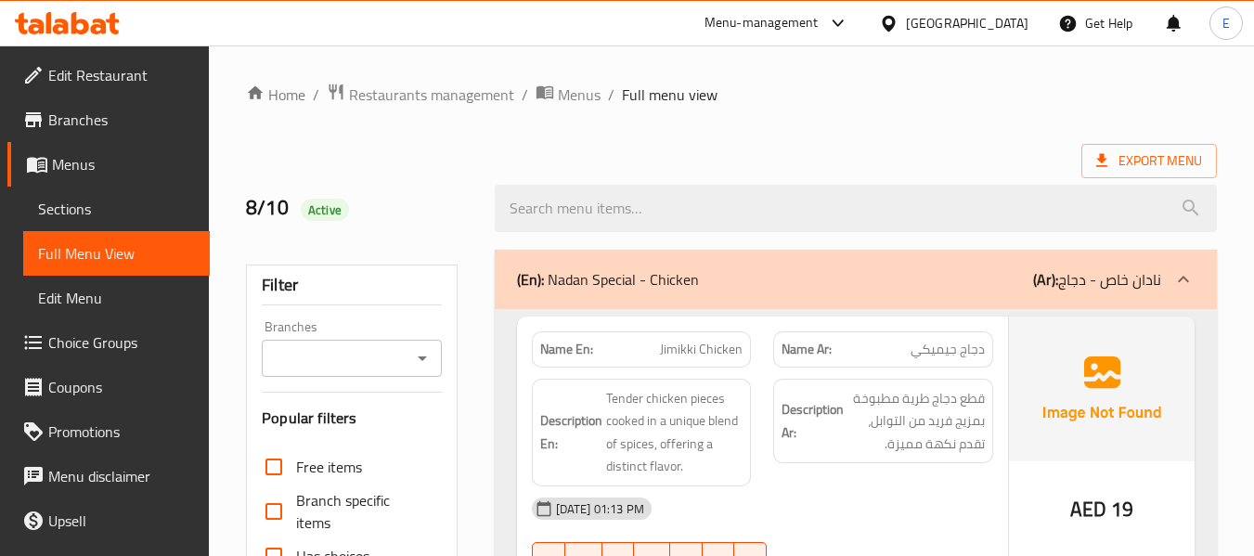
click at [947, 159] on div "Export Menu" at bounding box center [731, 161] width 971 height 34
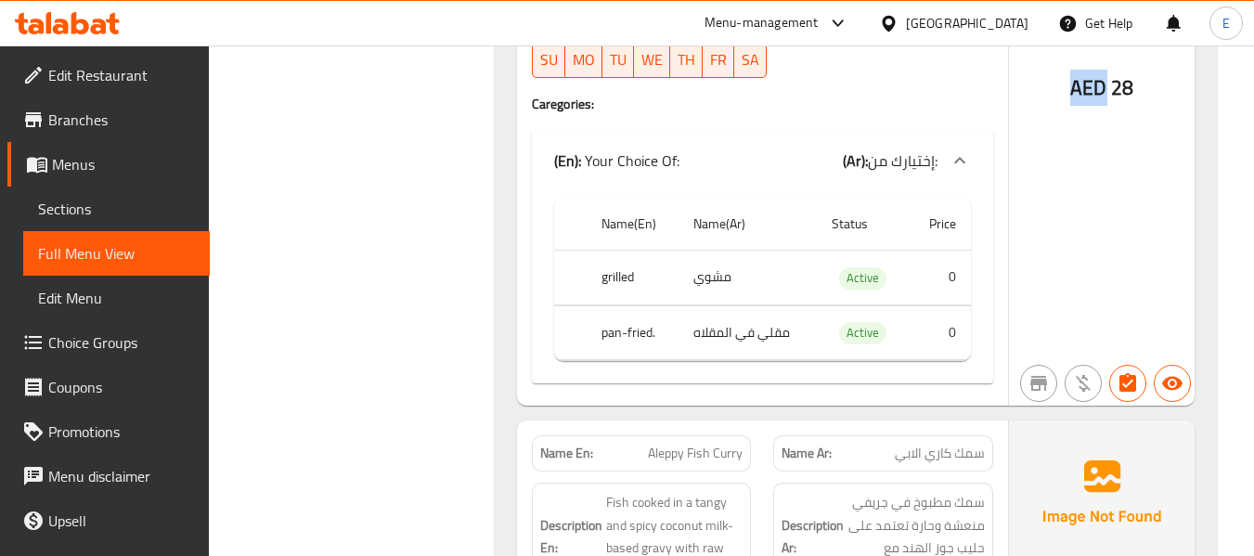
drag, startPoint x: 1071, startPoint y: 83, endPoint x: 1103, endPoint y: 83, distance: 31.6
click at [1103, 83] on span "AED" at bounding box center [1088, 88] width 36 height 36
copy span "AED"
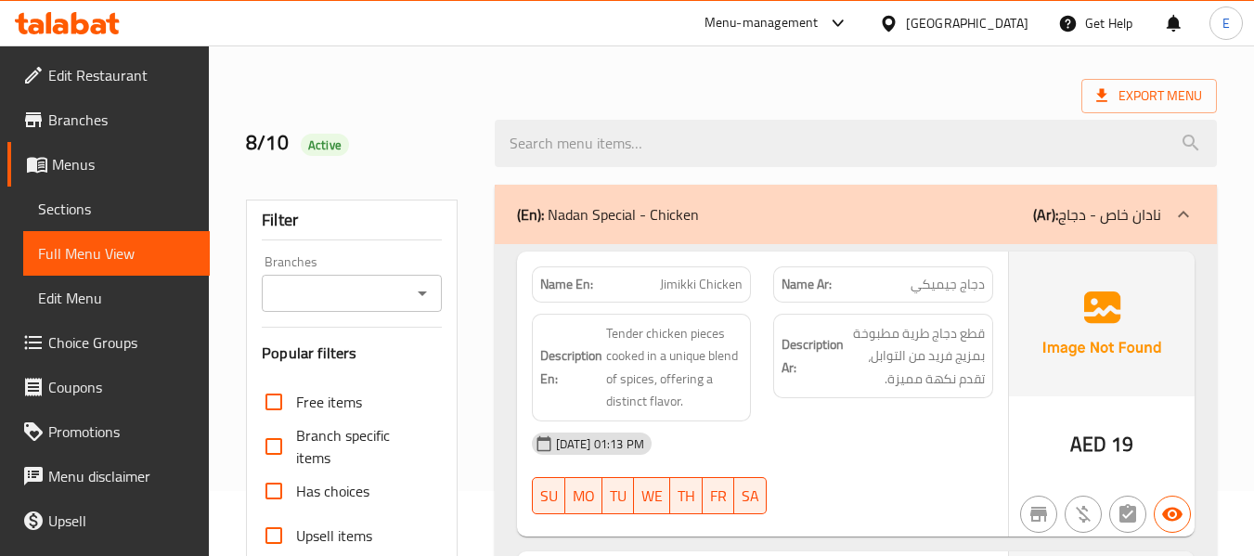
scroll to position [0, 0]
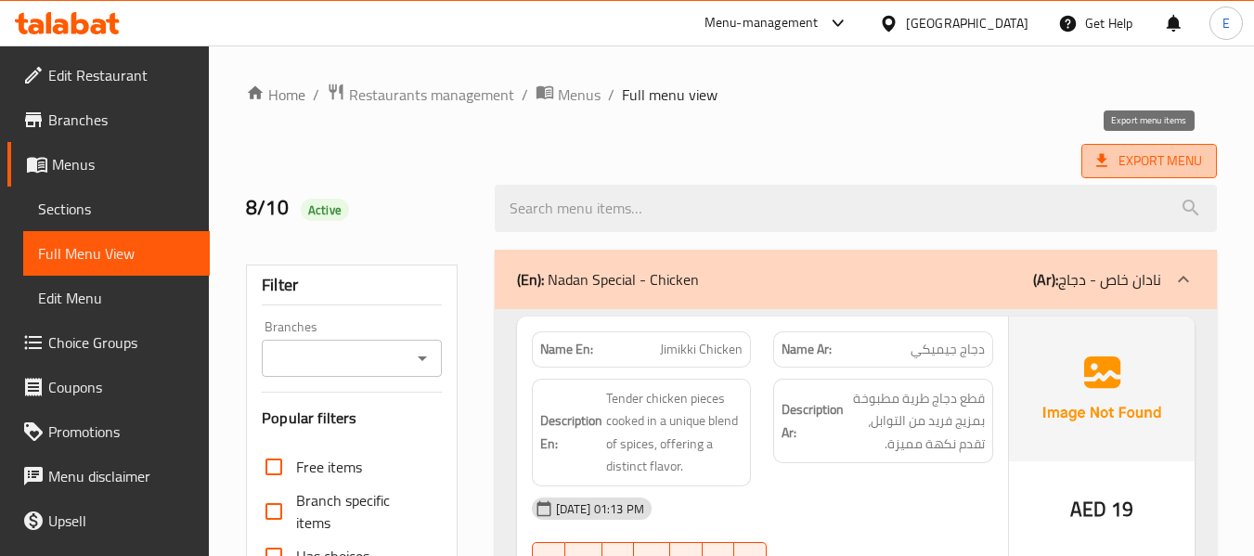
click at [1155, 170] on span "Export Menu" at bounding box center [1149, 160] width 106 height 23
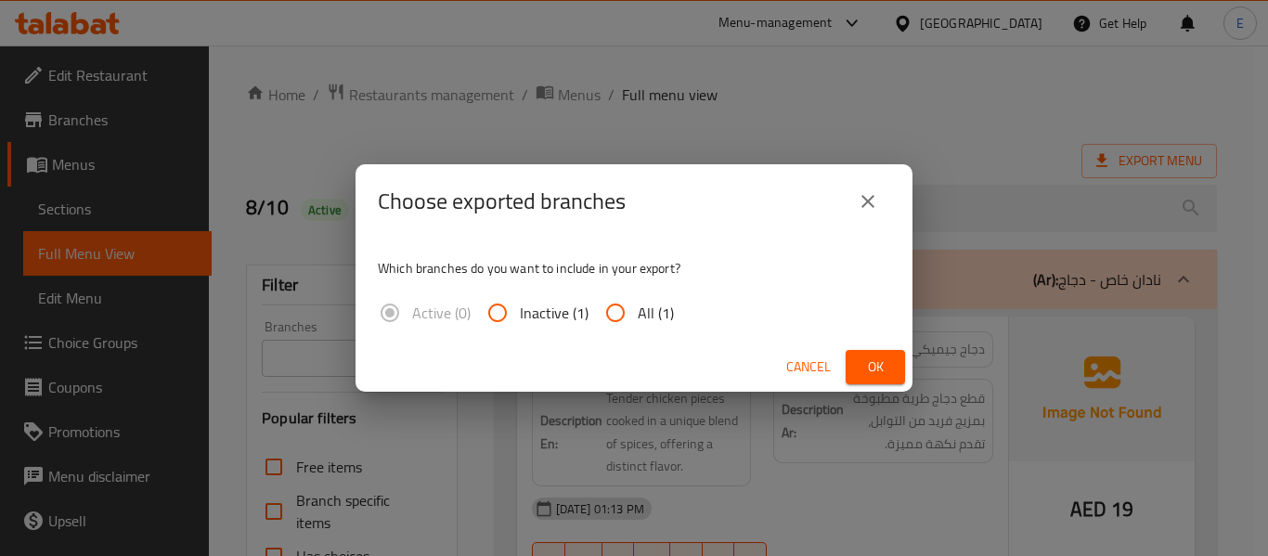
click at [631, 315] on input "All (1)" at bounding box center [615, 313] width 45 height 45
radio input "true"
click at [890, 369] on button "Ok" at bounding box center [875, 367] width 59 height 34
